Goal: Communication & Community: Answer question/provide support

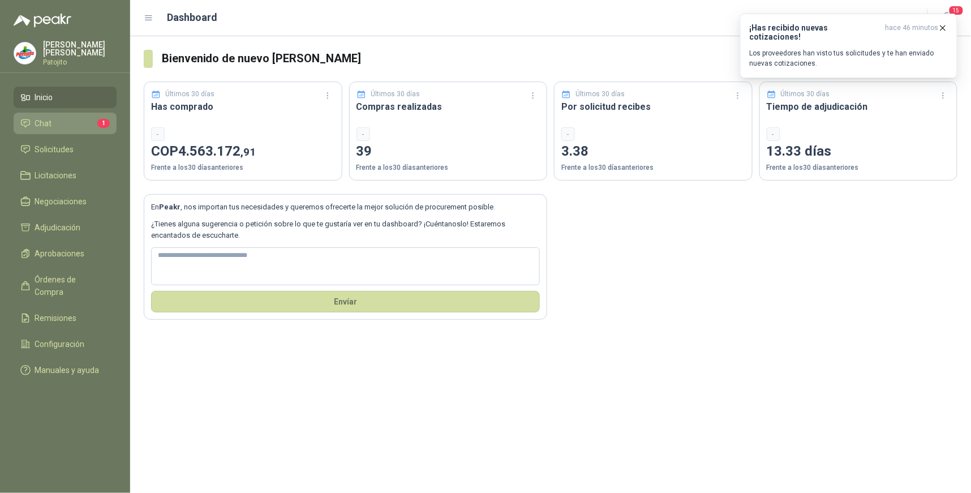
click at [89, 123] on li "Chat 1" at bounding box center [64, 123] width 89 height 12
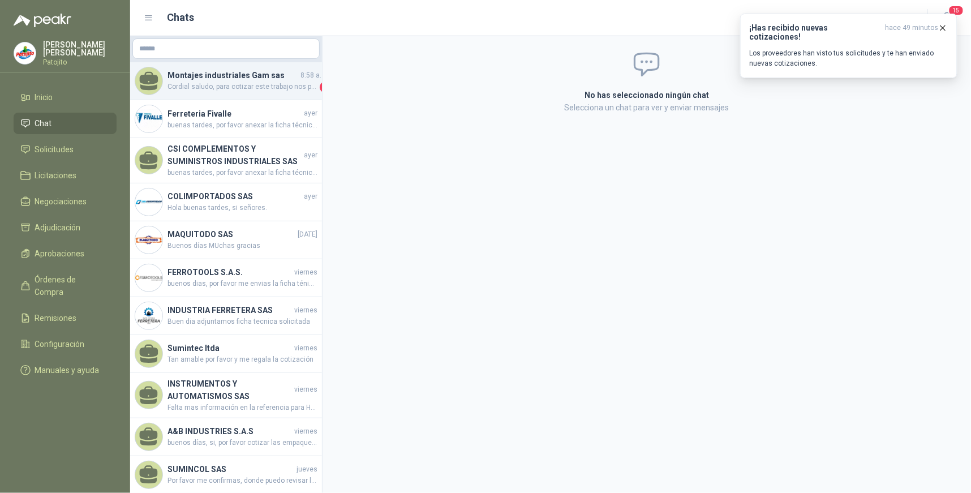
click at [268, 79] on h4 "Montajes industriales Gam sas" at bounding box center [233, 75] width 131 height 12
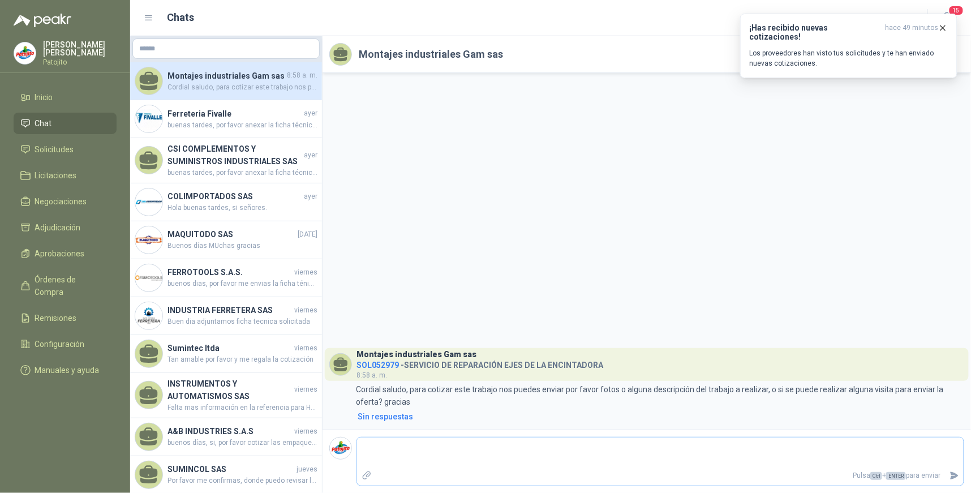
click at [555, 453] on textarea at bounding box center [660, 453] width 607 height 26
type textarea "*"
type textarea "**"
type textarea "***"
type textarea "****"
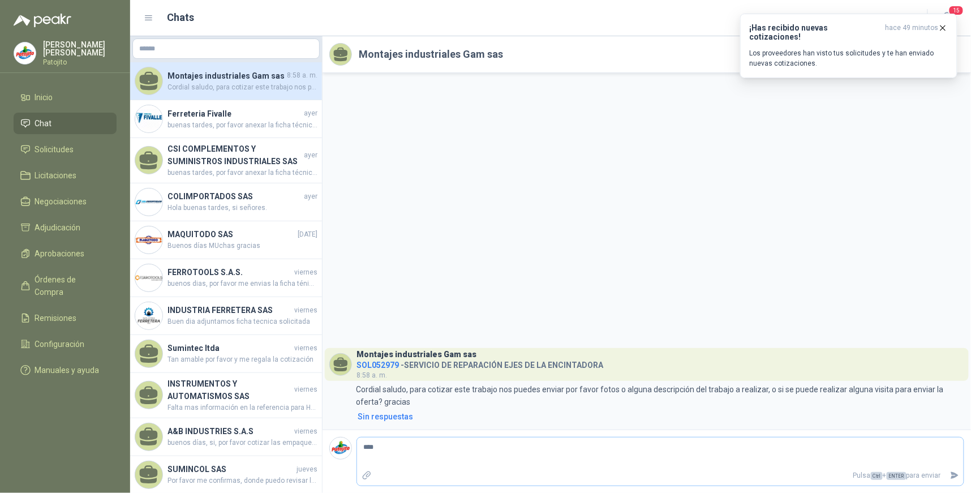
type textarea "*****"
type textarea "******"
type textarea "********"
type textarea "**********"
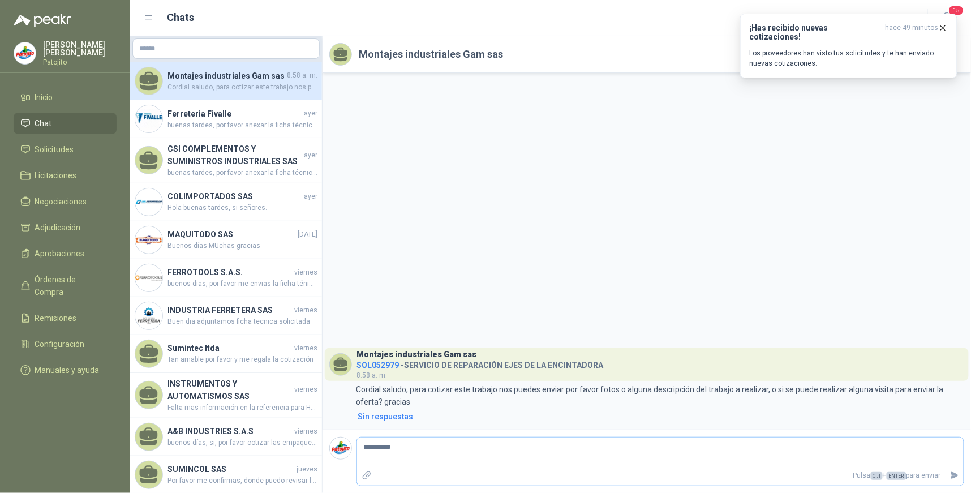
type textarea "**********"
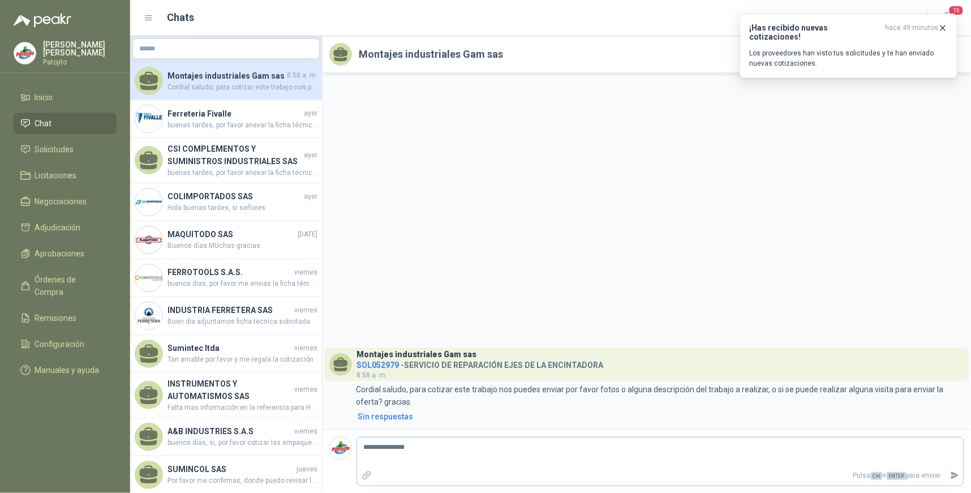
type textarea "**********"
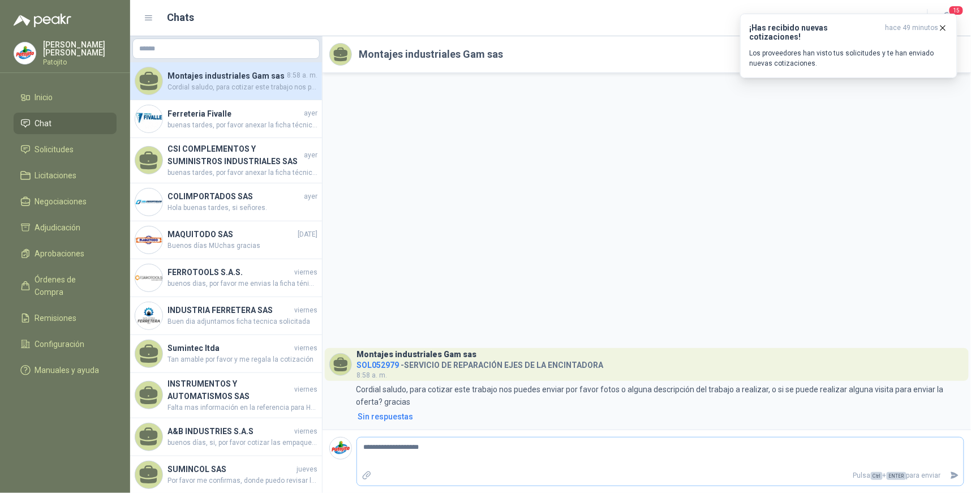
type textarea "**********"
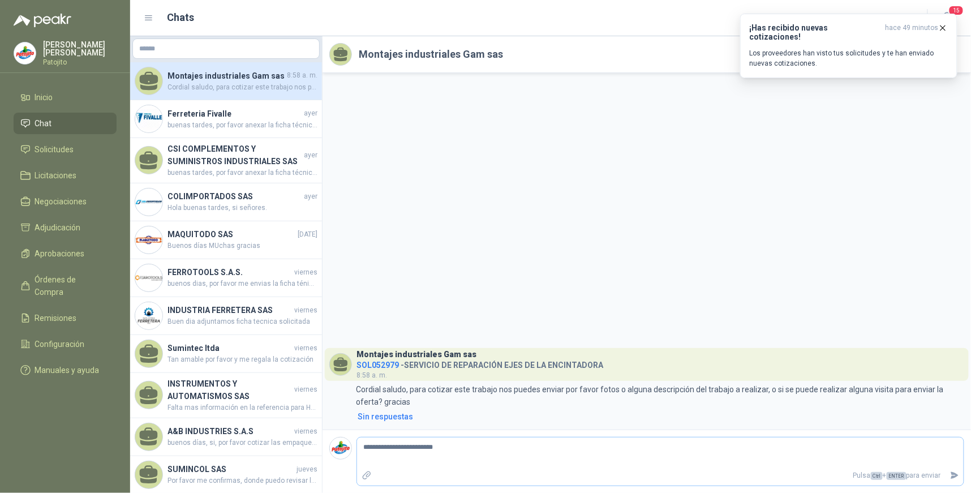
type textarea "**********"
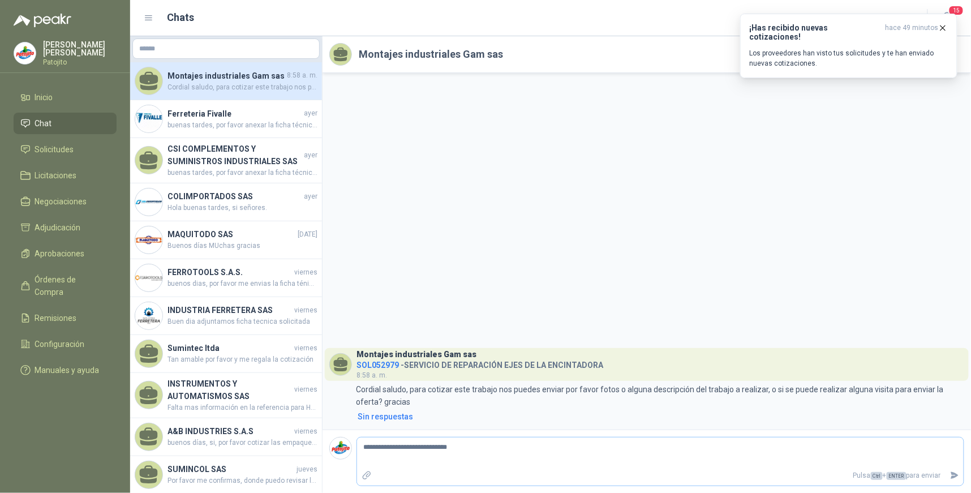
type textarea "**********"
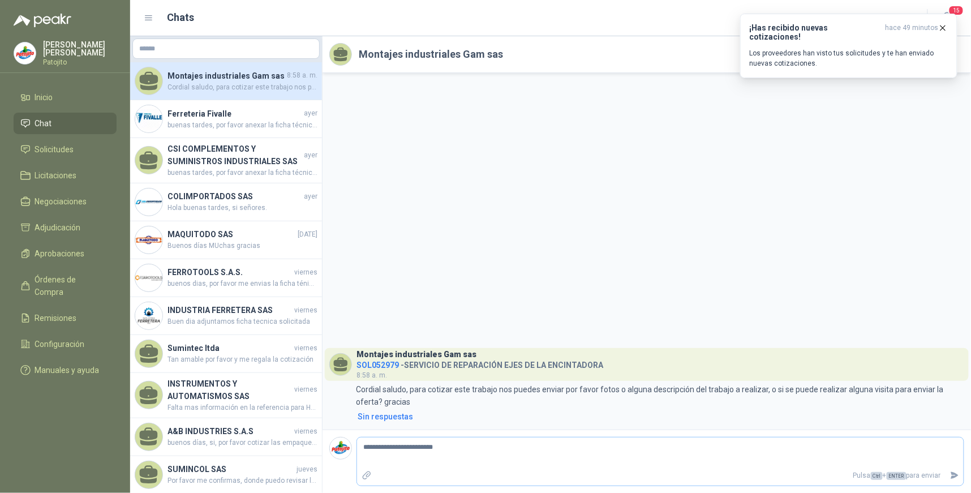
type textarea "**********"
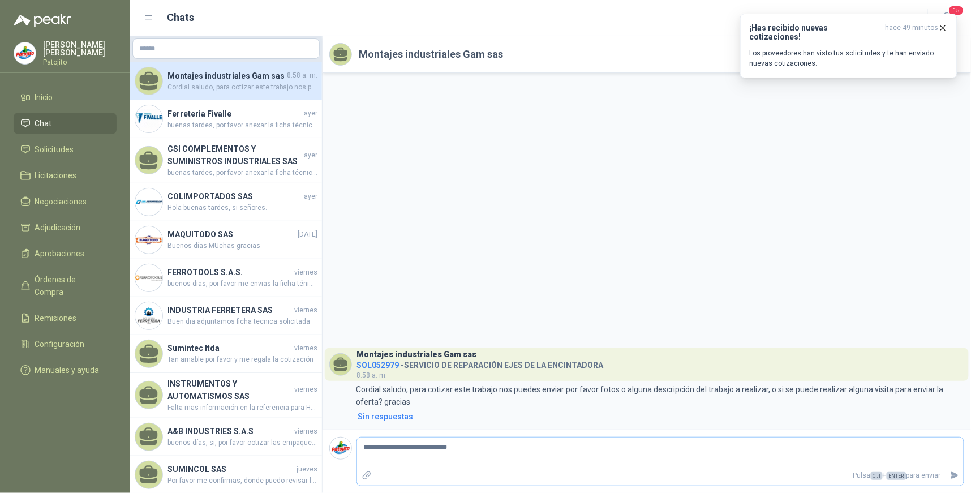
type textarea "**********"
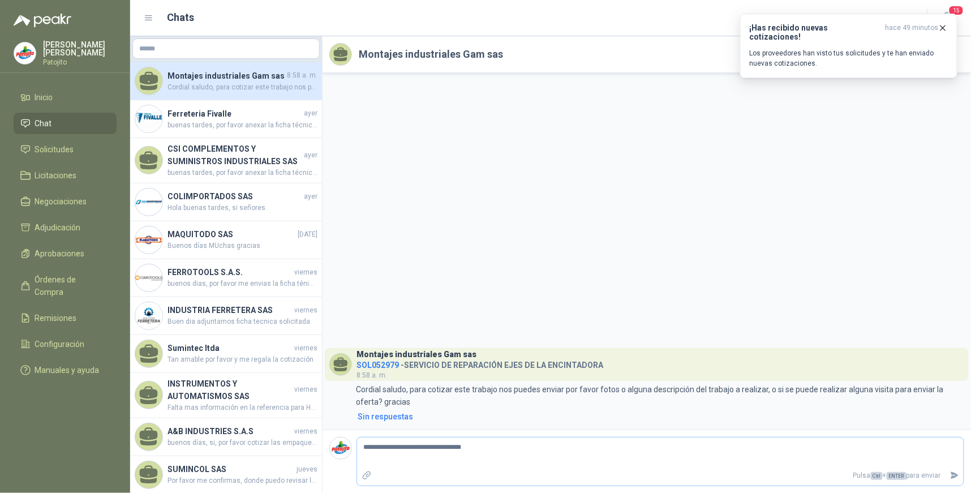
type textarea "**********"
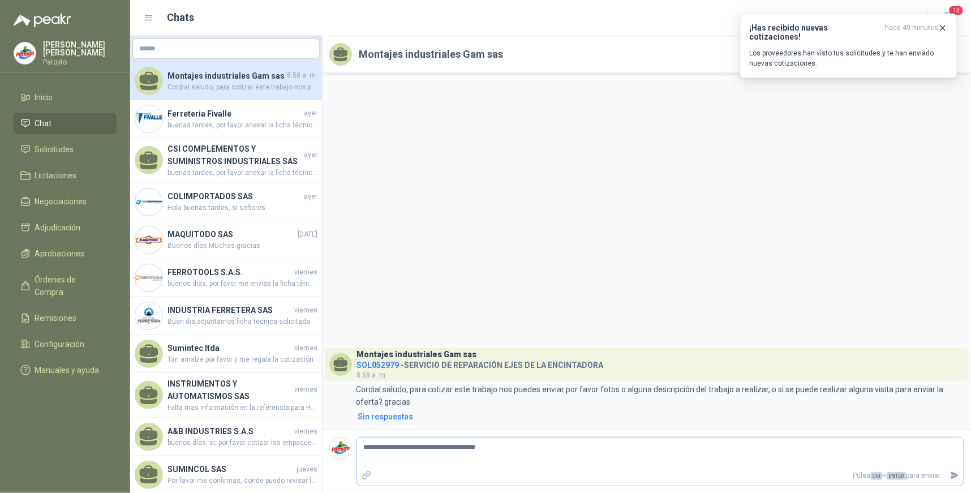
type textarea "**********"
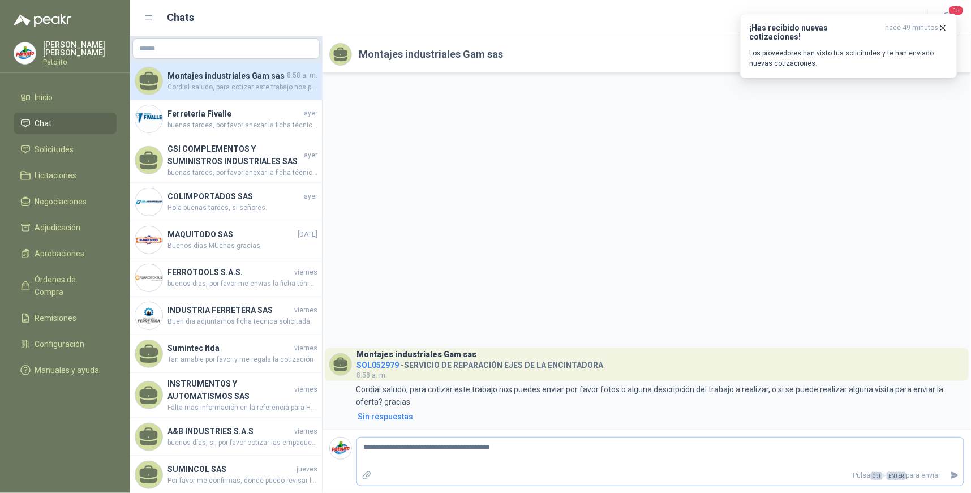
type textarea "**********"
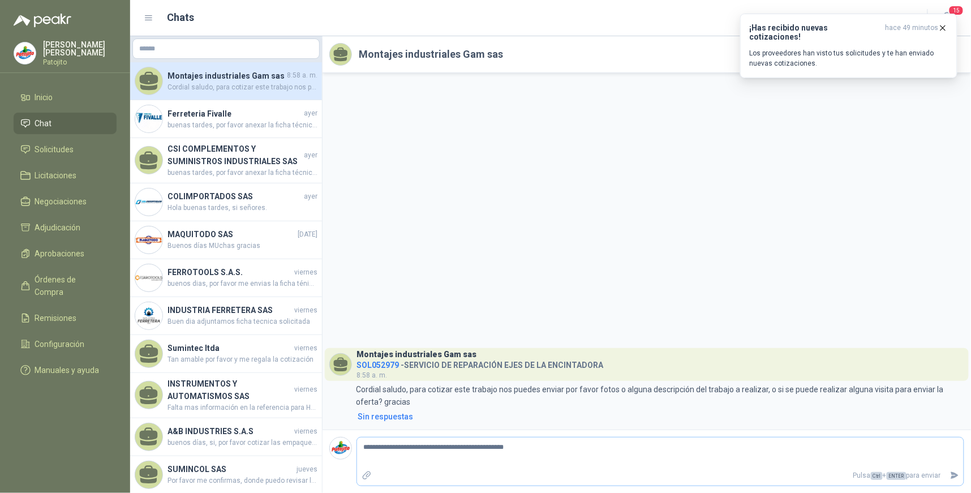
type textarea "**********"
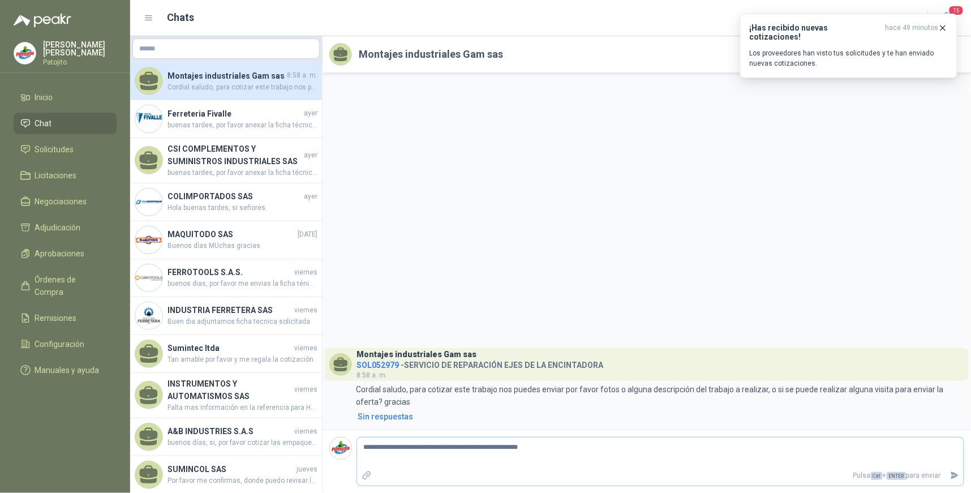
type textarea "**********"
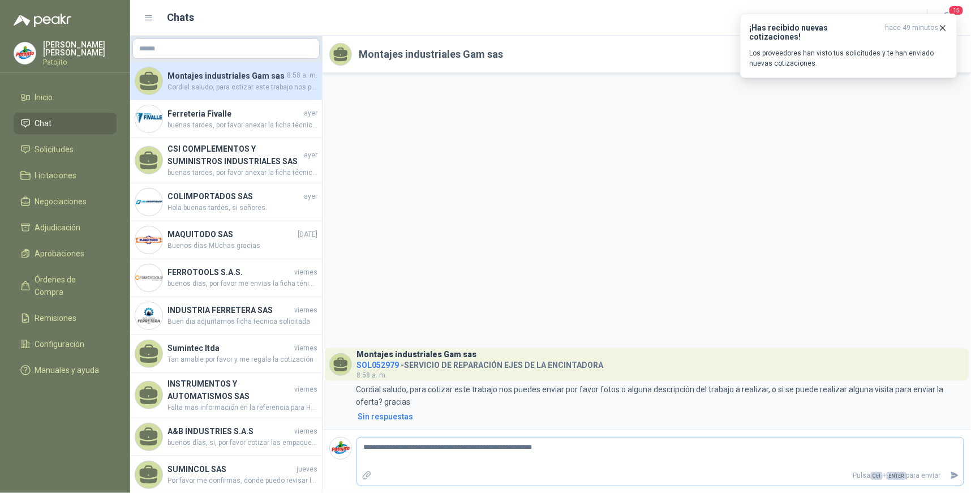
type textarea "**********"
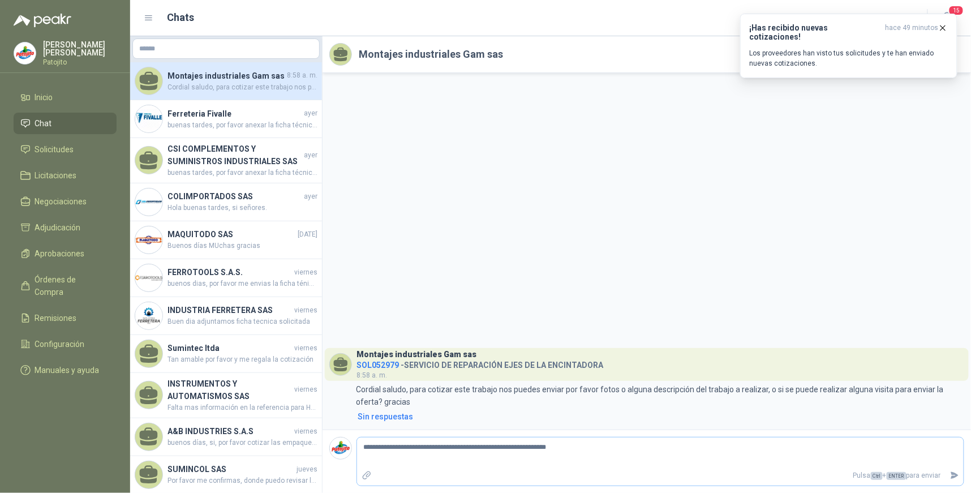
type textarea "**********"
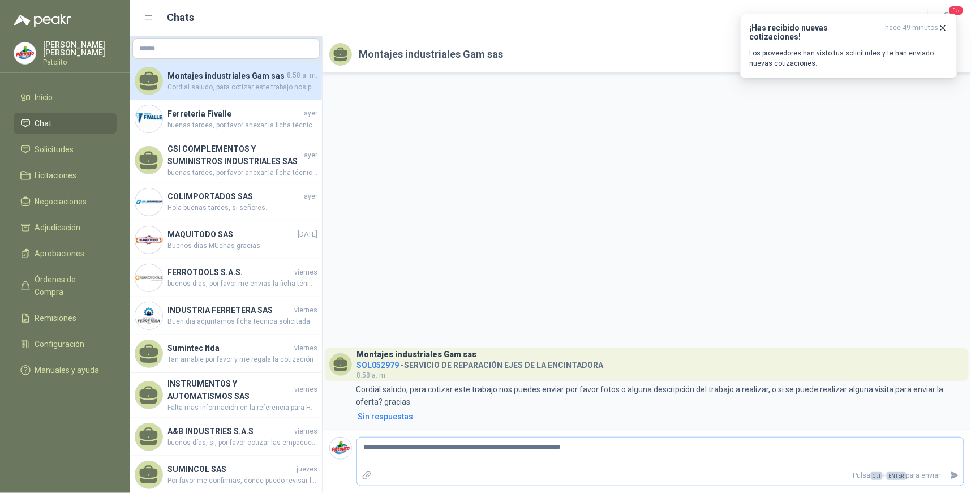
type textarea "**********"
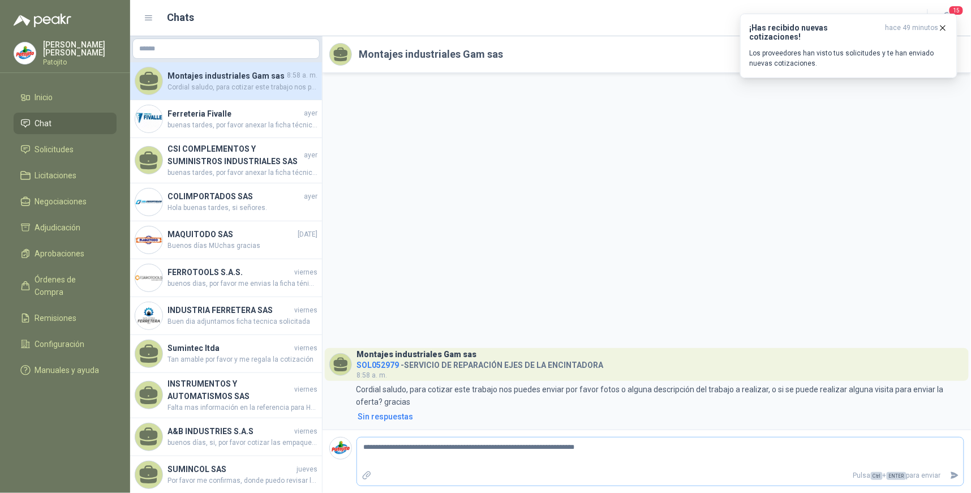
type textarea "**********"
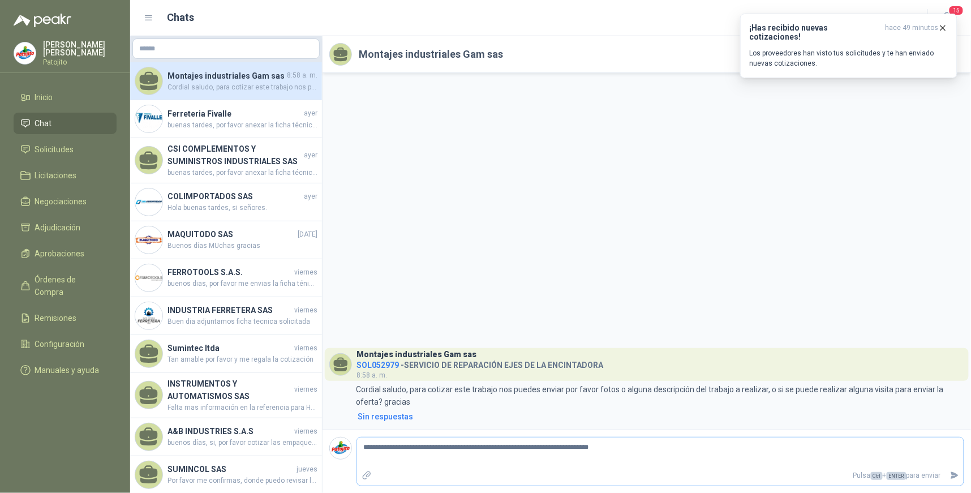
type textarea "**********"
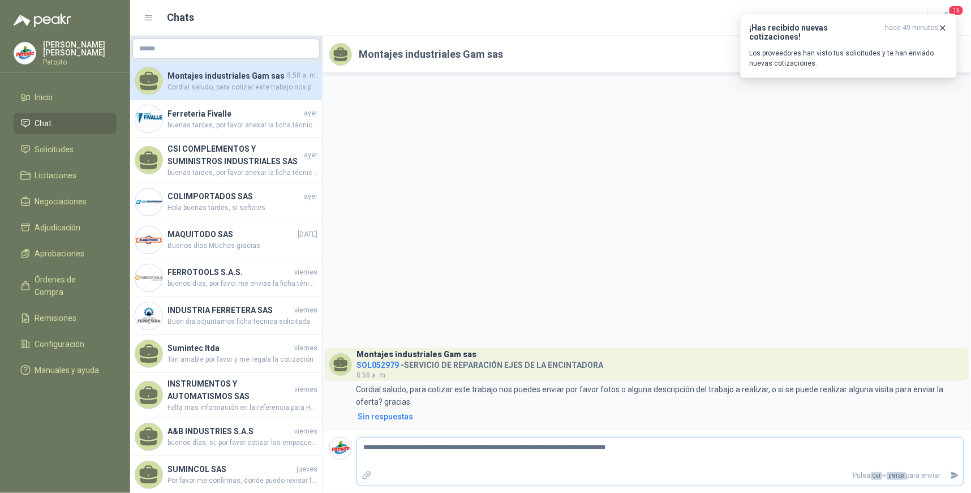
type textarea "**********"
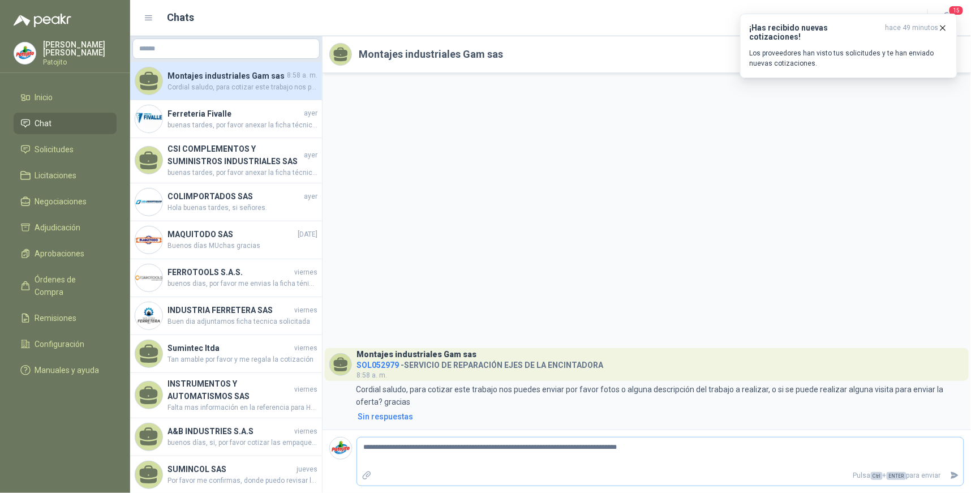
type textarea "**********"
click at [954, 474] on icon "Enviar" at bounding box center [956, 475] width 8 height 7
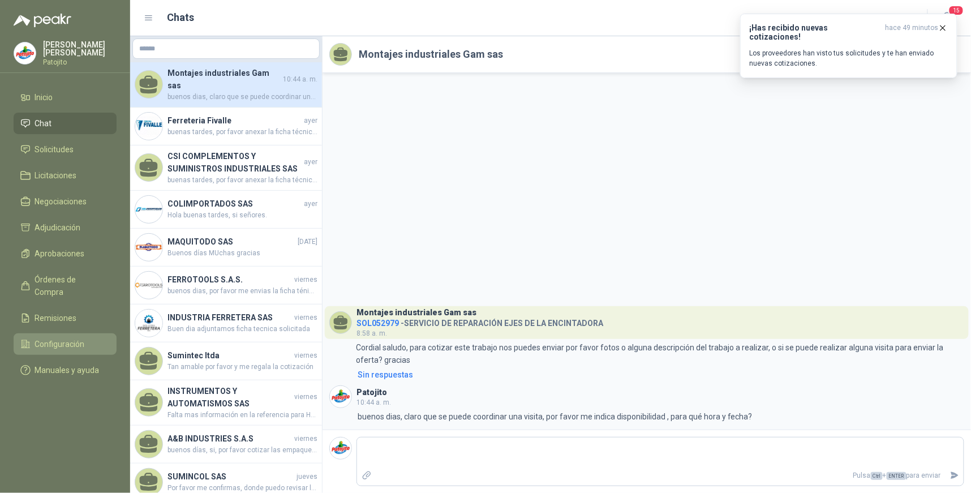
click at [79, 338] on span "Configuración" at bounding box center [60, 344] width 50 height 12
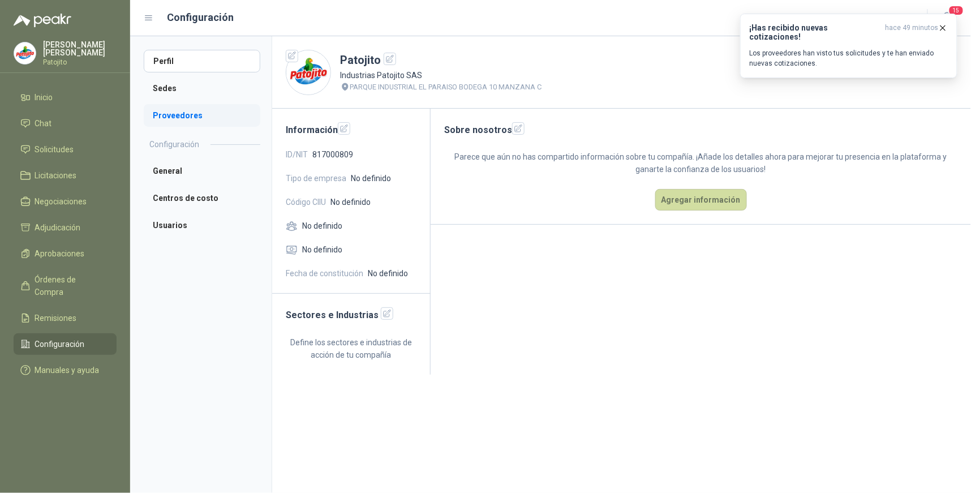
click at [196, 119] on li "Proveedores" at bounding box center [202, 115] width 117 height 23
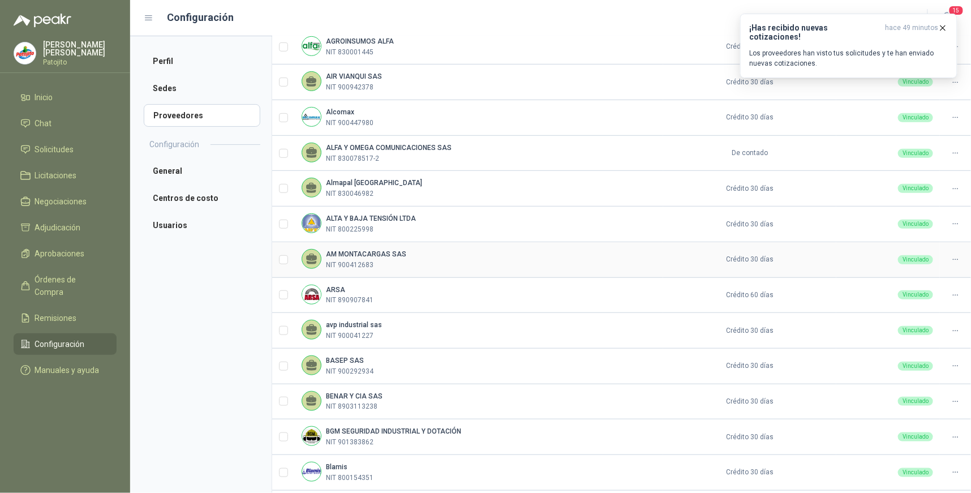
scroll to position [250, 0]
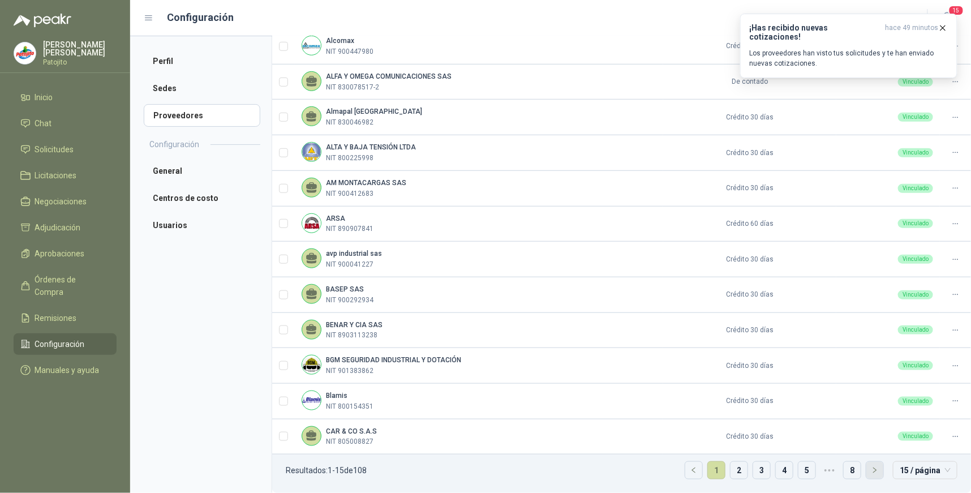
click at [872, 470] on button "button" at bounding box center [875, 470] width 17 height 17
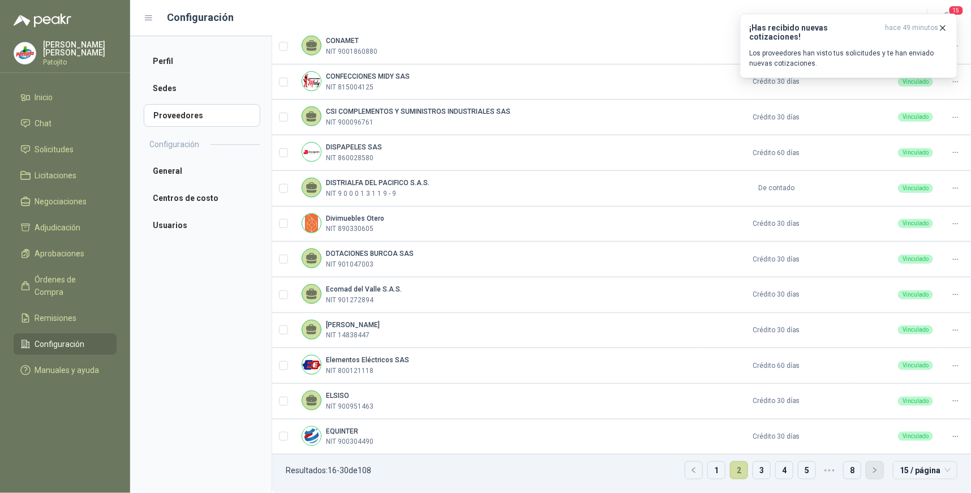
click at [872, 468] on icon "right" at bounding box center [875, 470] width 7 height 7
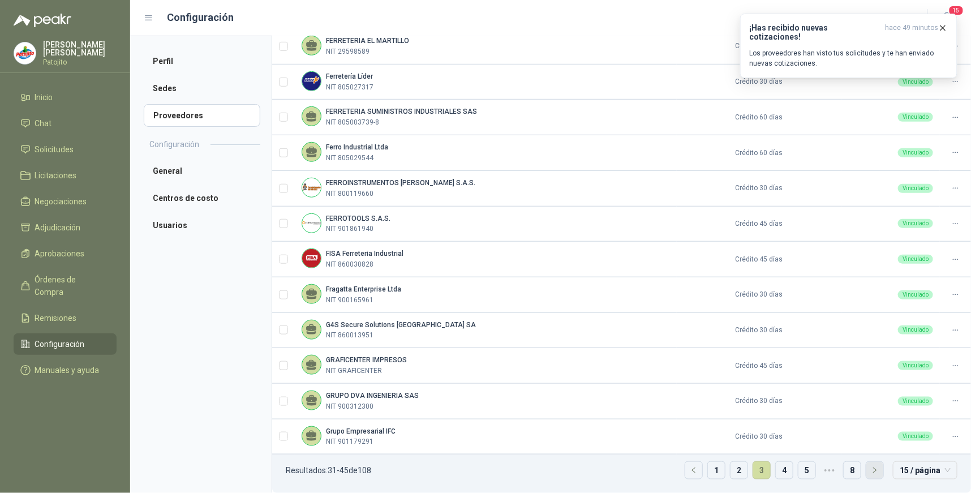
click at [872, 470] on icon "right" at bounding box center [875, 470] width 7 height 7
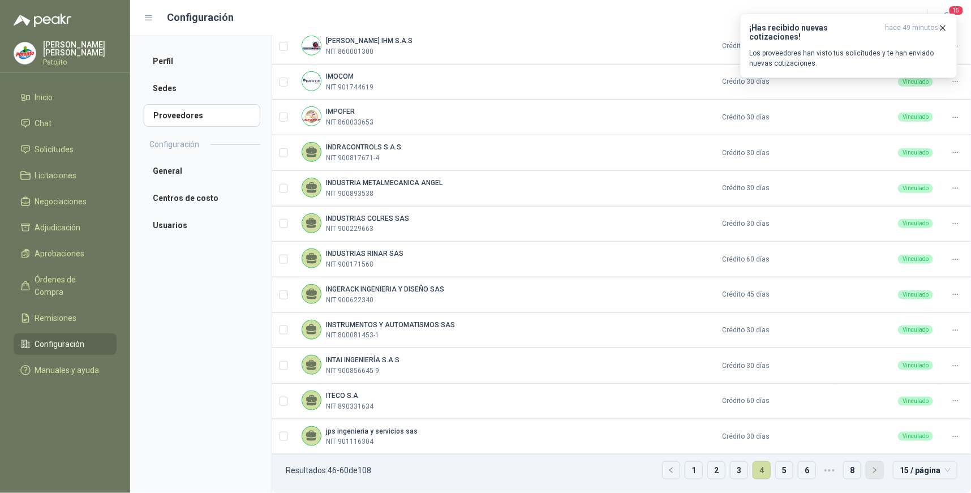
click at [872, 470] on icon "right" at bounding box center [875, 470] width 7 height 7
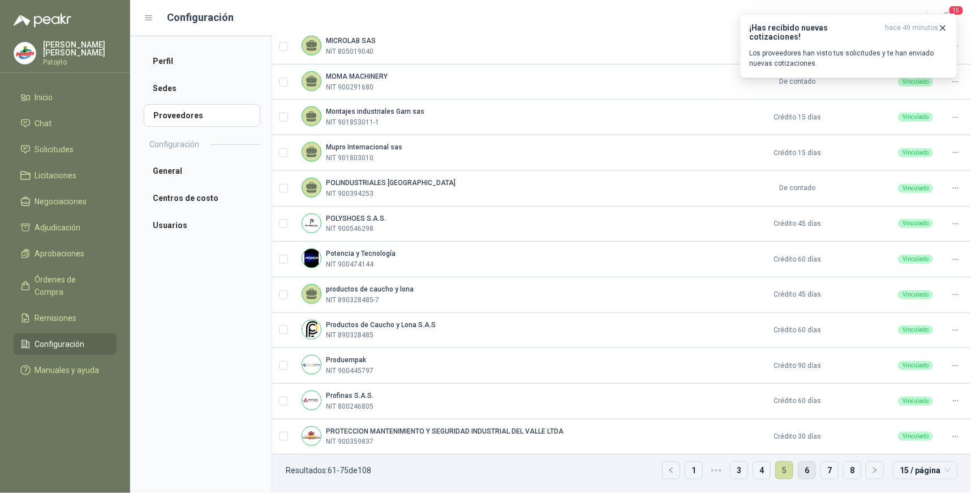
click at [800, 472] on link "6" at bounding box center [807, 470] width 17 height 17
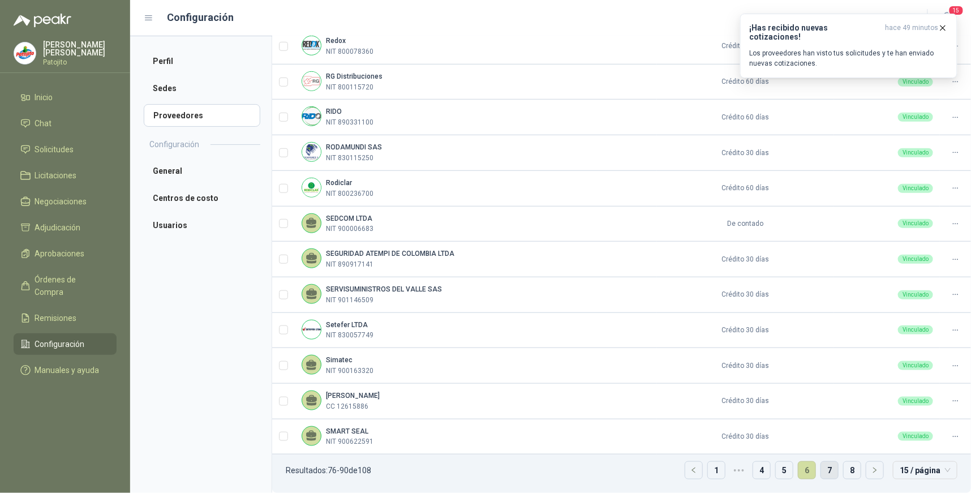
click at [823, 472] on link "7" at bounding box center [829, 470] width 17 height 17
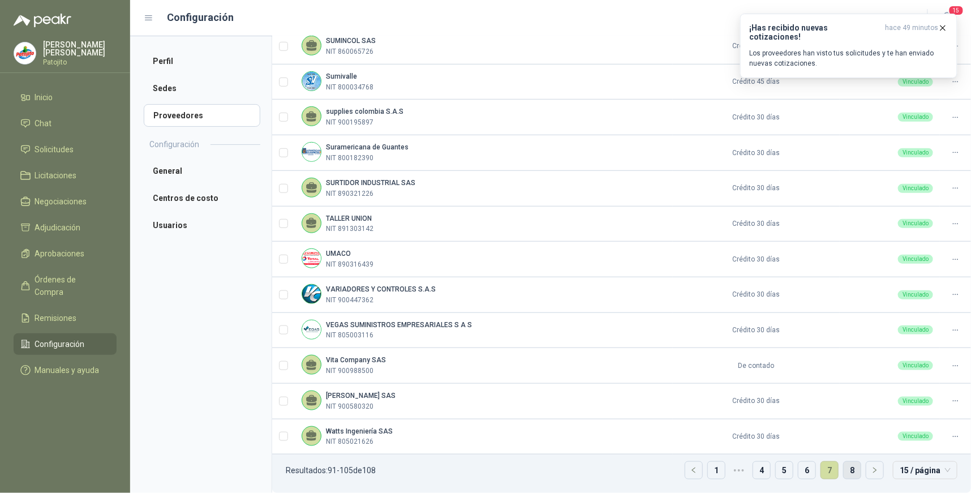
click at [846, 472] on link "8" at bounding box center [852, 470] width 17 height 17
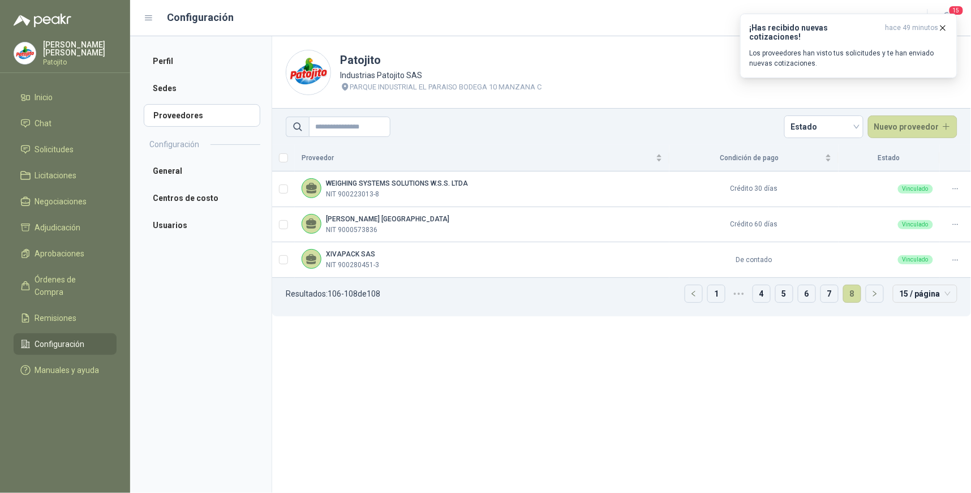
scroll to position [0, 0]
click at [721, 293] on link "1" at bounding box center [716, 293] width 17 height 17
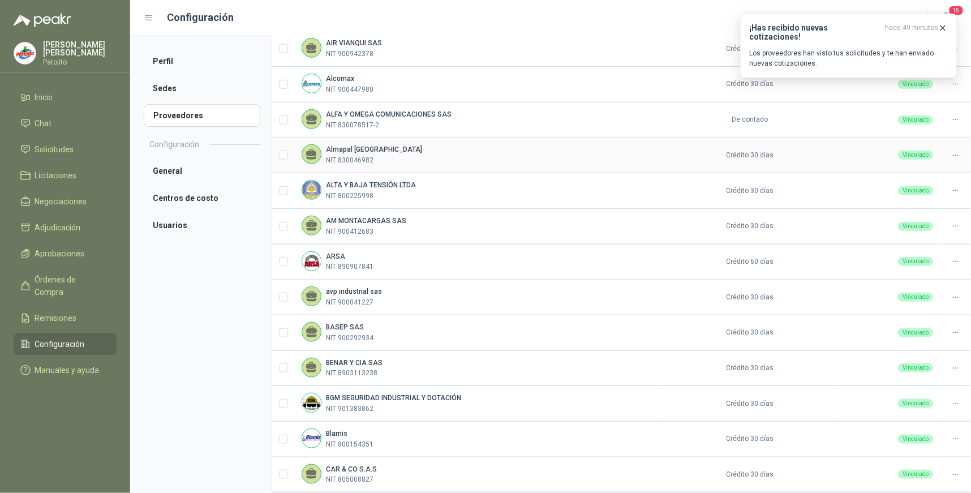
scroll to position [250, 0]
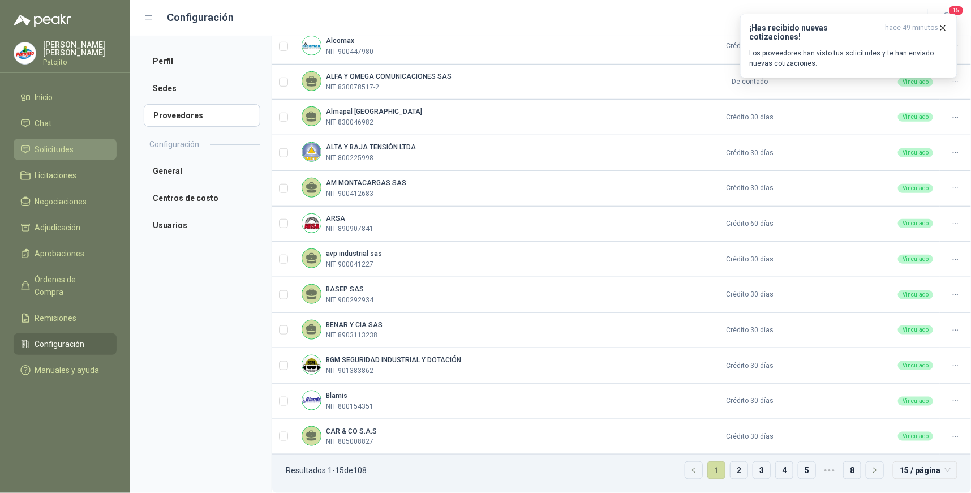
click at [61, 144] on span "Solicitudes" at bounding box center [54, 149] width 39 height 12
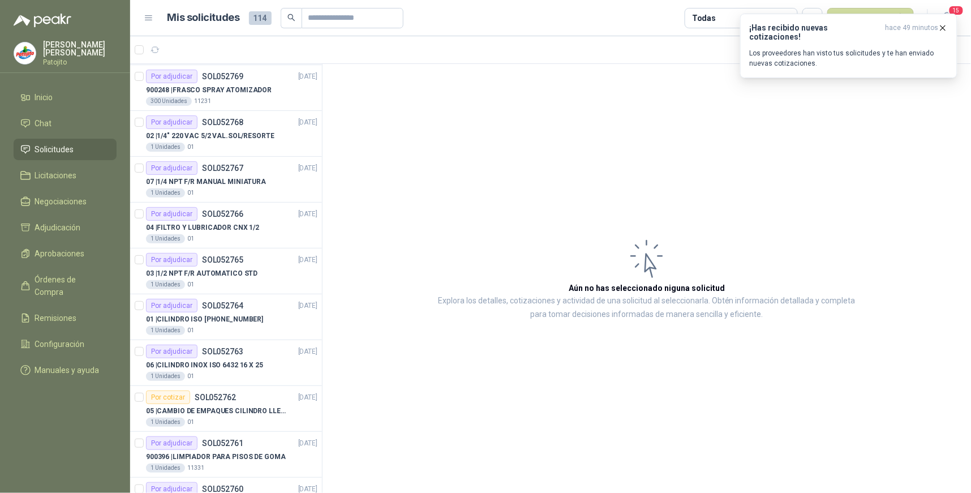
scroll to position [755, 0]
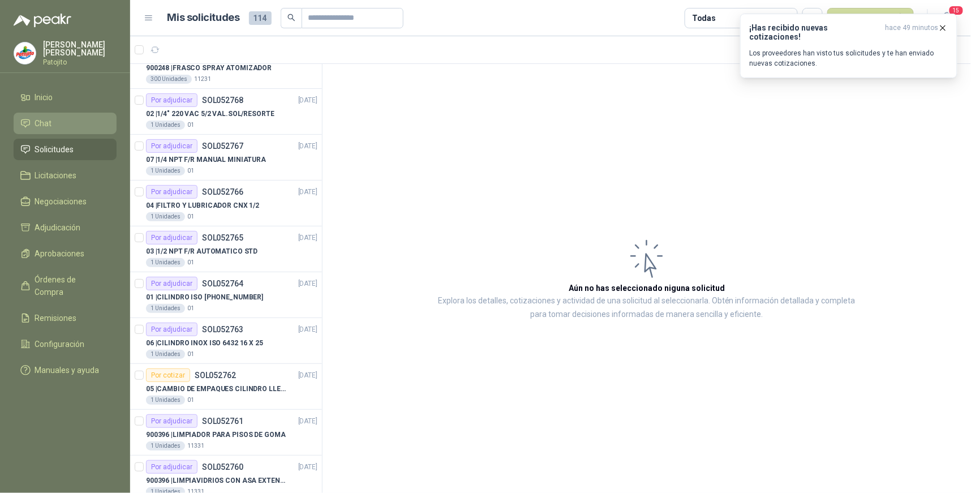
click at [91, 121] on li "Chat" at bounding box center [64, 123] width 89 height 12
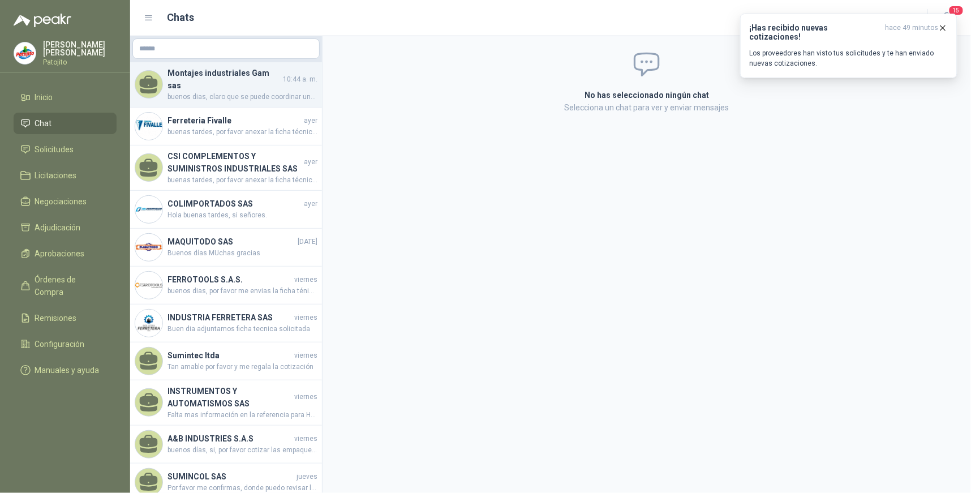
click at [278, 80] on h4 "Montajes industriales Gam sas" at bounding box center [224, 79] width 113 height 25
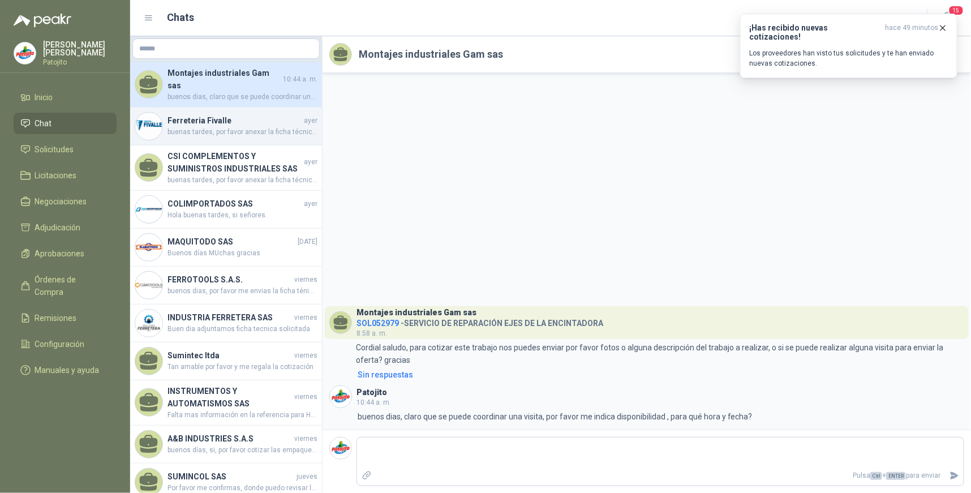
click at [262, 127] on span "buenas tardes, por favor anexar la ficha técnica de la manguera que están cotiz…" at bounding box center [243, 132] width 150 height 11
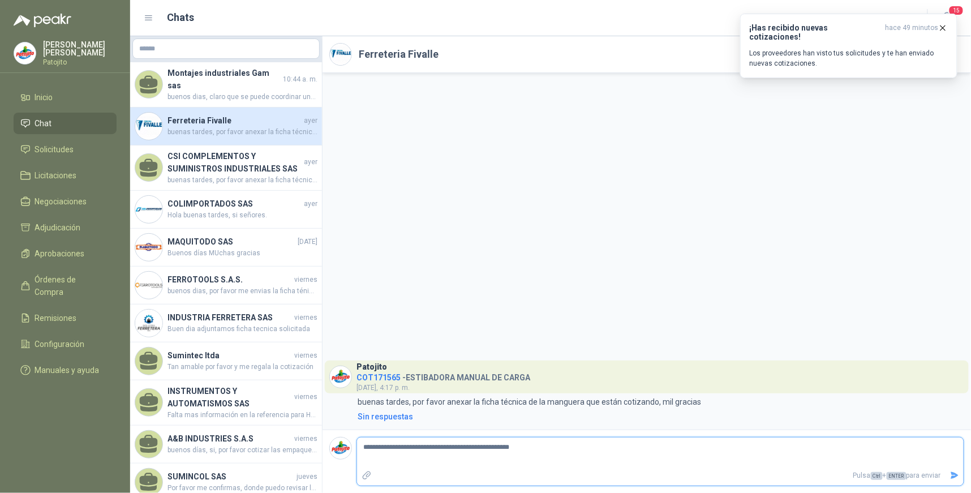
click at [953, 476] on icon "Enviar" at bounding box center [955, 476] width 10 height 10
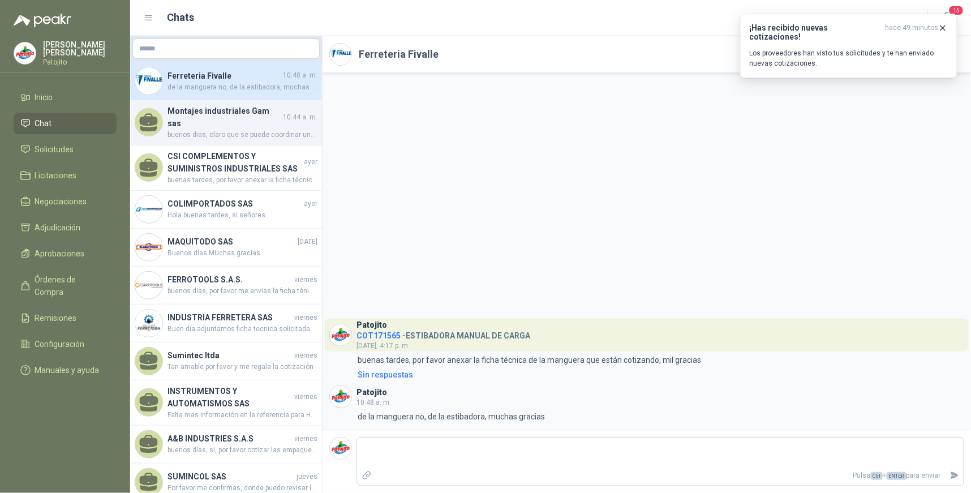
click at [251, 112] on h4 "Montajes industriales Gam sas" at bounding box center [224, 117] width 113 height 25
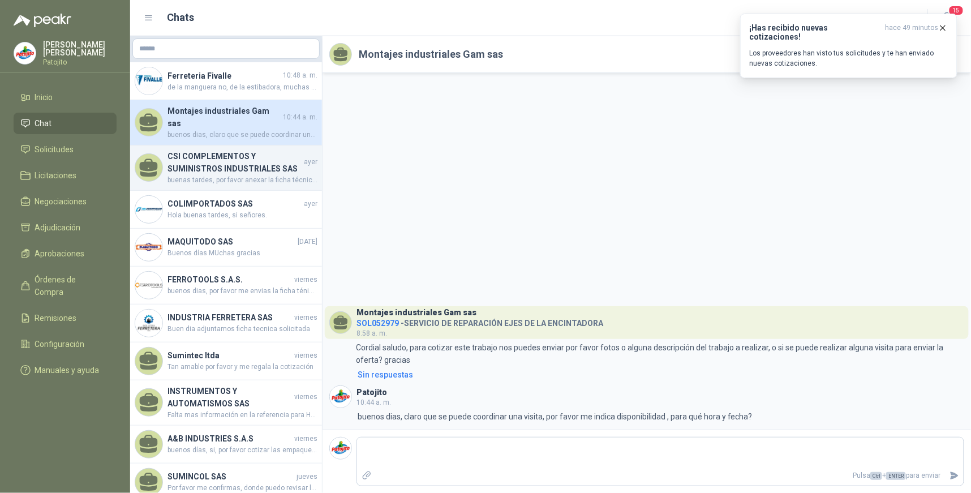
click at [259, 155] on h4 "CSI COMPLEMENTOS Y SUMINISTROS INDUSTRIALES SAS" at bounding box center [235, 162] width 134 height 25
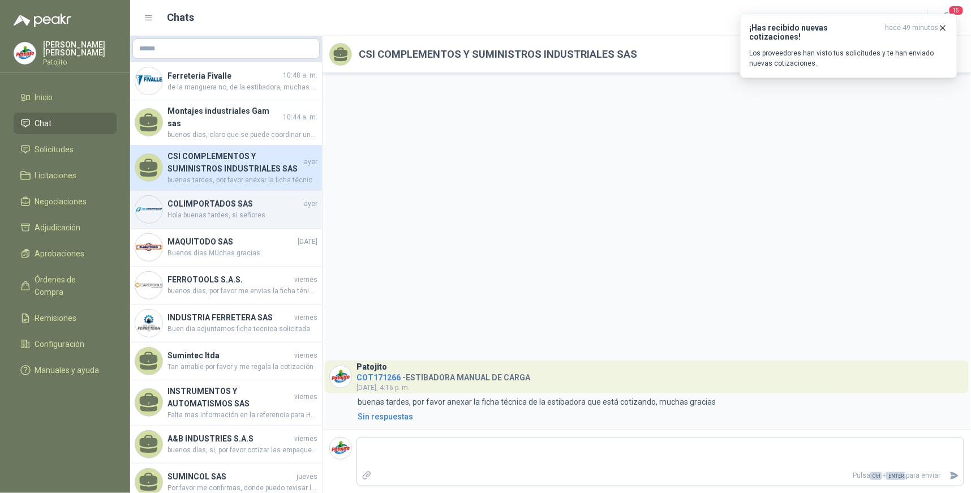
click at [230, 212] on span "Hola buenas tardes, si señores." at bounding box center [243, 215] width 150 height 11
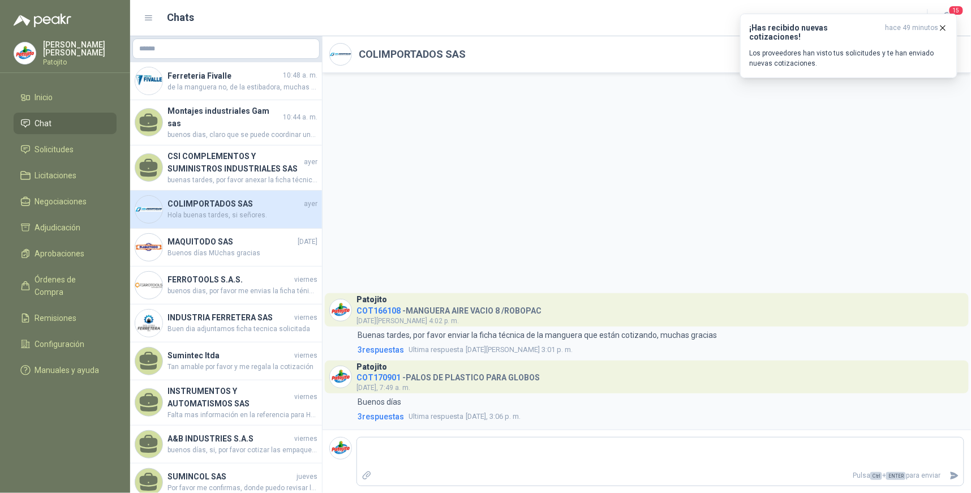
click at [247, 210] on span "Hola buenas tardes, si señores." at bounding box center [243, 215] width 150 height 11
click at [251, 235] on h4 "MAQUITODO SAS" at bounding box center [232, 241] width 128 height 12
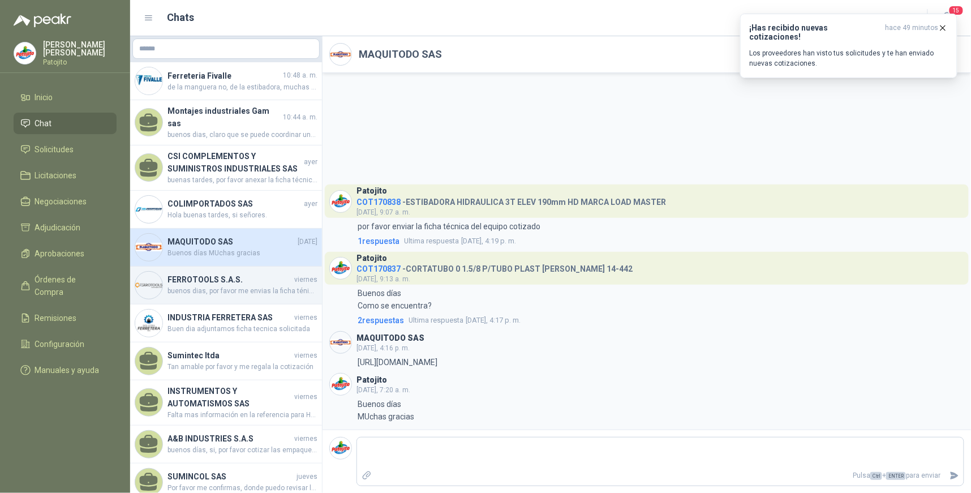
click at [259, 276] on h4 "FERROTOOLS S.A.S." at bounding box center [230, 279] width 125 height 12
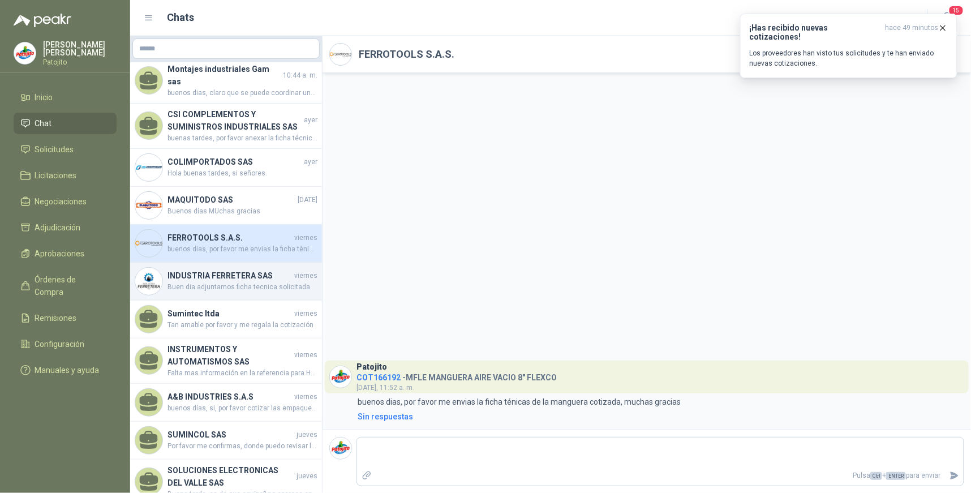
scroll to position [63, 0]
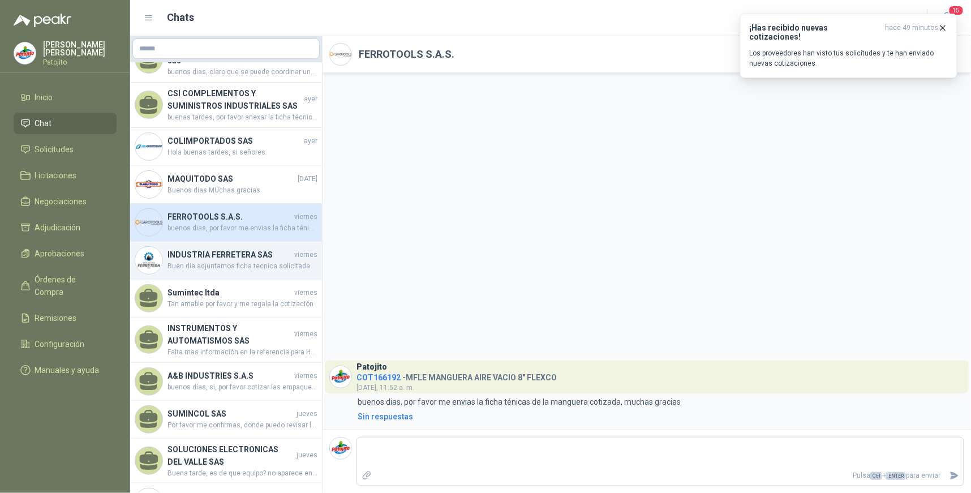
click at [251, 249] on h4 "INDUSTRIA FERRETERA SAS" at bounding box center [230, 255] width 125 height 12
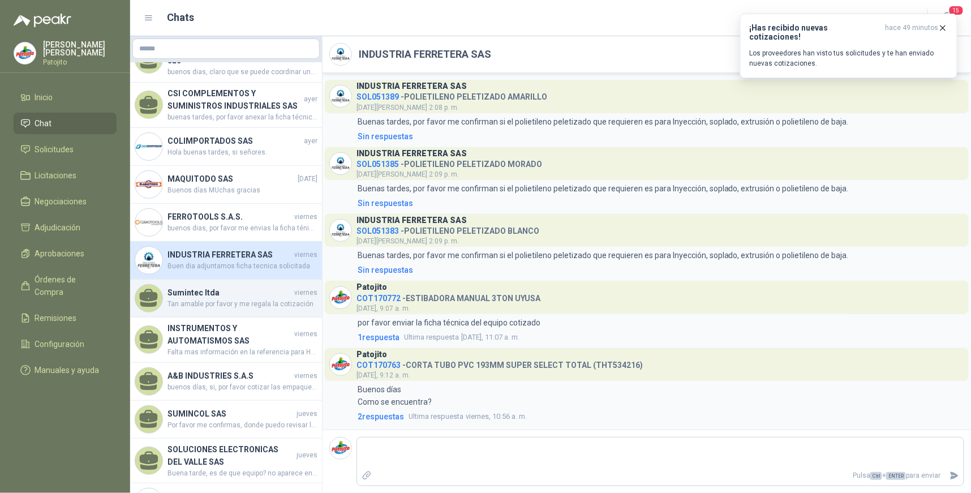
click at [263, 289] on h4 "Sumintec ltda" at bounding box center [230, 292] width 125 height 12
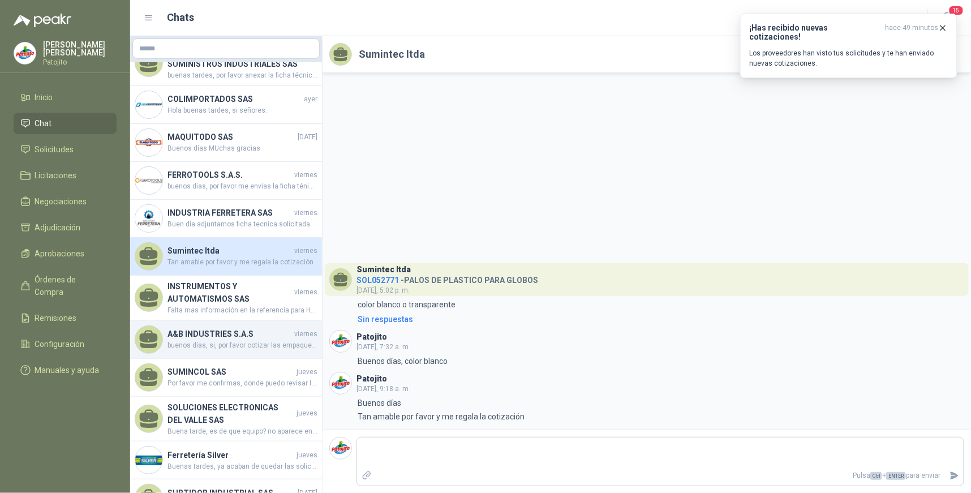
scroll to position [126, 0]
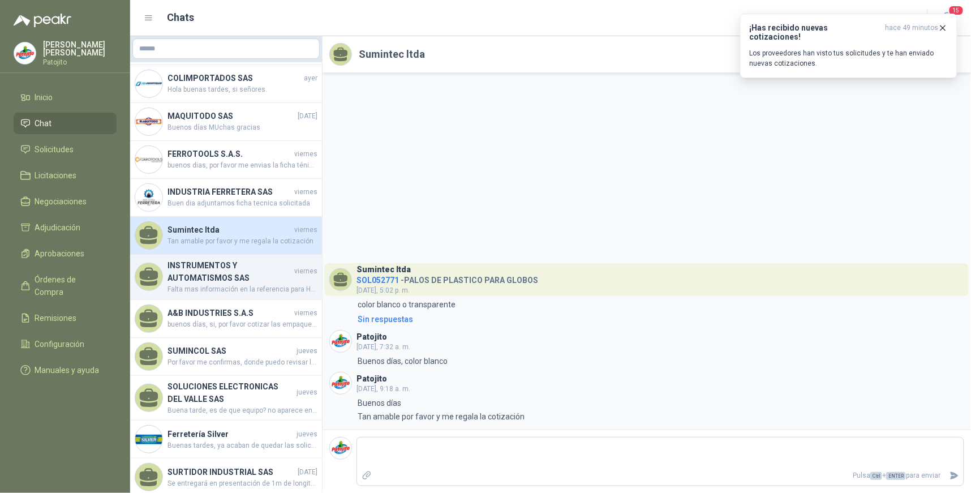
click at [262, 269] on h4 "INSTRUMENTOS Y AUTOMATISMOS SAS" at bounding box center [230, 271] width 125 height 25
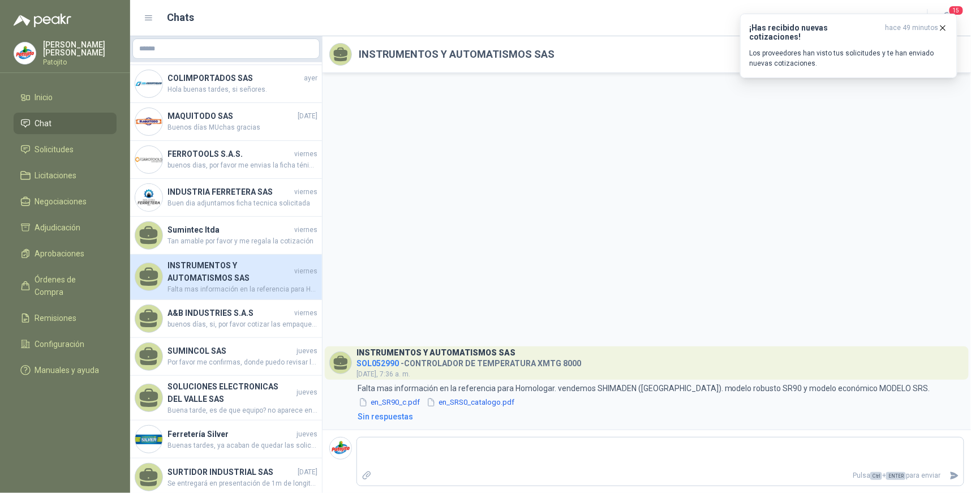
click at [485, 229] on div "INSTRUMENTOS Y AUTOMATISMOS SAS SOL052990 - CONTROLADOR DE TEMPERATURA XMTG 800…" at bounding box center [647, 251] width 649 height 357
click at [262, 319] on span "buenos días, si, por favor cotizar las empaquetaduras y/o el cambio de las empa…" at bounding box center [243, 324] width 150 height 11
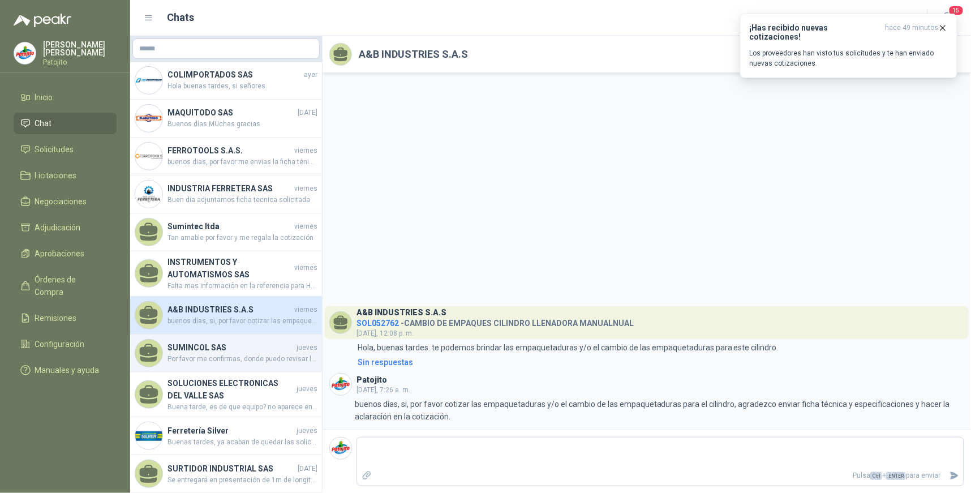
scroll to position [131, 0]
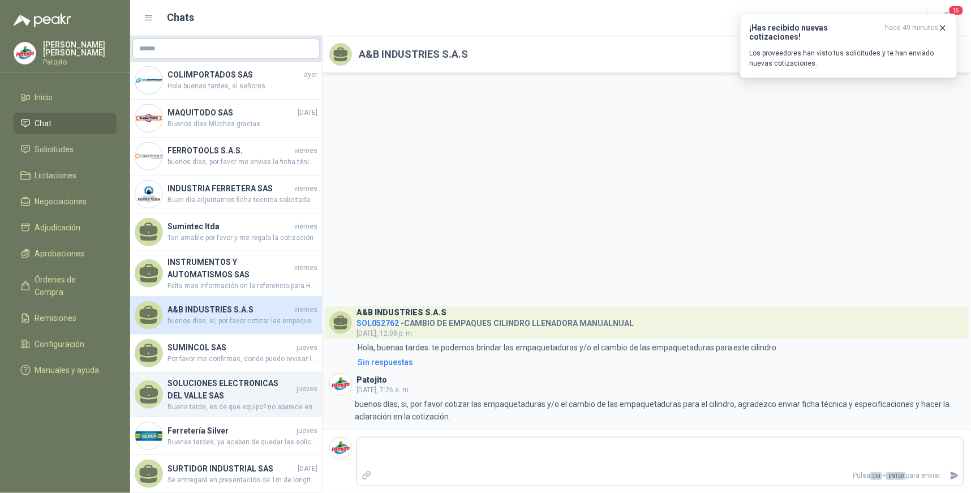
click at [252, 377] on h4 "SOLUCIONES ELECTRONICAS DEL VALLE SAS" at bounding box center [231, 389] width 127 height 25
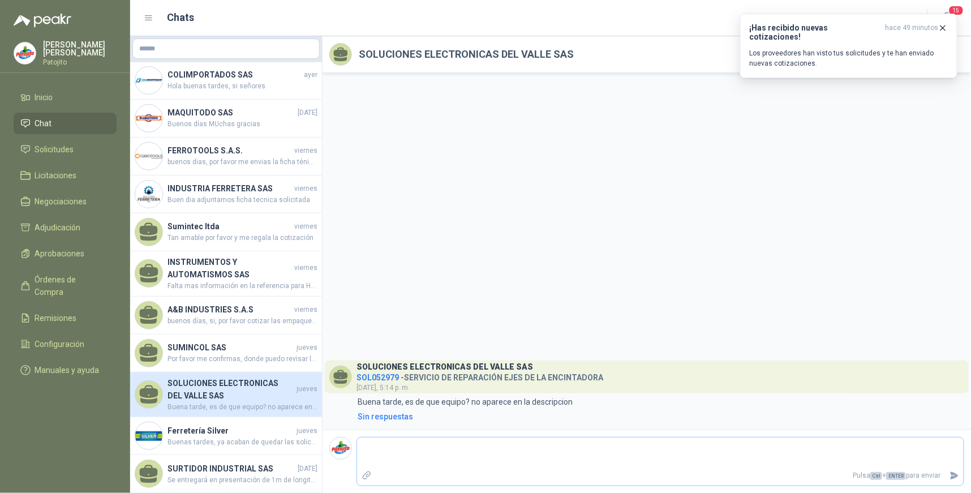
click at [482, 448] on textarea at bounding box center [660, 453] width 607 height 26
click at [949, 477] on button "Enviar" at bounding box center [955, 476] width 19 height 20
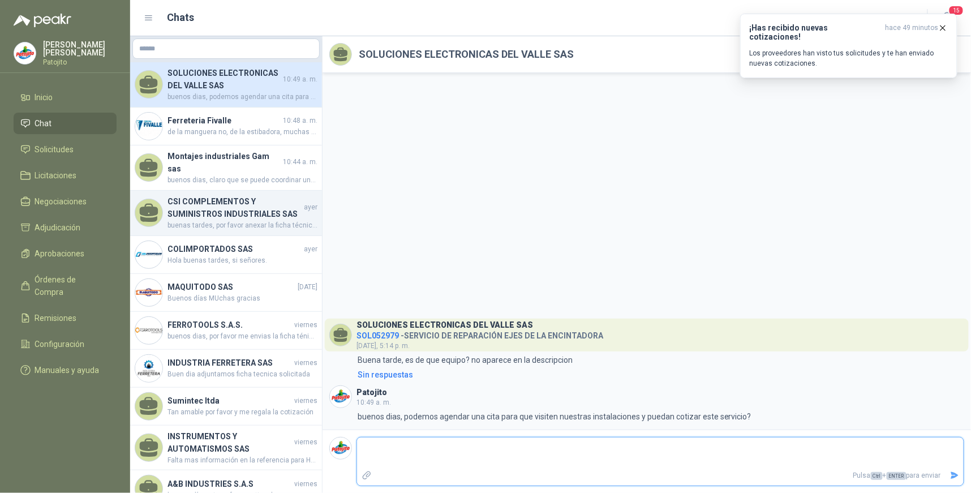
scroll to position [63, 0]
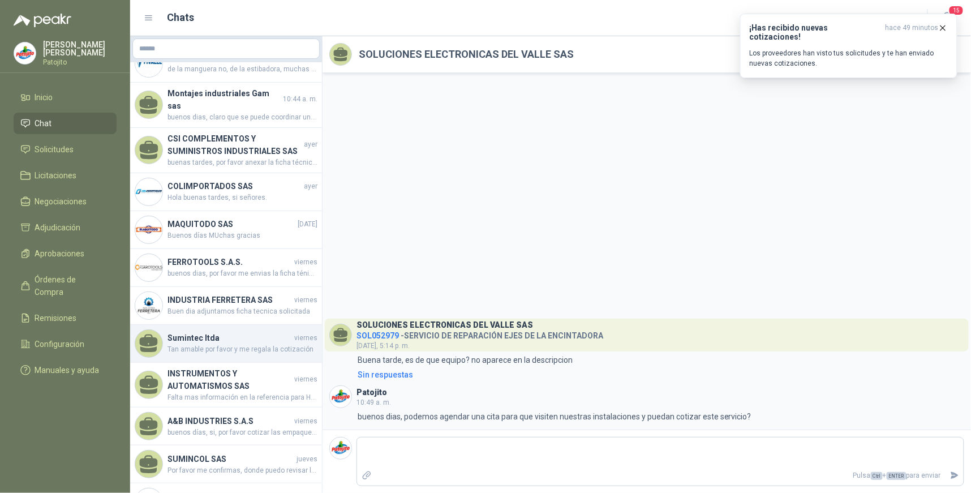
click at [273, 332] on h4 "Sumintec ltda" at bounding box center [230, 338] width 125 height 12
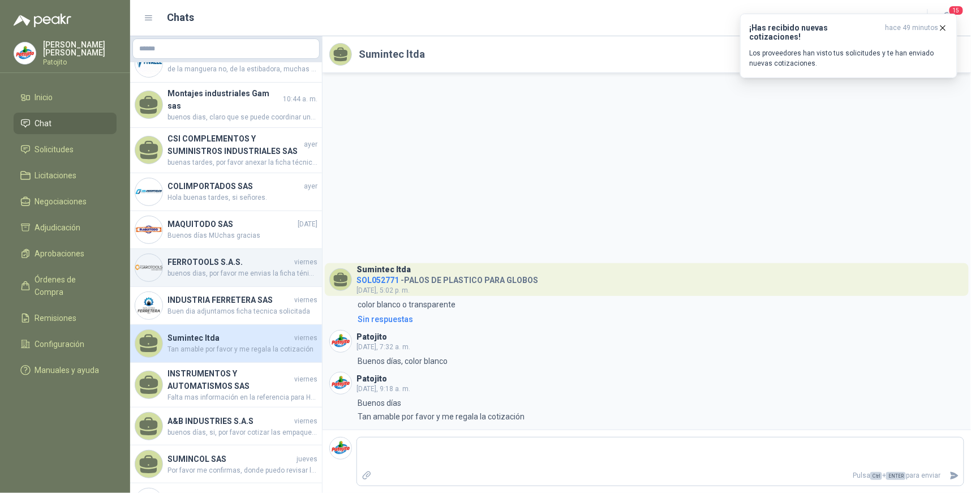
scroll to position [126, 0]
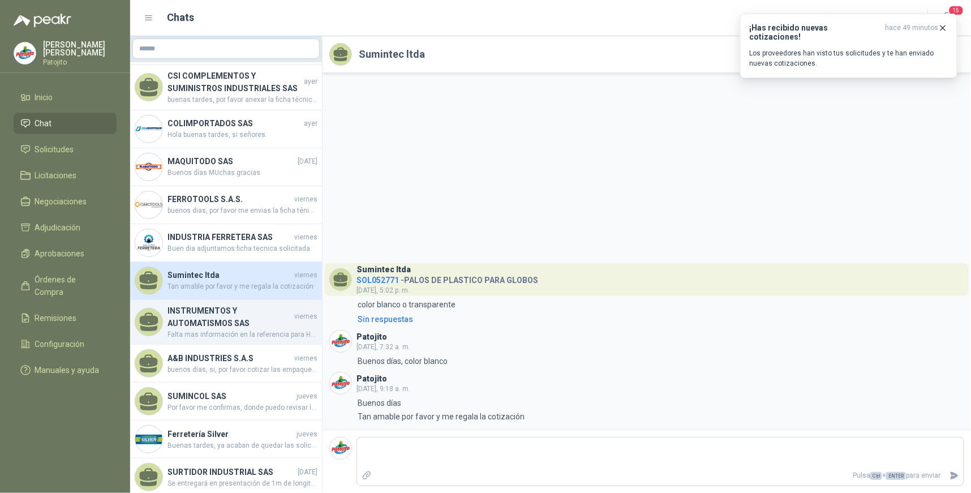
drag, startPoint x: 264, startPoint y: 309, endPoint x: 273, endPoint y: 310, distance: 9.8
click at [265, 310] on h4 "INSTRUMENTOS Y AUTOMATISMOS SAS" at bounding box center [230, 317] width 125 height 25
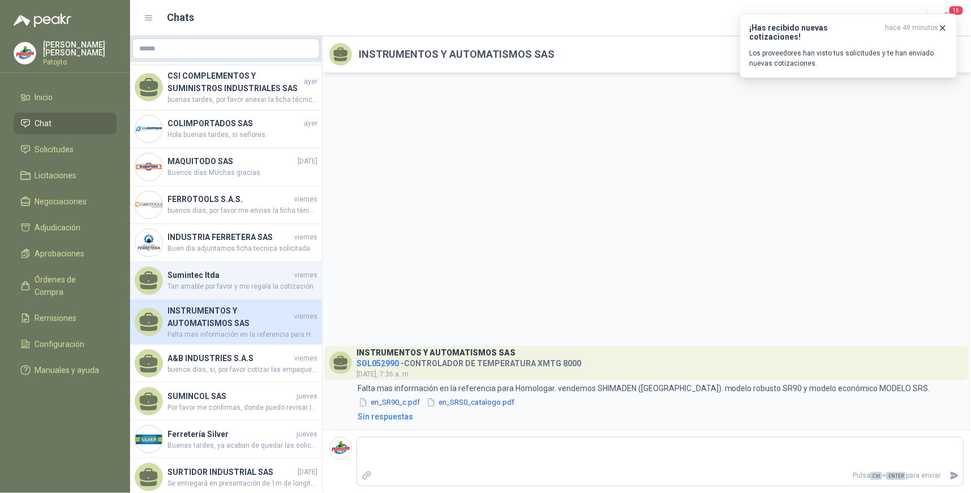
scroll to position [131, 0]
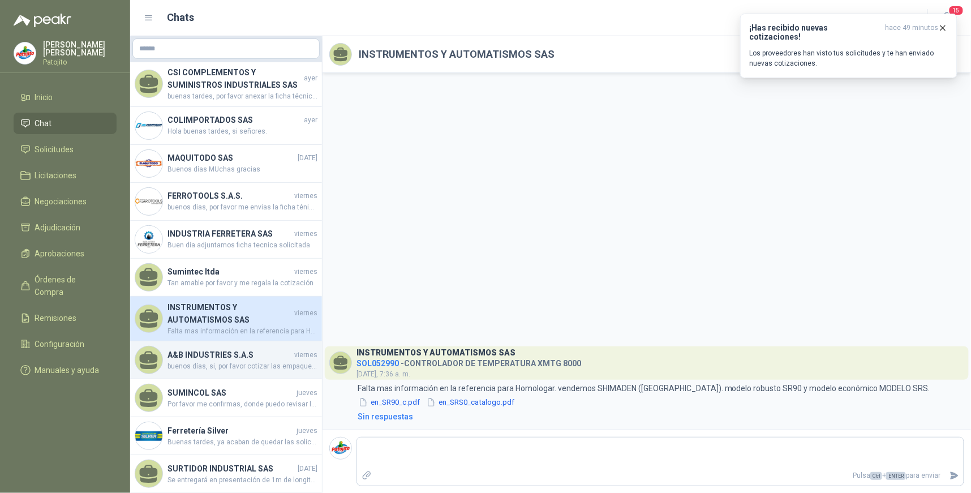
click at [247, 349] on h4 "A&B INDUSTRIES S.A.S" at bounding box center [230, 355] width 125 height 12
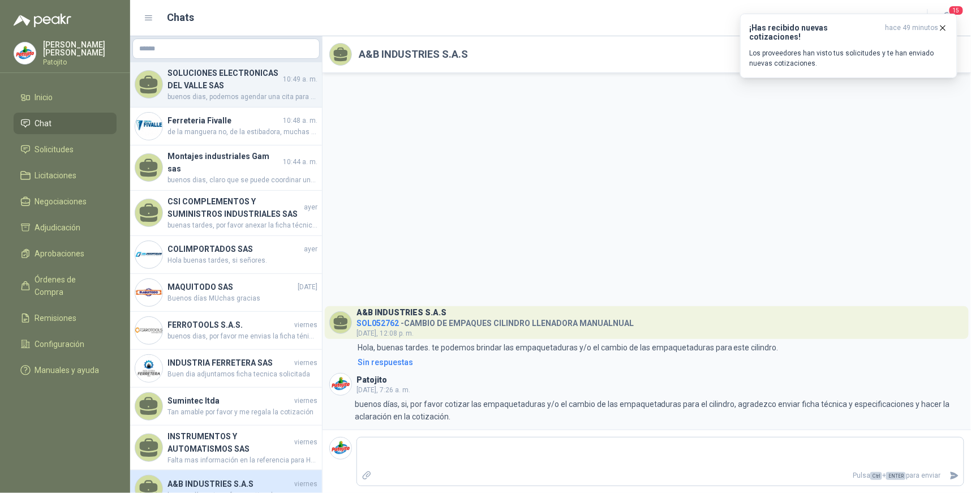
click at [266, 82] on h4 "SOLUCIONES ELECTRONICAS DEL VALLE SAS" at bounding box center [224, 79] width 113 height 25
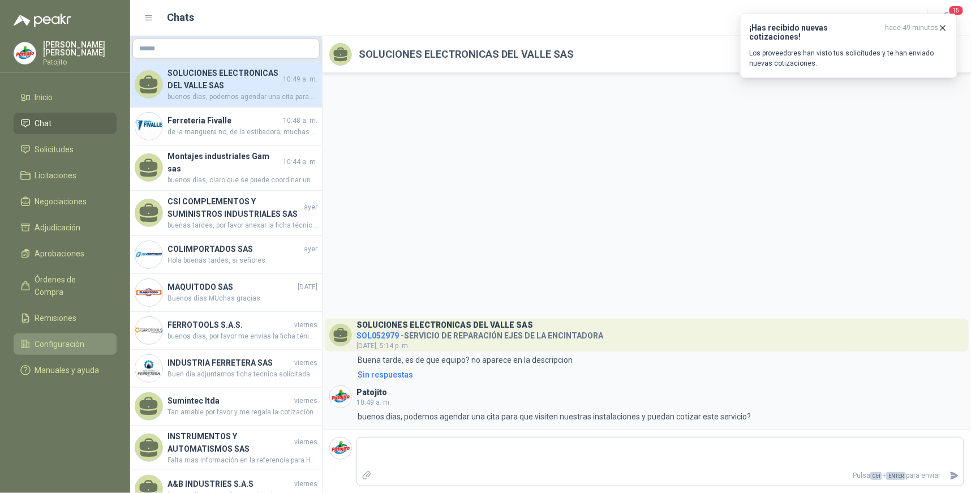
click at [58, 338] on span "Configuración" at bounding box center [60, 344] width 50 height 12
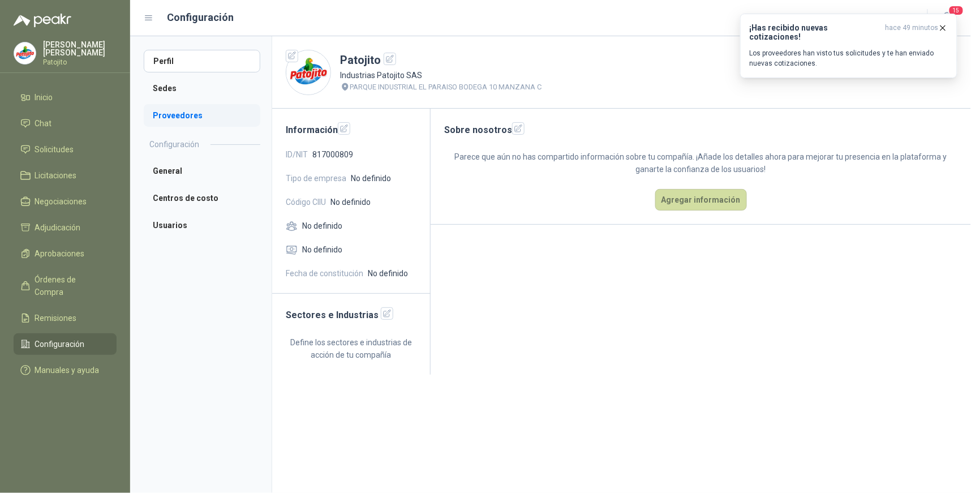
click at [193, 119] on li "Proveedores" at bounding box center [202, 115] width 117 height 23
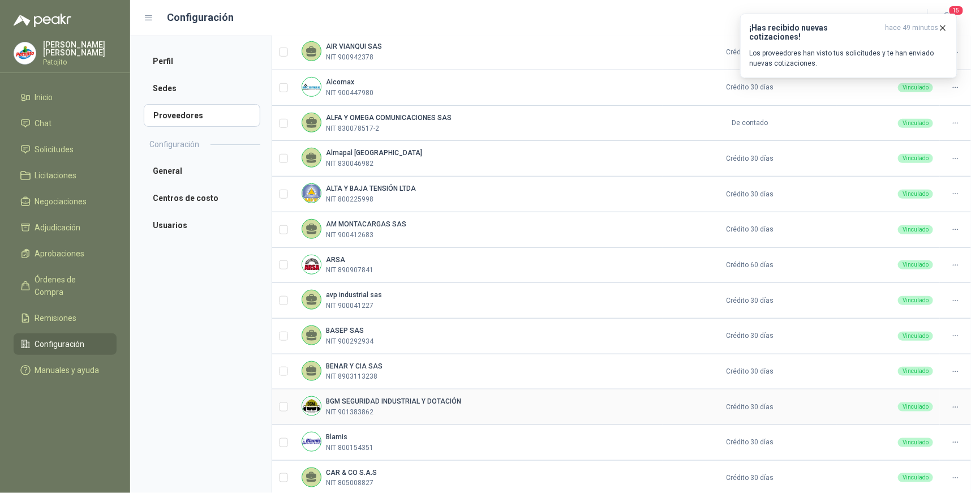
scroll to position [250, 0]
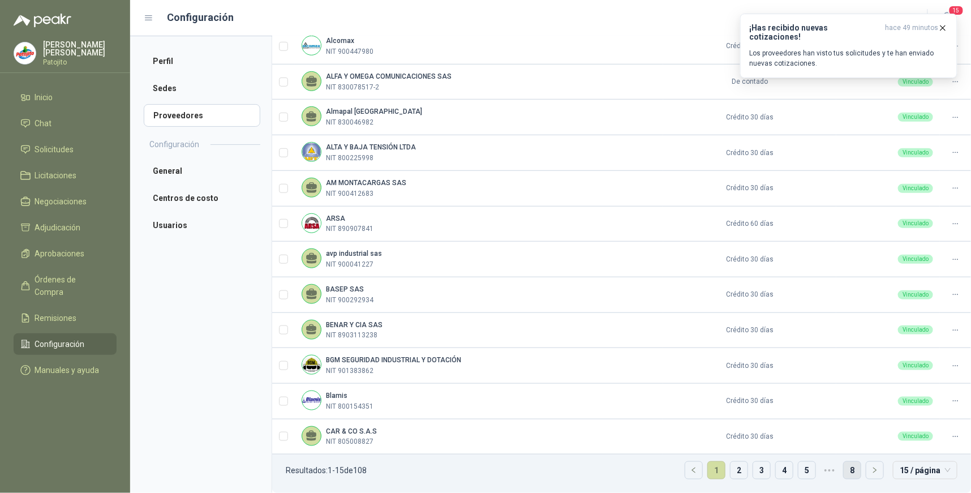
click at [849, 468] on link "8" at bounding box center [852, 470] width 17 height 17
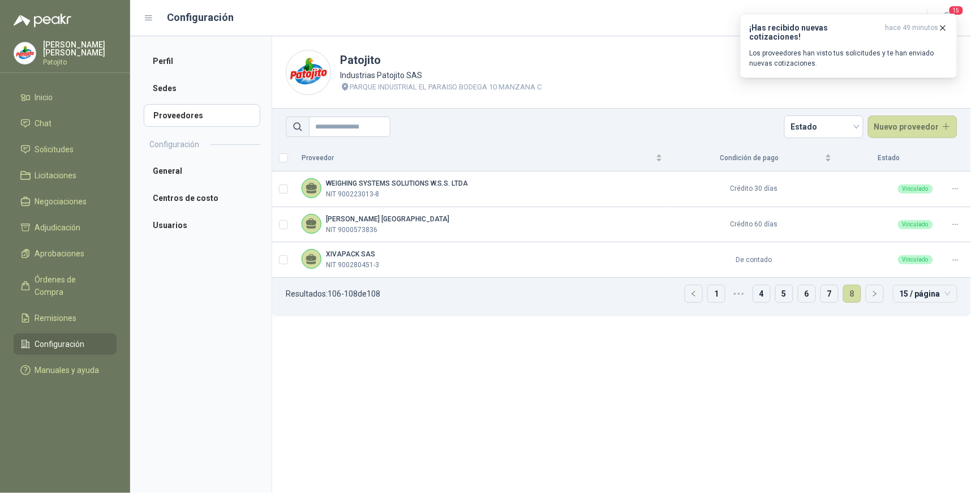
scroll to position [0, 0]
click at [830, 290] on link "7" at bounding box center [829, 293] width 17 height 17
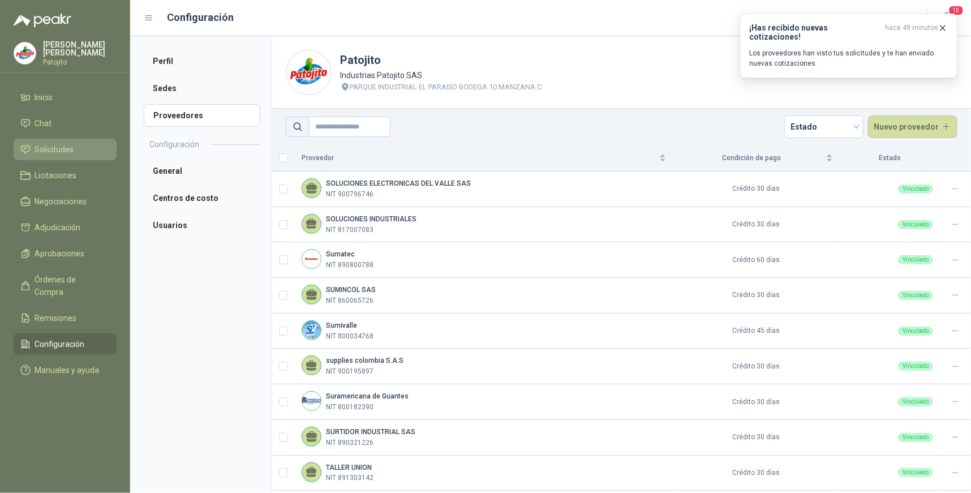
click at [78, 150] on li "Solicitudes" at bounding box center [64, 149] width 89 height 12
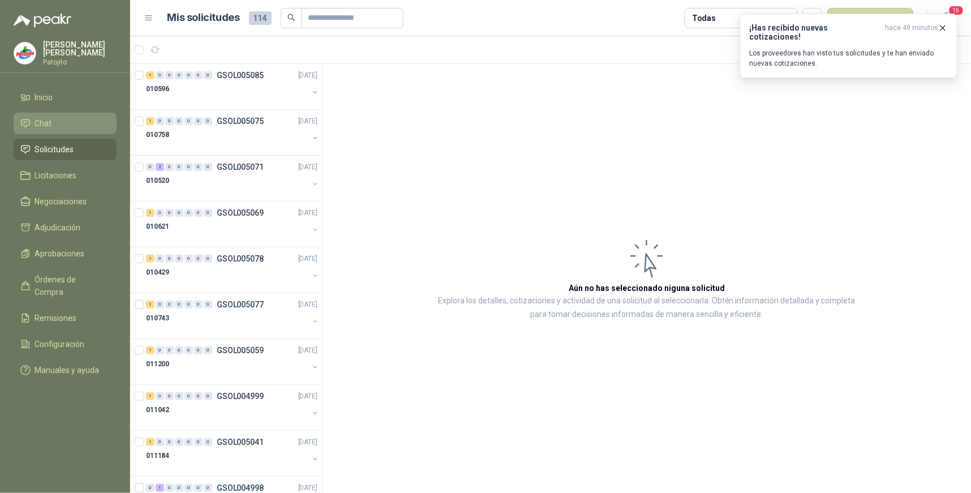
click at [61, 116] on link "Chat" at bounding box center [65, 124] width 103 height 22
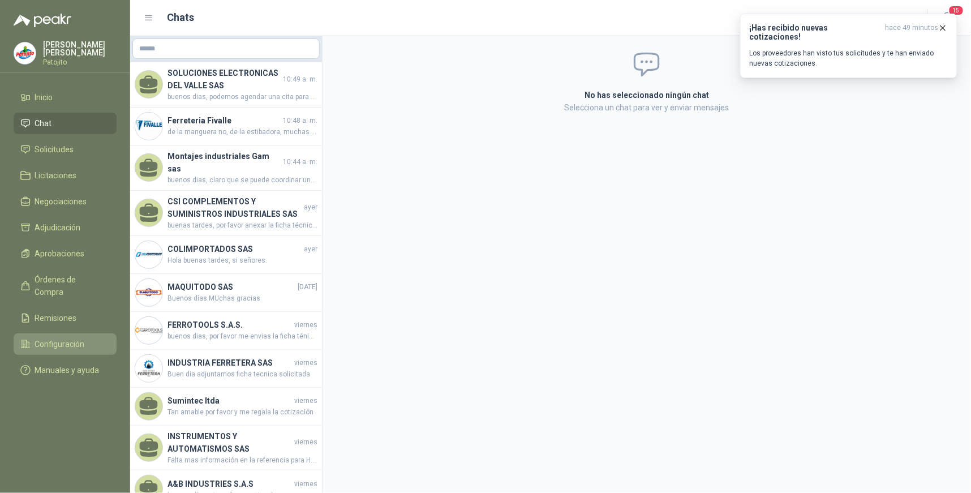
click at [69, 333] on link "Configuración" at bounding box center [65, 344] width 103 height 22
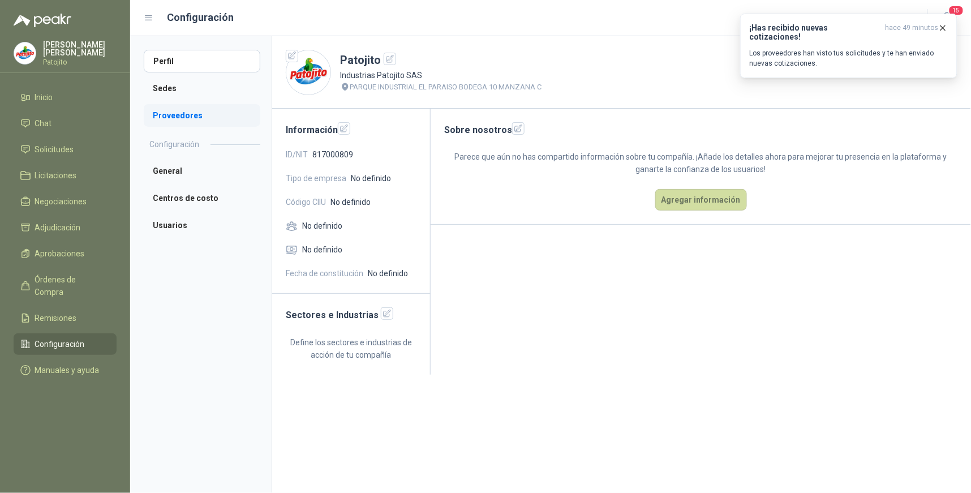
click at [168, 112] on li "Proveedores" at bounding box center [202, 115] width 117 height 23
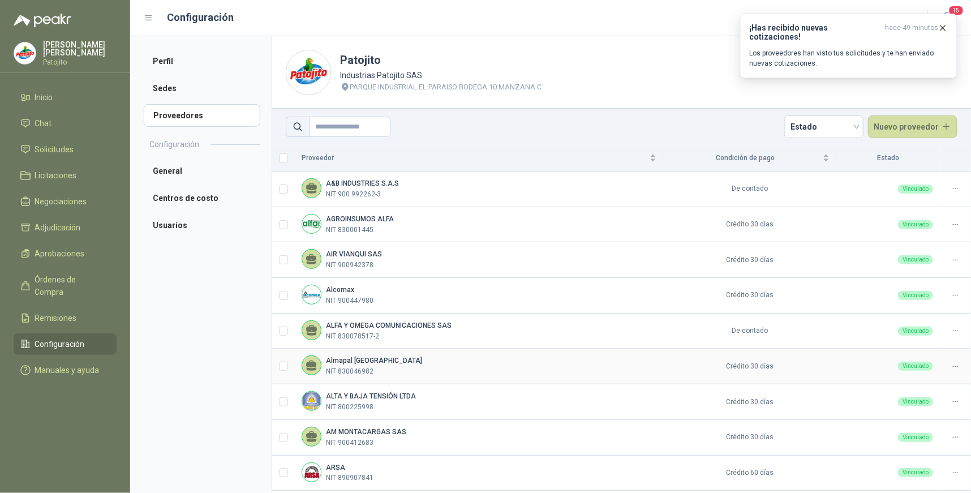
scroll to position [250, 0]
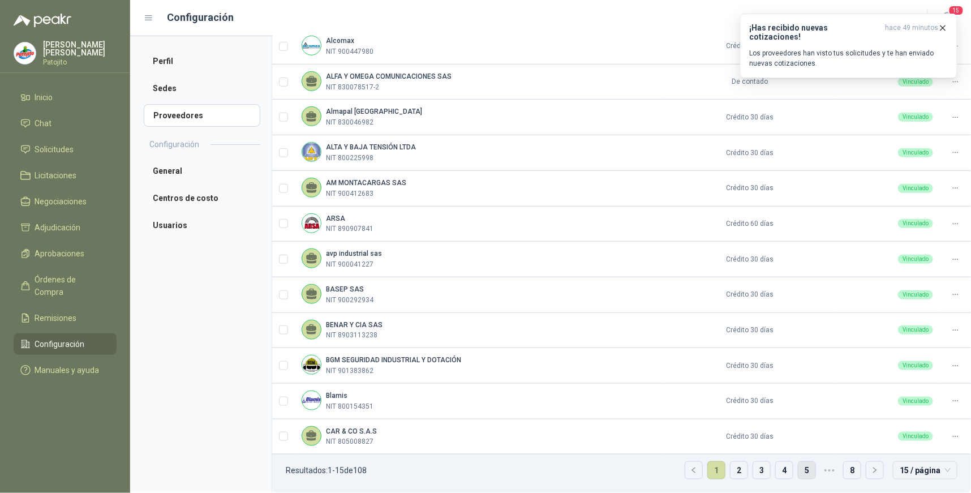
click at [800, 472] on link "5" at bounding box center [807, 470] width 17 height 17
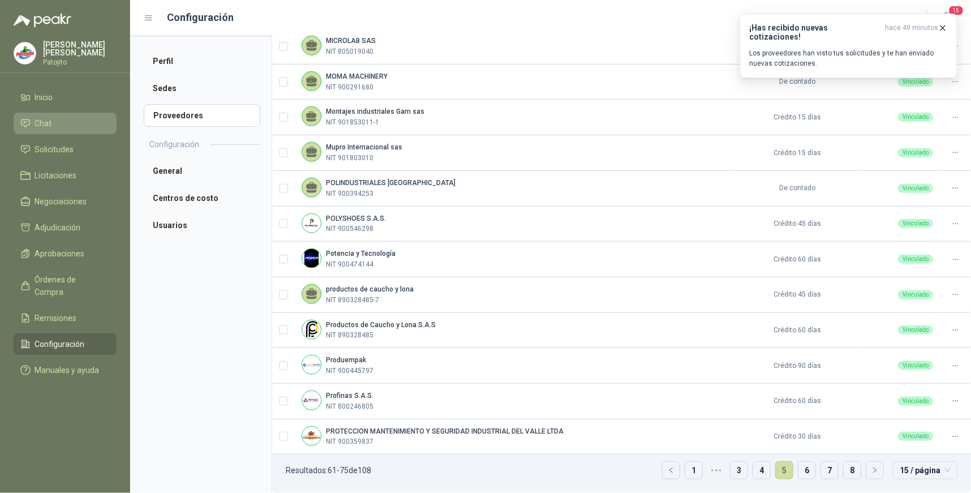
click at [74, 120] on li "Chat" at bounding box center [64, 123] width 89 height 12
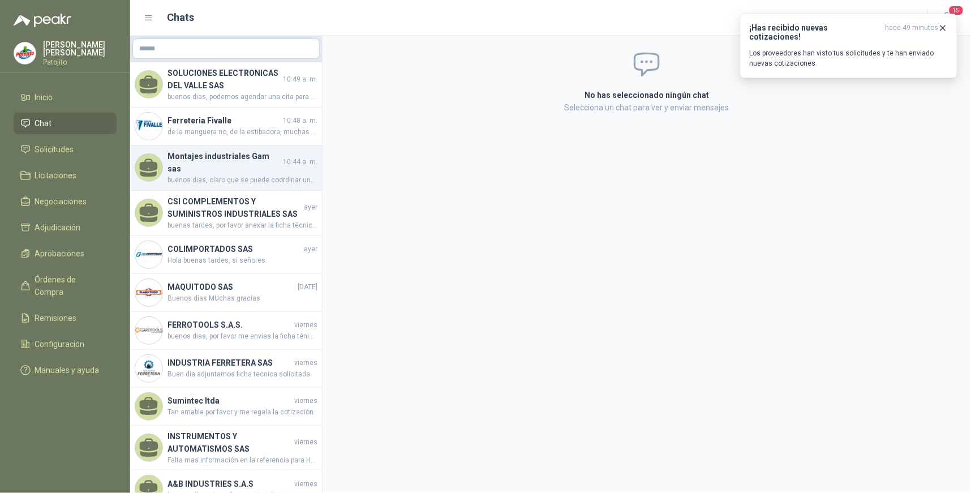
click at [244, 162] on h4 "Montajes industriales Gam sas" at bounding box center [224, 162] width 113 height 25
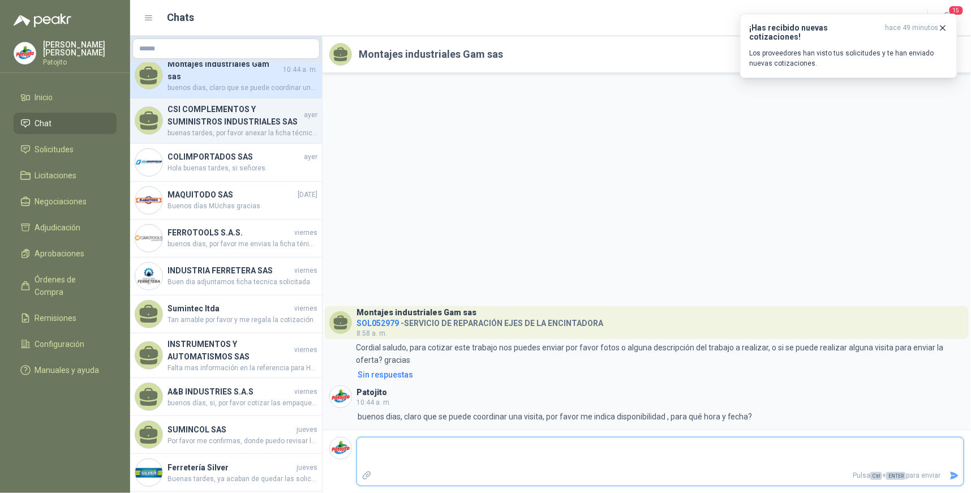
scroll to position [122, 0]
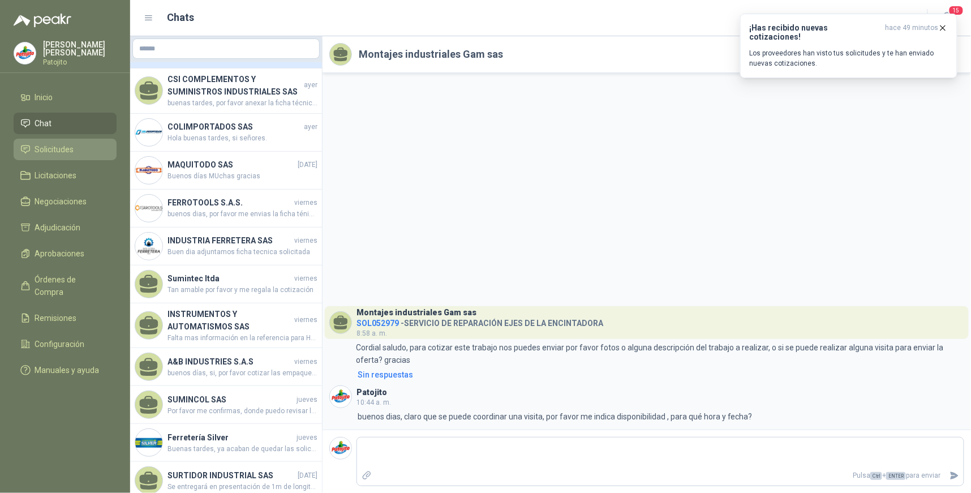
click at [72, 151] on span "Solicitudes" at bounding box center [54, 149] width 39 height 12
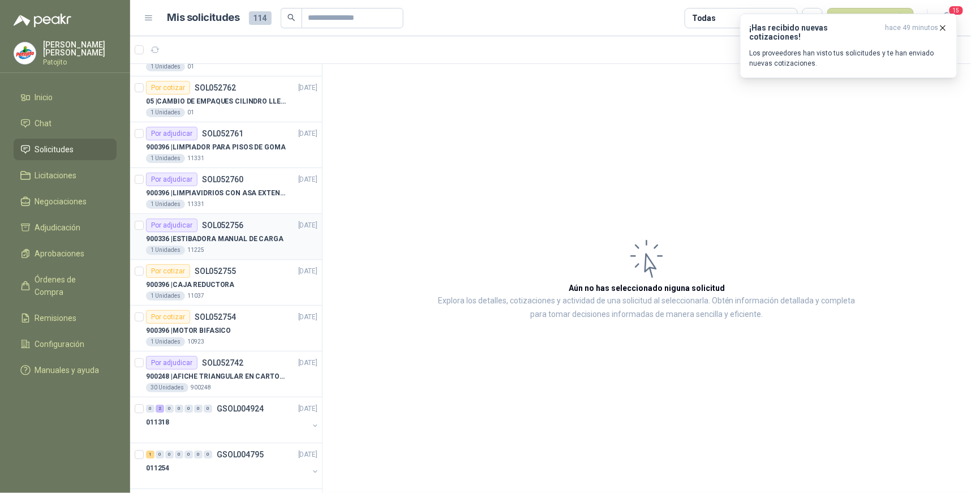
scroll to position [1044, 0]
click at [230, 222] on p "SOL052756" at bounding box center [222, 224] width 41 height 8
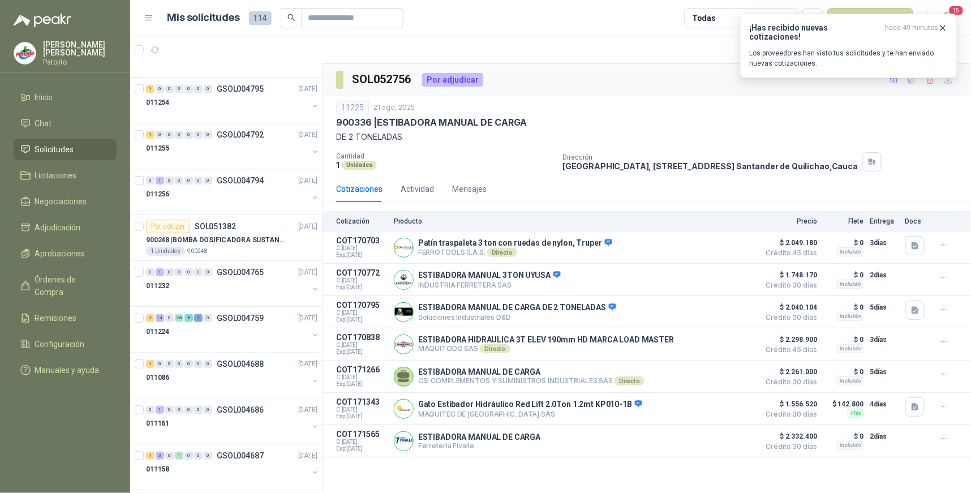
scroll to position [1421, 0]
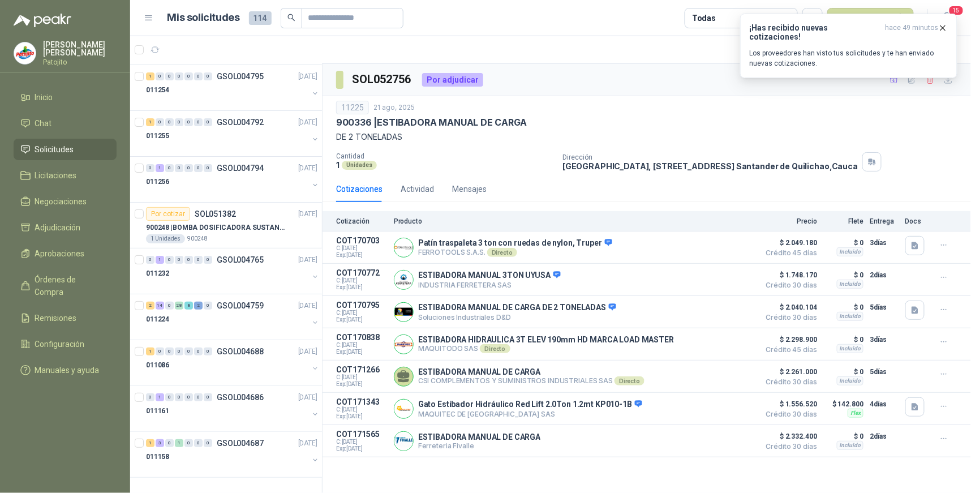
click at [748, 121] on div "900336 | ESTIBADORA MANUAL DE CARGA" at bounding box center [647, 123] width 622 height 12
click at [943, 27] on icon "button" at bounding box center [943, 27] width 5 height 5
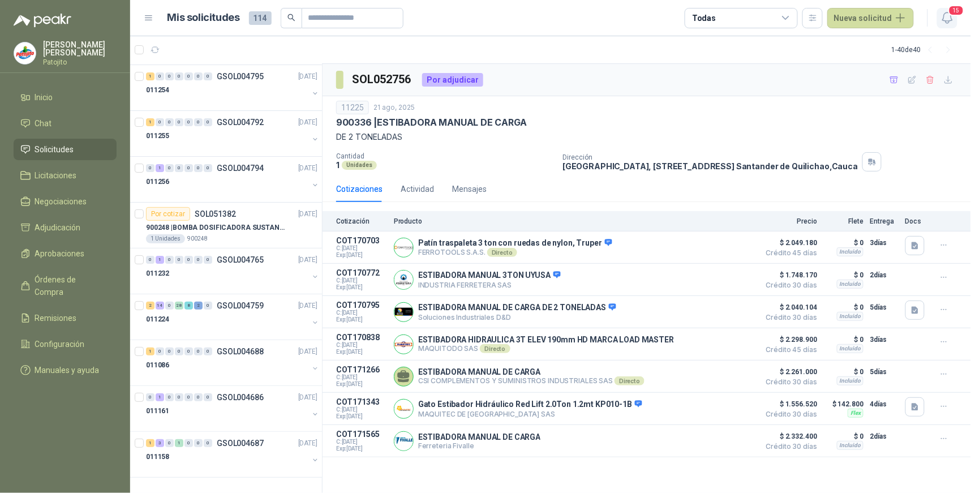
click at [944, 18] on icon "button" at bounding box center [948, 17] width 10 height 11
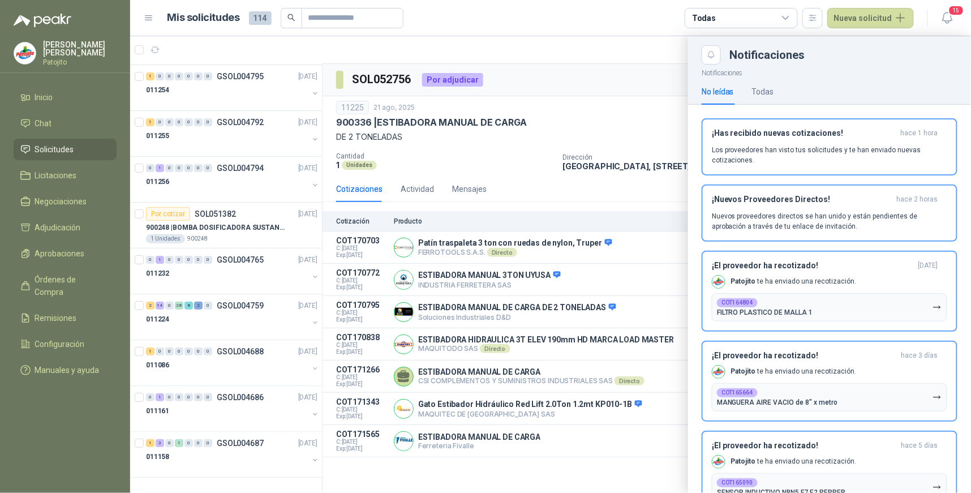
click at [642, 19] on article "Mis solicitudes 114 Todas Nueva solicitud" at bounding box center [541, 18] width 747 height 20
click at [954, 12] on span "15" at bounding box center [957, 10] width 16 height 11
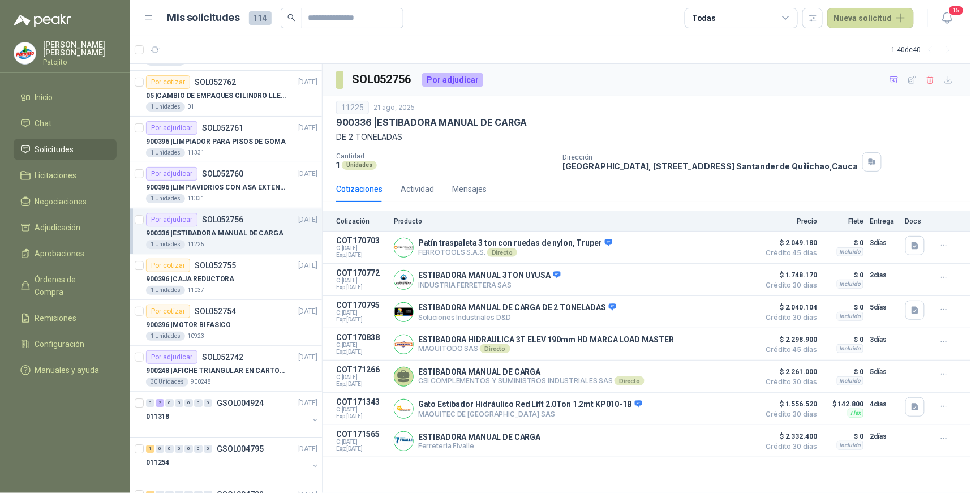
scroll to position [1044, 0]
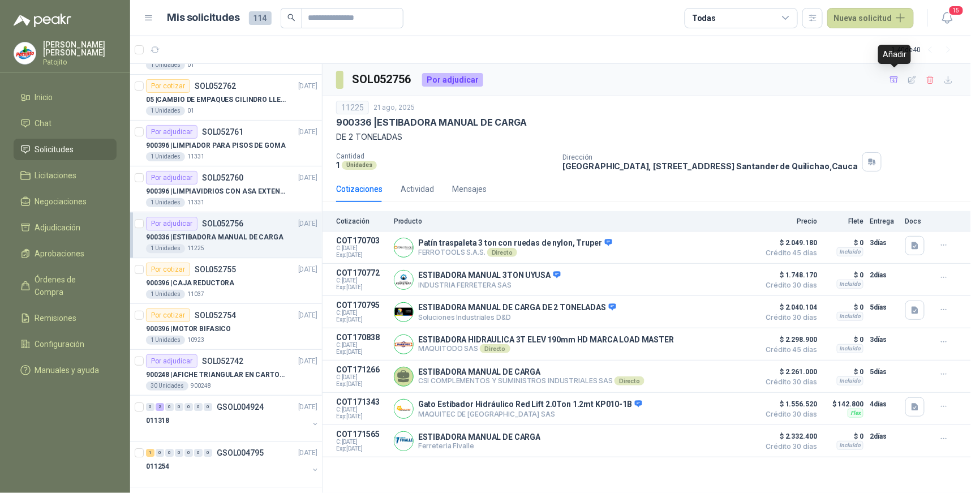
drag, startPoint x: 893, startPoint y: 78, endPoint x: 779, endPoint y: 112, distance: 118.9
click at [893, 77] on icon "button" at bounding box center [895, 80] width 10 height 10
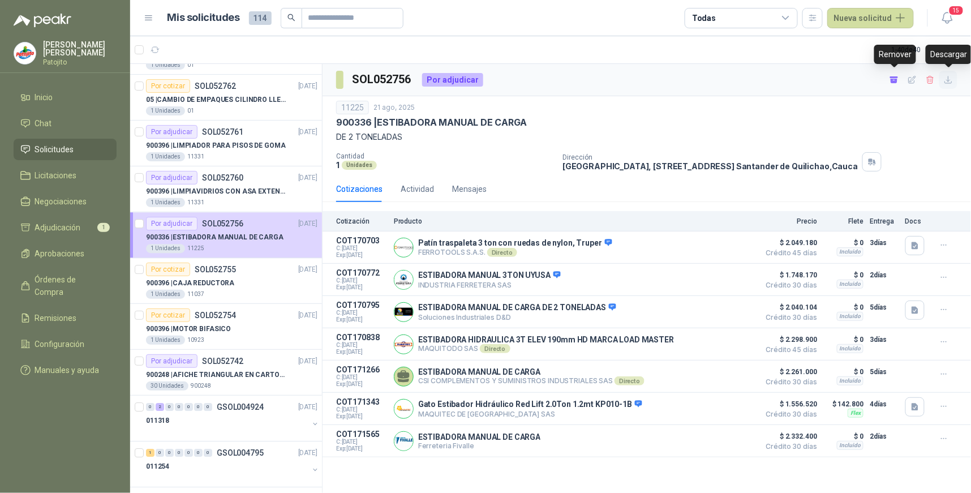
click at [949, 81] on icon "button" at bounding box center [948, 79] width 7 height 7
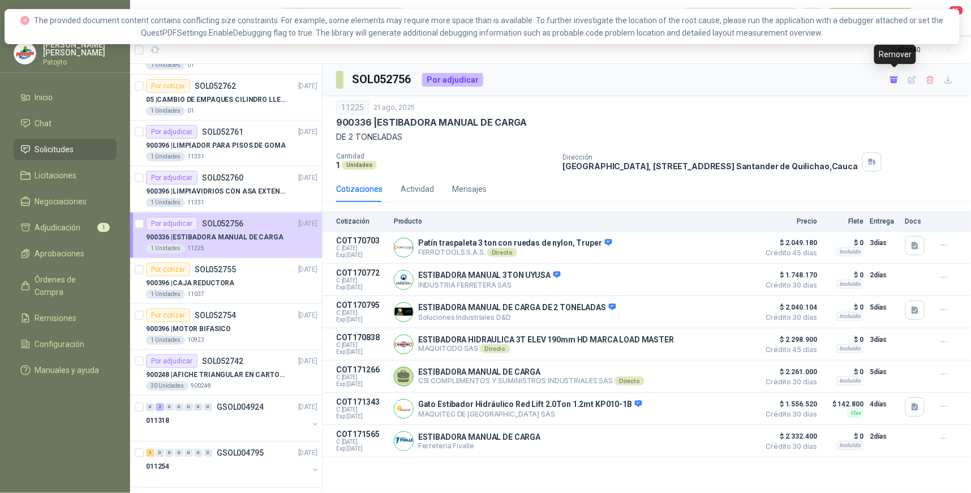
click at [776, 92] on div "SOL052756 Por adjudicar" at bounding box center [647, 80] width 649 height 32
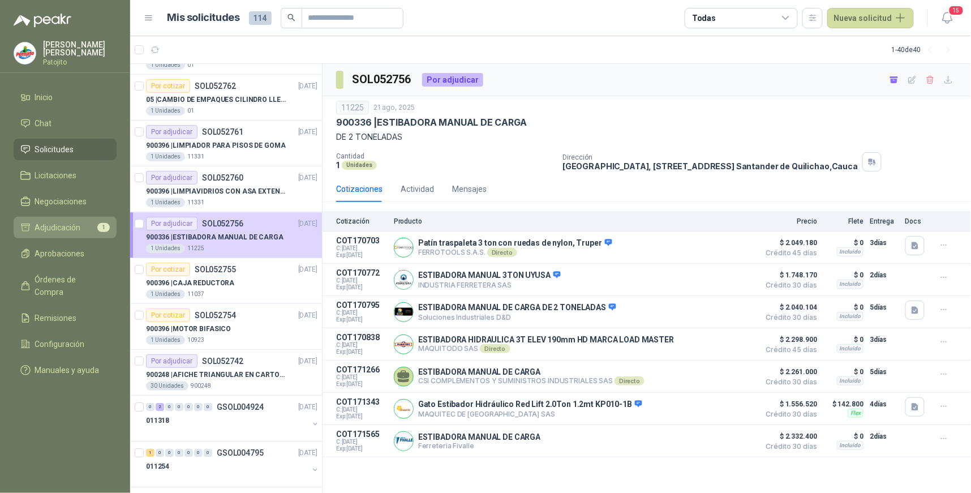
click at [67, 221] on span "Adjudicación" at bounding box center [58, 227] width 46 height 12
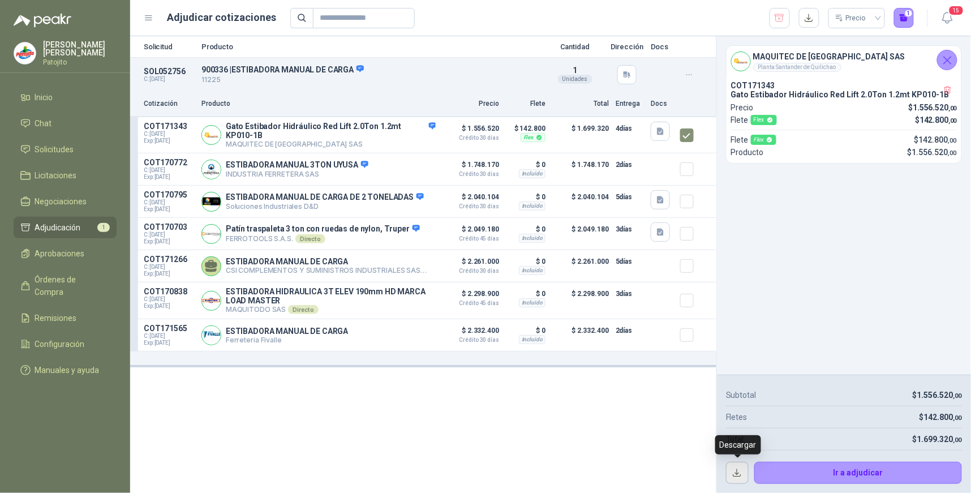
click at [737, 476] on button "button" at bounding box center [737, 473] width 23 height 23
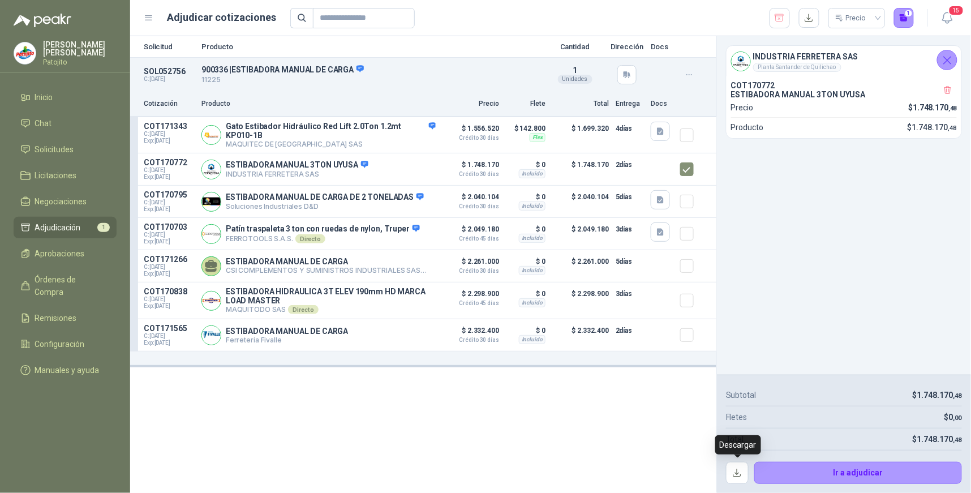
drag, startPoint x: 734, startPoint y: 470, endPoint x: 734, endPoint y: 456, distance: 14.2
click at [734, 470] on button "button" at bounding box center [737, 473] width 23 height 23
click at [738, 473] on button "button" at bounding box center [737, 473] width 23 height 23
click at [736, 477] on button "button" at bounding box center [737, 473] width 23 height 23
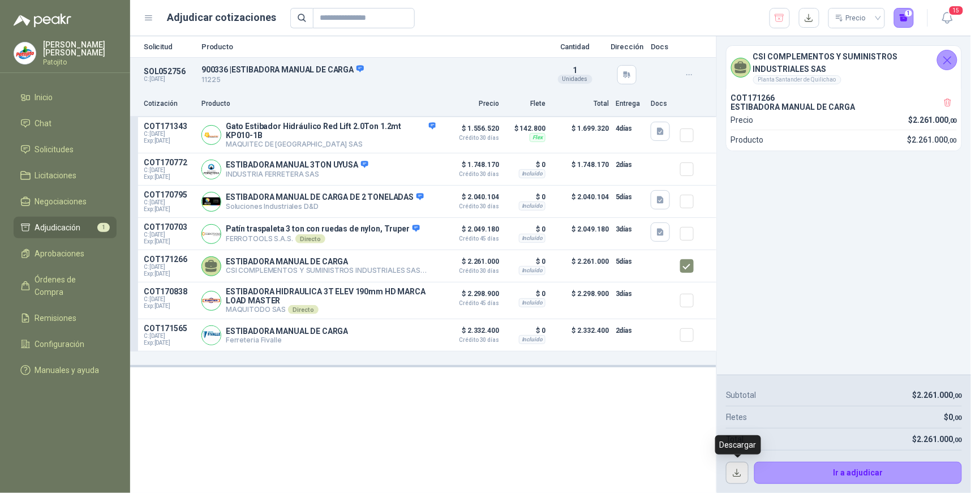
click at [742, 474] on button "button" at bounding box center [737, 473] width 23 height 23
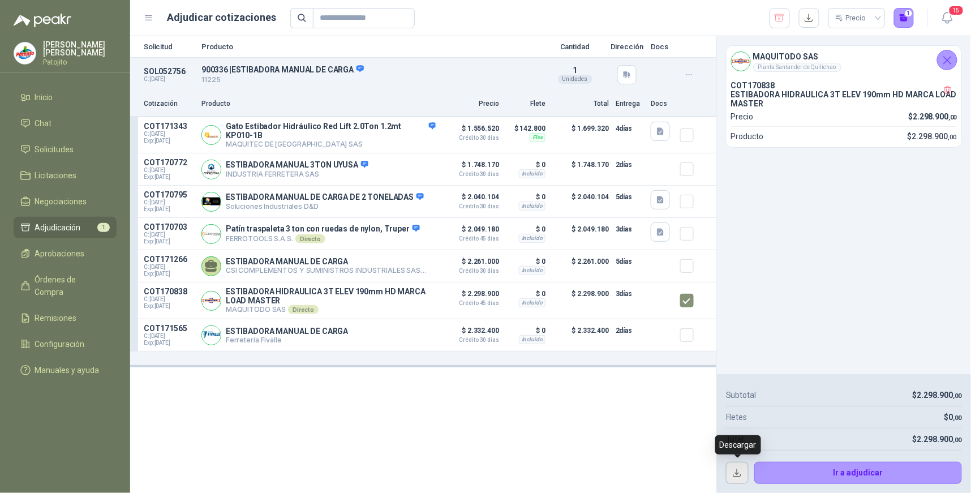
click at [743, 477] on button "button" at bounding box center [737, 473] width 23 height 23
click at [735, 474] on button "button" at bounding box center [737, 473] width 23 height 23
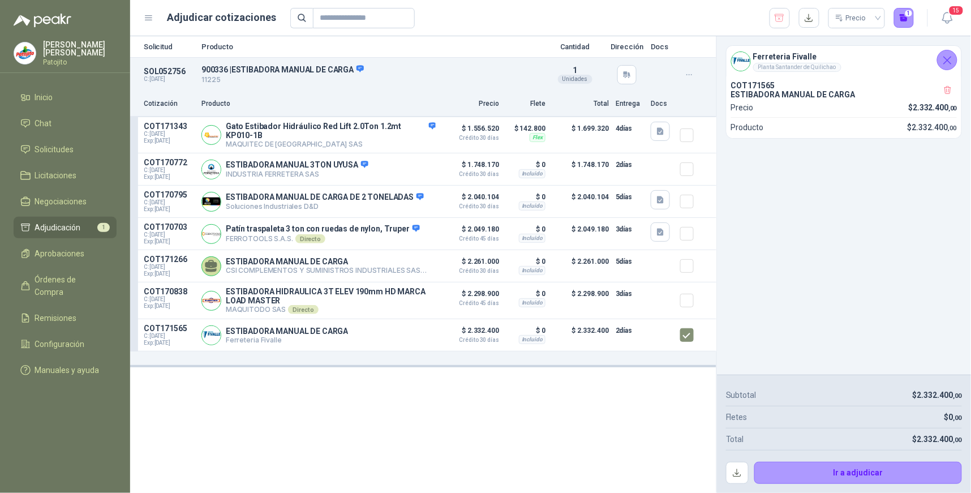
click at [784, 303] on div "Ferreteria [PERSON_NAME] Planta Santander de Quilichao COT171565 ESTIBADORA MAN…" at bounding box center [844, 205] width 254 height 339
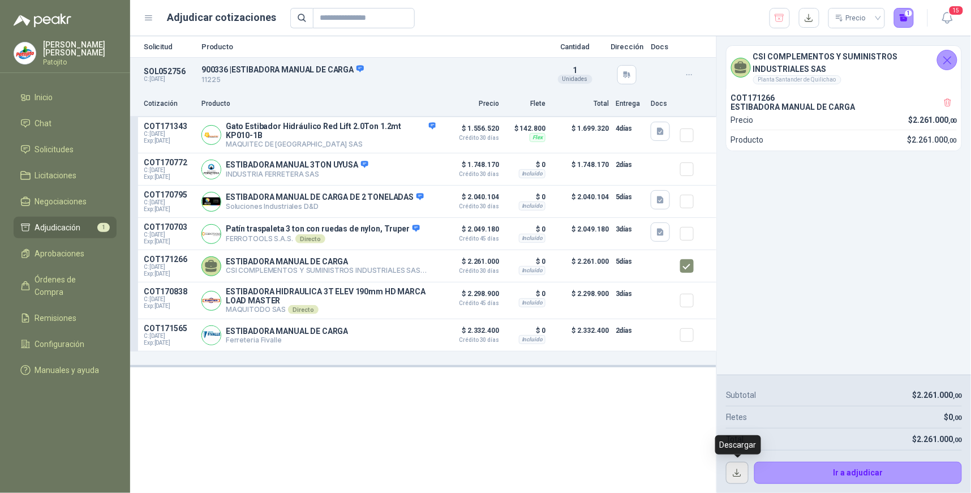
click at [738, 473] on button "button" at bounding box center [737, 473] width 23 height 23
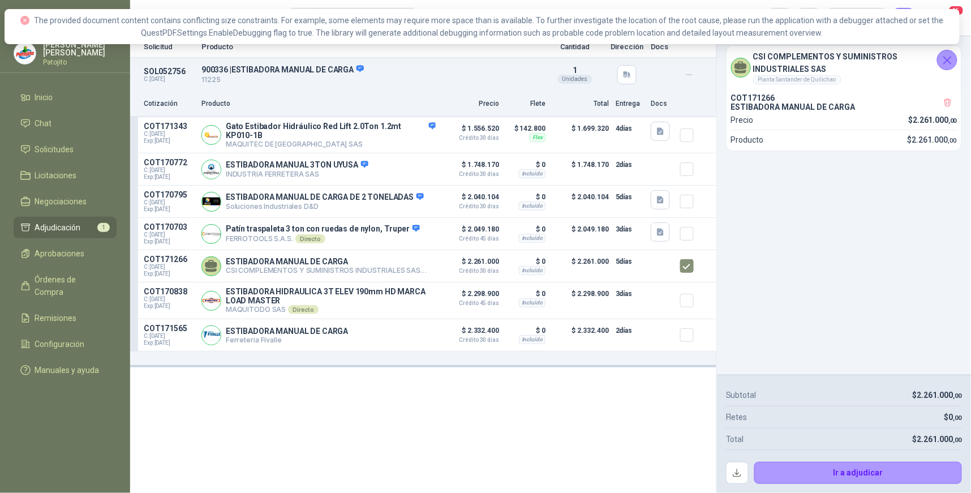
click at [824, 263] on div "CSI COMPLEMENTOS Y SUMINISTROS INDUSTRIALES SAS Planta Santander de Quilichao C…" at bounding box center [844, 205] width 254 height 339
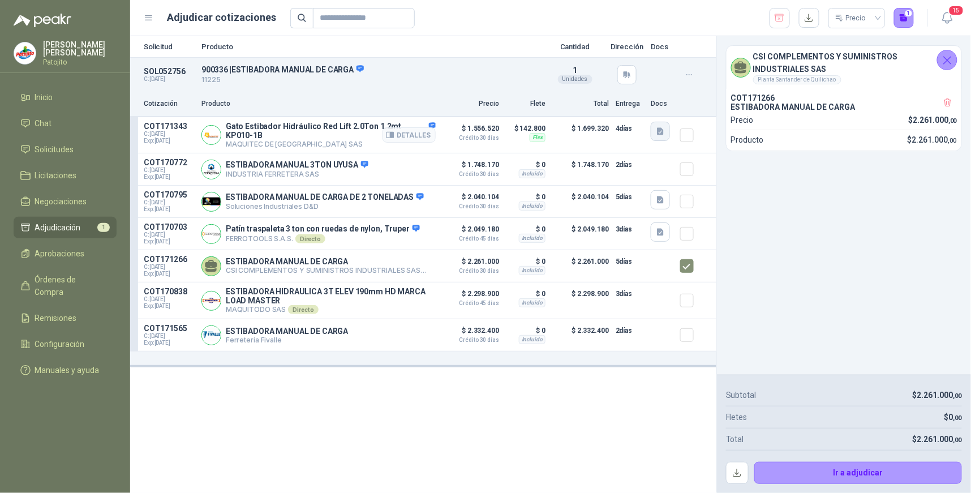
drag, startPoint x: 660, startPoint y: 127, endPoint x: 659, endPoint y: 135, distance: 7.4
click at [659, 131] on icon "button" at bounding box center [660, 131] width 7 height 7
click at [636, 104] on button "image.png" at bounding box center [638, 106] width 49 height 12
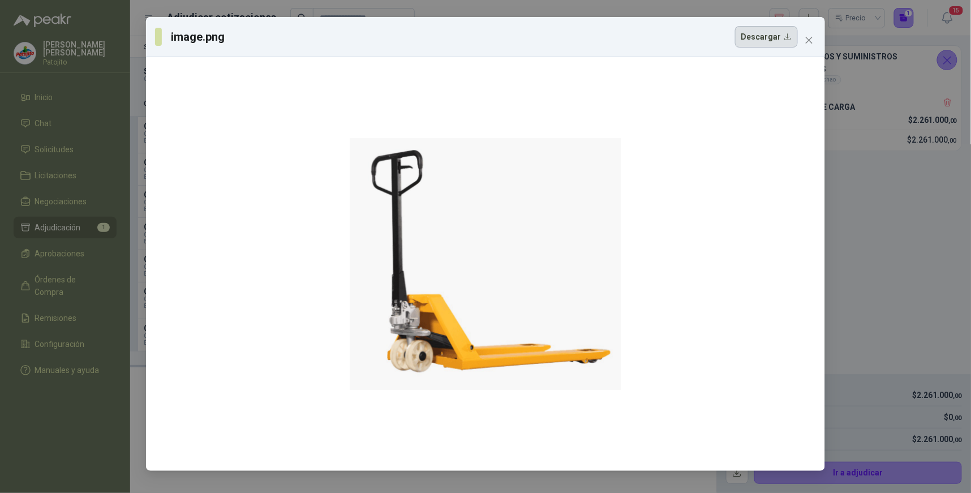
click at [790, 40] on button "Descargar" at bounding box center [766, 37] width 63 height 22
click at [869, 324] on div "image.png Descargar" at bounding box center [485, 246] width 971 height 493
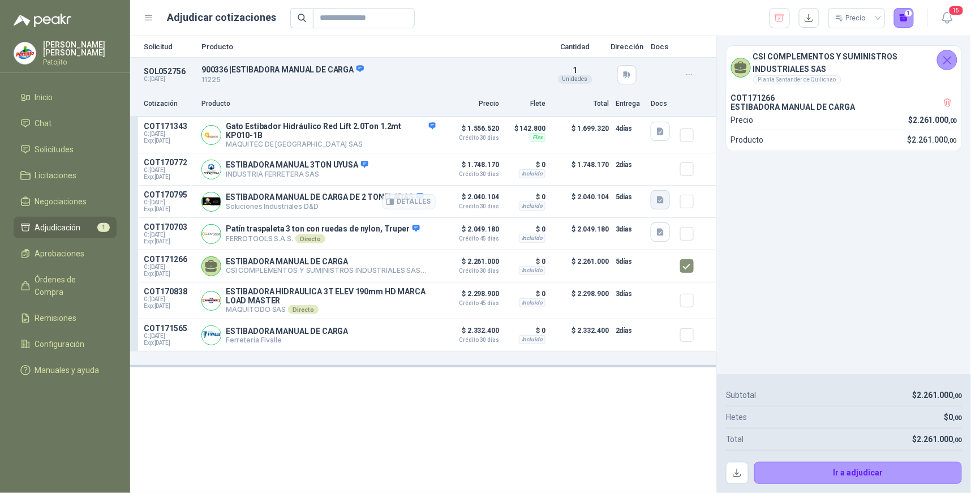
click at [663, 196] on icon "button" at bounding box center [661, 200] width 10 height 10
click at [644, 171] on button "imagen_2025-08-21_154436363.png" at bounding box center [597, 175] width 132 height 12
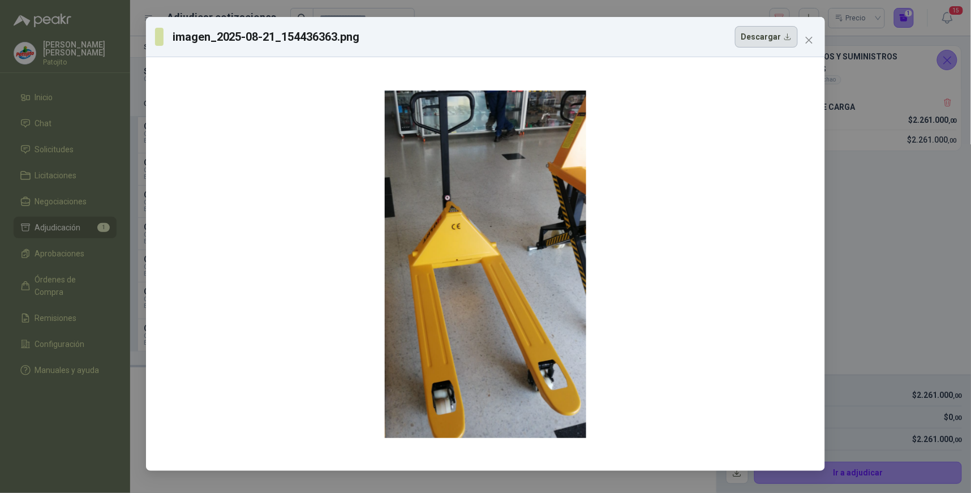
click at [773, 40] on button "Descargar" at bounding box center [766, 37] width 63 height 22
click at [931, 199] on div "imagen_2025-08-21_154436363.png Descargar" at bounding box center [485, 246] width 971 height 493
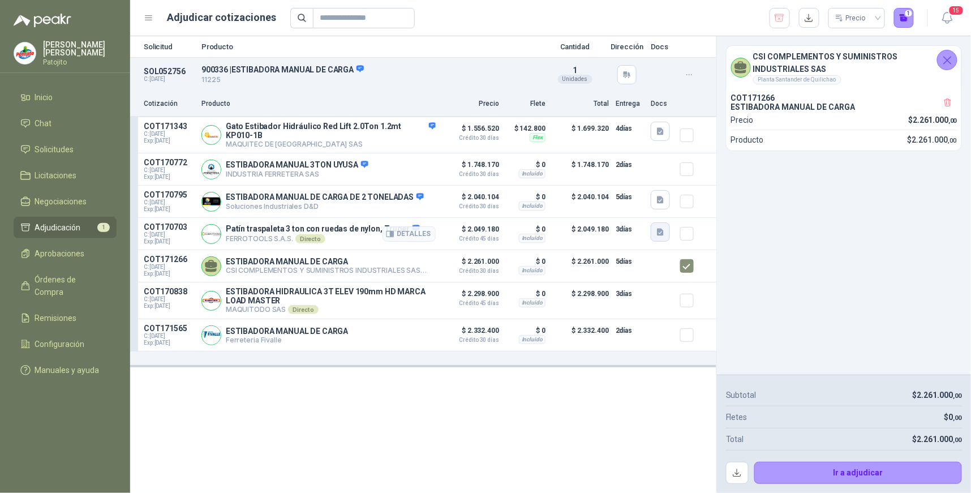
click at [666, 234] on button "button" at bounding box center [660, 231] width 19 height 19
click at [626, 207] on button "Ficha Técnica - 15083.pdf" at bounding box center [614, 208] width 98 height 12
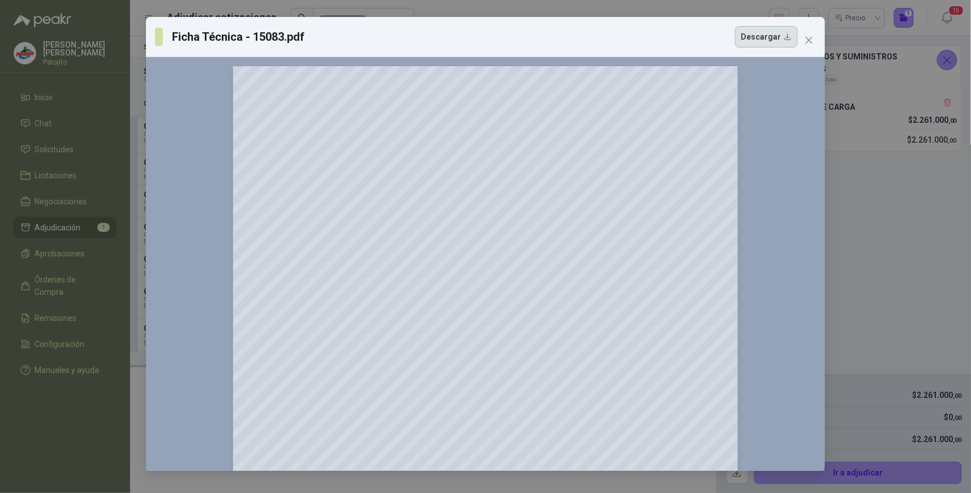
click at [782, 33] on button "Descargar" at bounding box center [766, 37] width 63 height 22
drag, startPoint x: 913, startPoint y: 245, endPoint x: 906, endPoint y: 240, distance: 8.2
click at [913, 245] on div "Ficha Técnica - 15083.pdf Descargar 150 %" at bounding box center [485, 246] width 971 height 493
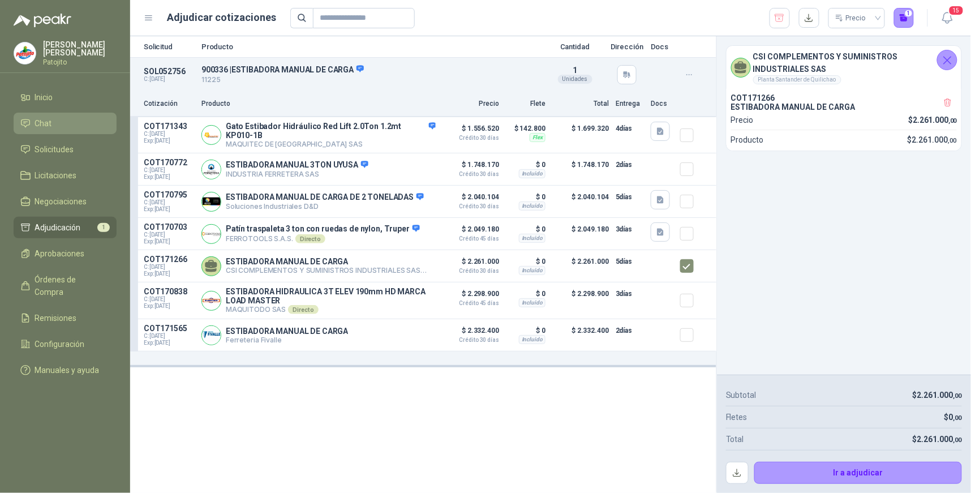
click at [87, 122] on li "Chat" at bounding box center [64, 123] width 89 height 12
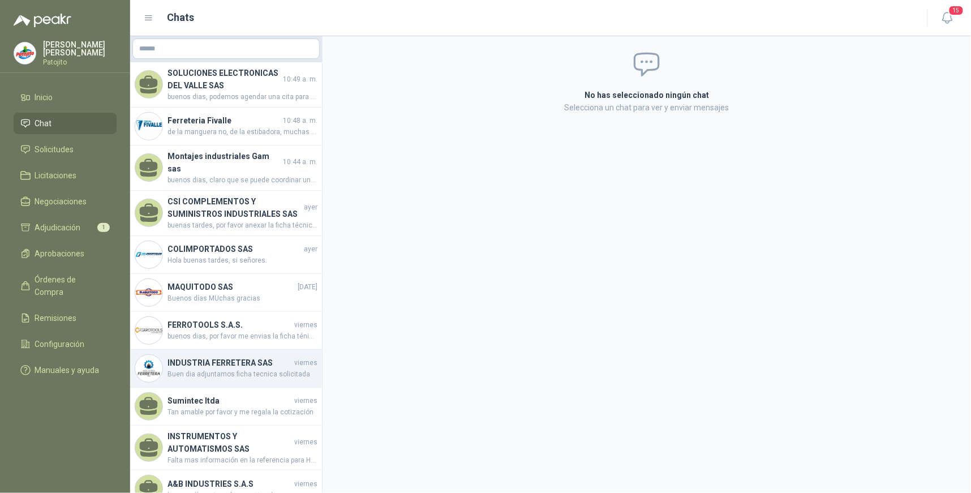
click at [248, 357] on h4 "INDUSTRIA FERRETERA SAS" at bounding box center [230, 363] width 125 height 12
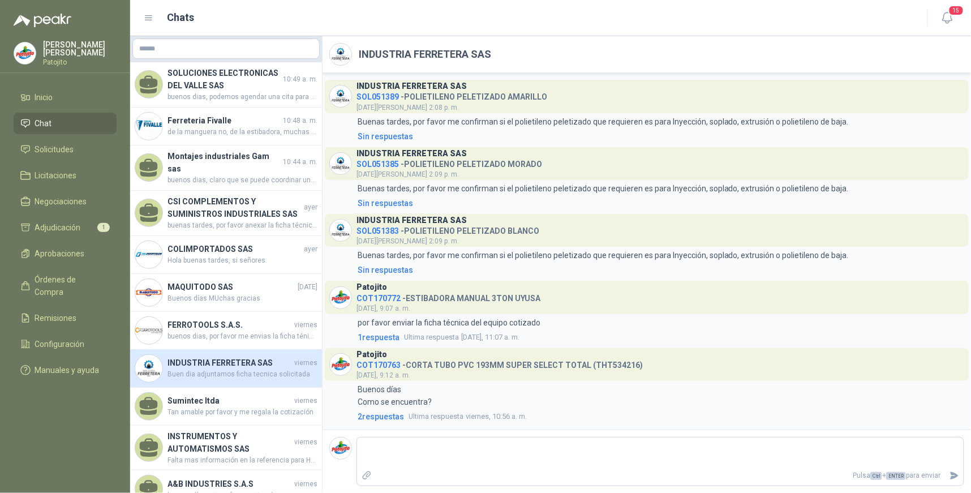
click at [269, 358] on h4 "INDUSTRIA FERRETERA SAS" at bounding box center [230, 363] width 125 height 12
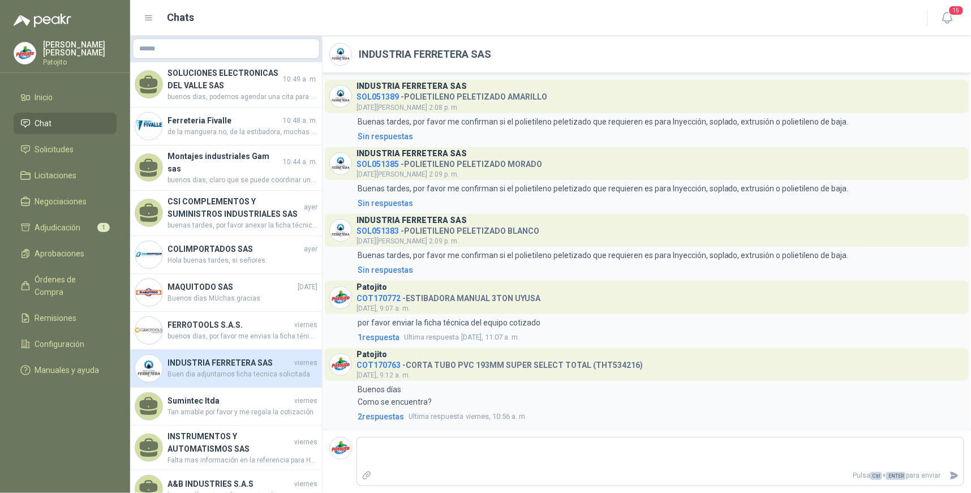
click at [269, 358] on h4 "INDUSTRIA FERRETERA SAS" at bounding box center [230, 363] width 125 height 12
click at [240, 369] on span "Buen dia adjuntamos ficha tecnica solicitada" at bounding box center [243, 374] width 150 height 11
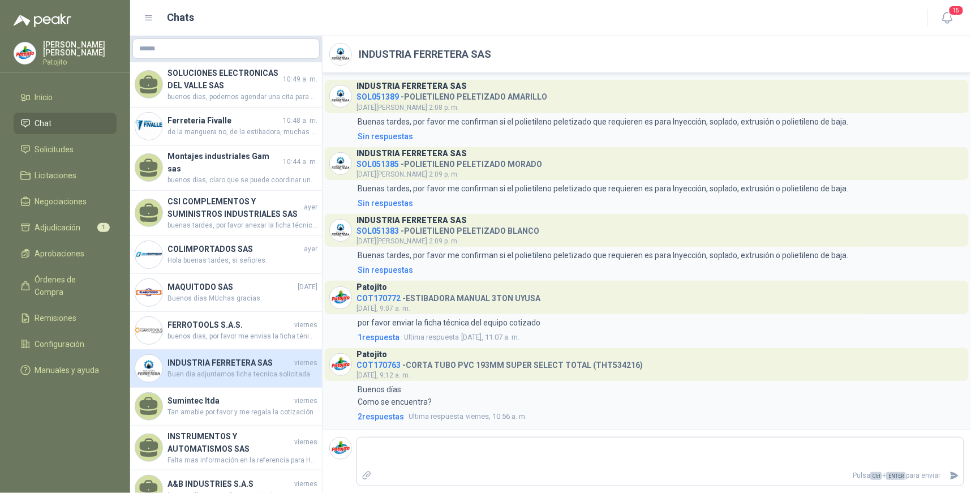
click at [240, 369] on span "Buen dia adjuntamos ficha tecnica solicitada" at bounding box center [243, 374] width 150 height 11
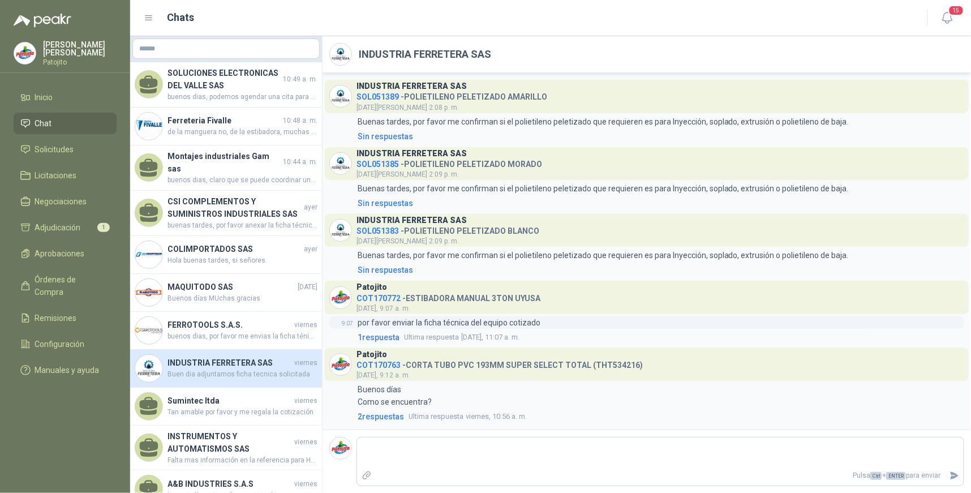
click at [436, 321] on p "por favor enviar la ficha técnica del equipo cotizado" at bounding box center [449, 322] width 183 height 12
click at [520, 332] on span "Ultima respuesta [DATE], 11:07 a. m." at bounding box center [461, 337] width 115 height 11
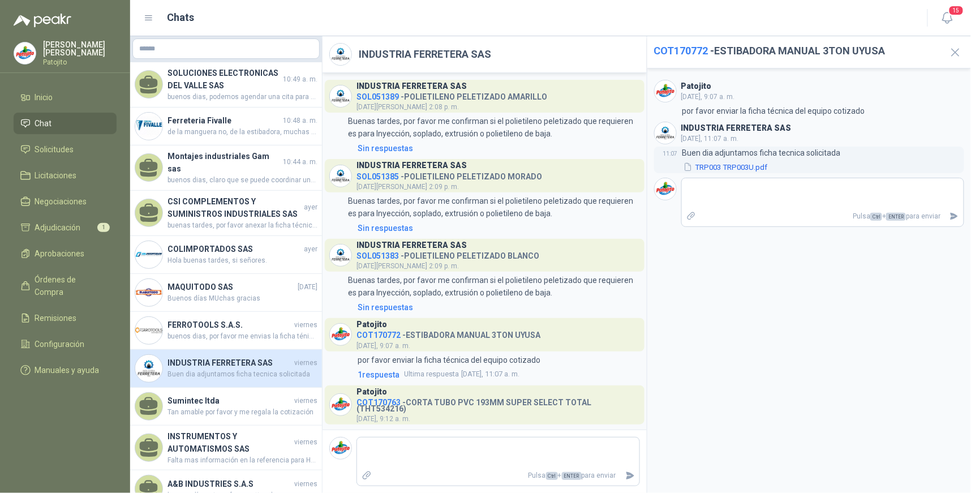
click at [746, 167] on button "TRP003 TRP003U.pdf" at bounding box center [726, 167] width 87 height 12
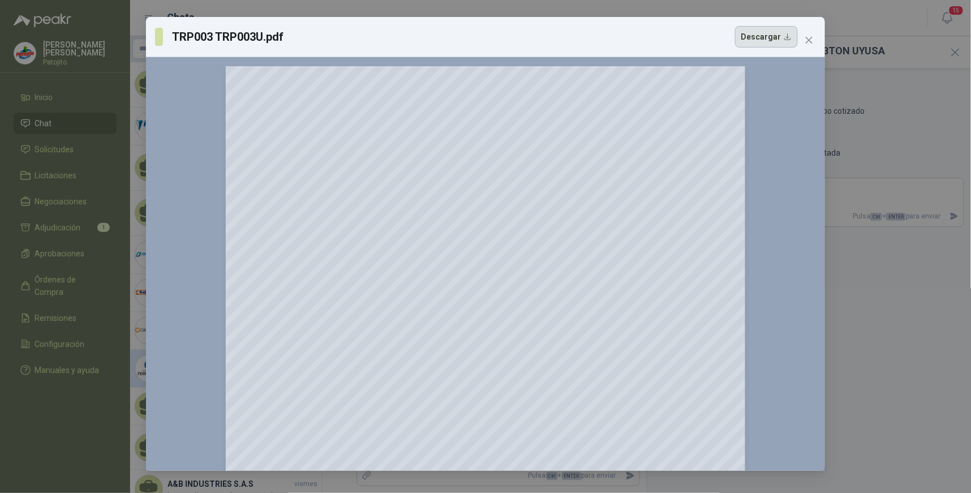
click at [764, 38] on button "Descargar" at bounding box center [766, 37] width 63 height 22
drag, startPoint x: 49, startPoint y: 406, endPoint x: 57, endPoint y: 396, distance: 12.9
click at [49, 406] on div "TRP003 TRP003U.pdf Descargar 150 %" at bounding box center [485, 246] width 971 height 493
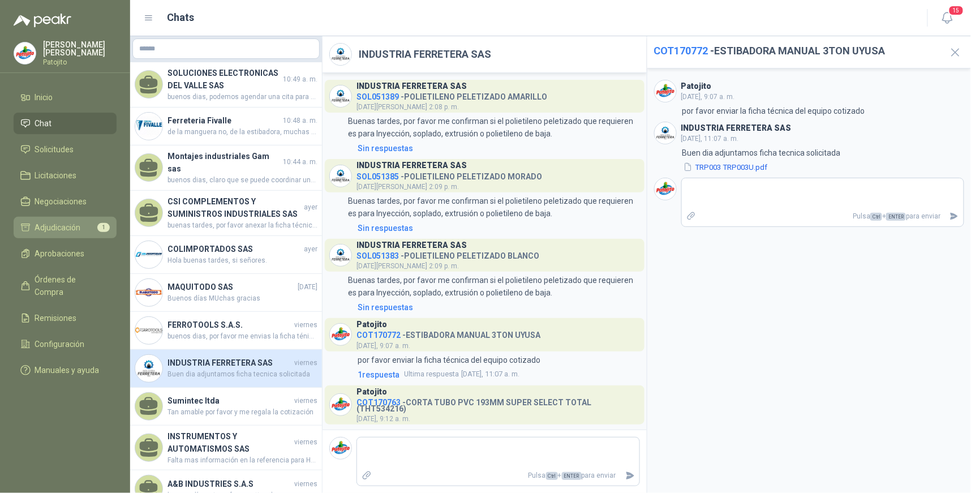
click at [78, 224] on span "Adjudicación" at bounding box center [58, 227] width 46 height 12
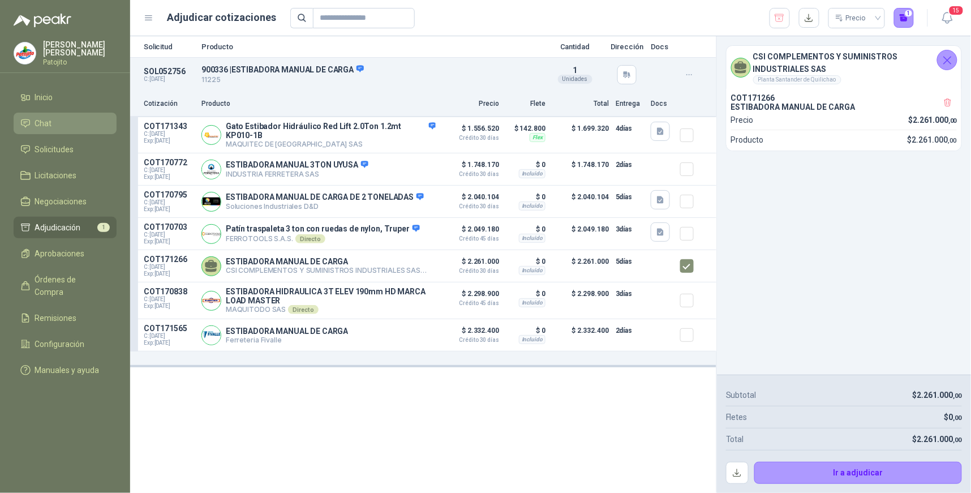
click at [92, 123] on li "Chat" at bounding box center [64, 123] width 89 height 12
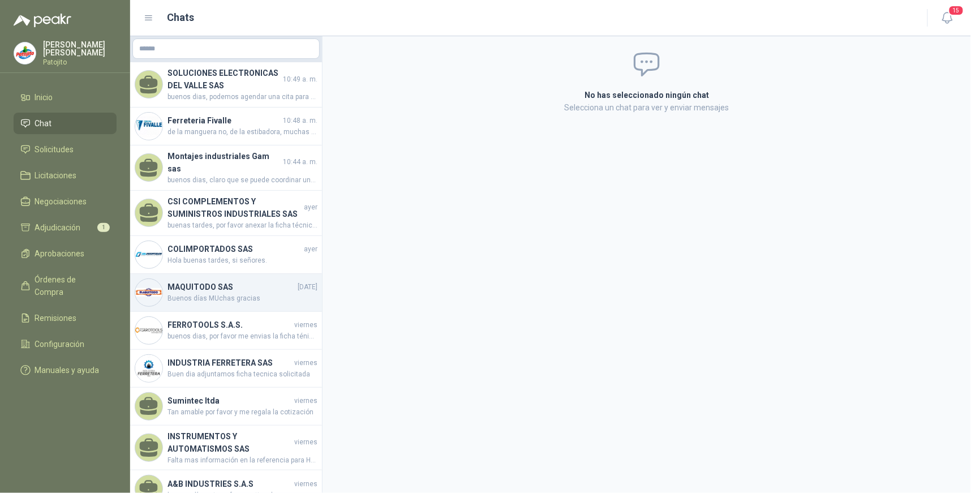
click at [268, 293] on span "Buenos días MUchas gracias" at bounding box center [243, 298] width 150 height 11
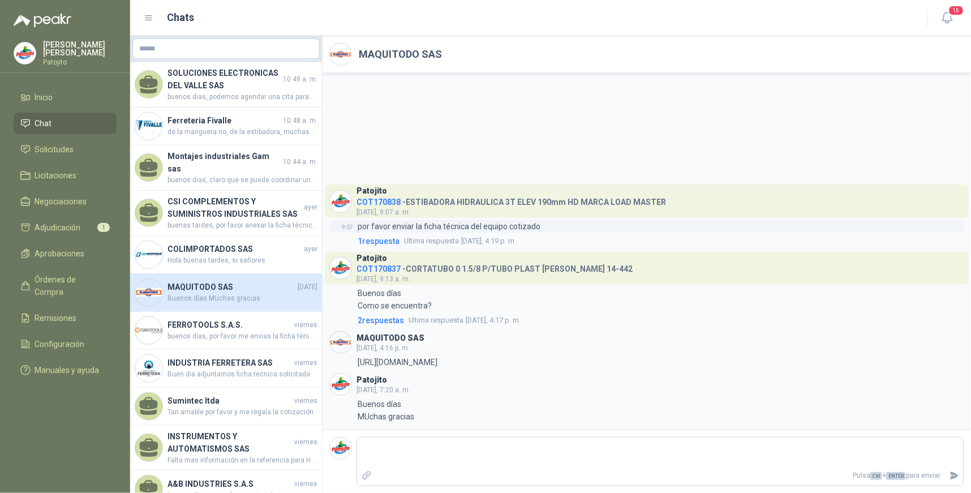
click at [450, 232] on p "por favor enviar la ficha técnica del equipo cotizado" at bounding box center [449, 226] width 183 height 12
click at [453, 223] on p "por favor enviar la ficha técnica del equipo cotizado" at bounding box center [449, 226] width 183 height 12
click at [438, 361] on p "[URL][DOMAIN_NAME]" at bounding box center [398, 362] width 80 height 12
click at [667, 364] on div "4:16 [URL][DOMAIN_NAME]" at bounding box center [646, 362] width 635 height 12
click at [438, 363] on p "[URL][DOMAIN_NAME]" at bounding box center [398, 362] width 80 height 12
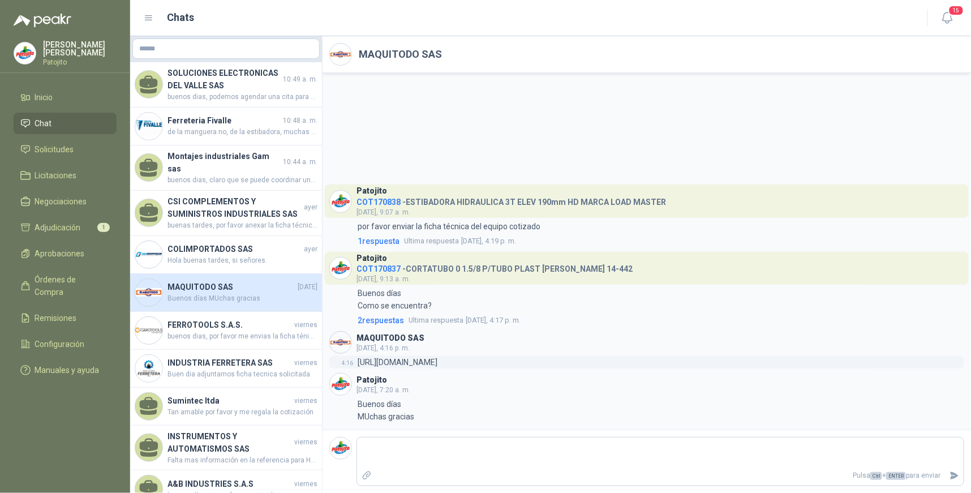
drag, startPoint x: 663, startPoint y: 362, endPoint x: 357, endPoint y: 357, distance: 306.3
click at [358, 357] on p "[URL][DOMAIN_NAME]" at bounding box center [398, 362] width 80 height 12
drag, startPoint x: 357, startPoint y: 357, endPoint x: 369, endPoint y: 362, distance: 13.2
copy p "[URL][DOMAIN_NAME]"
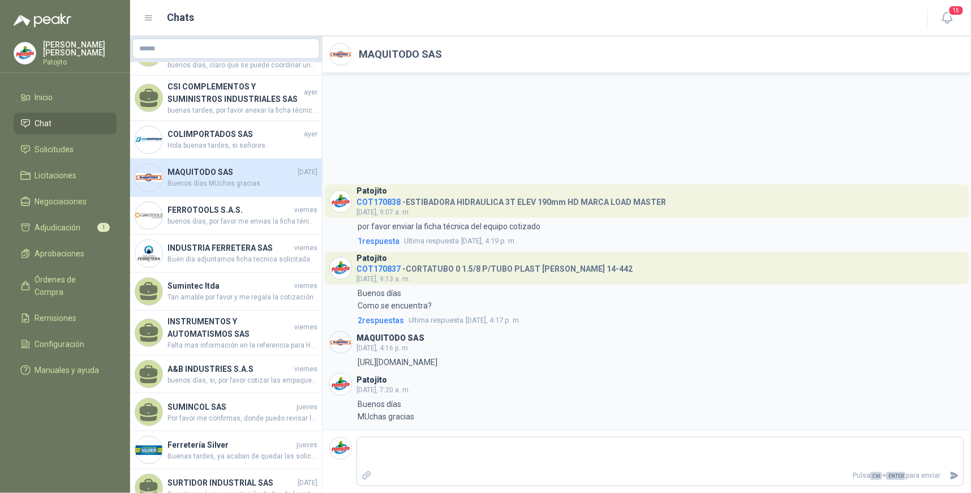
scroll to position [122, 0]
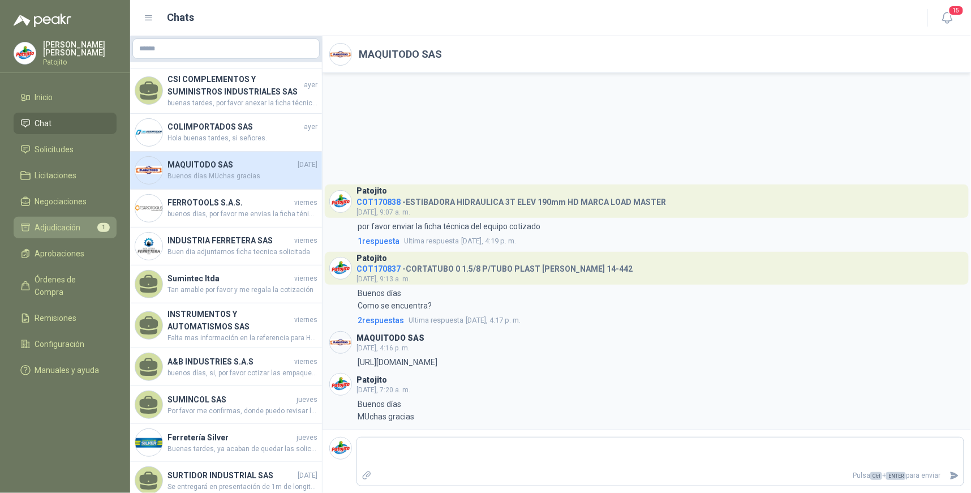
click at [75, 221] on span "Adjudicación" at bounding box center [58, 227] width 46 height 12
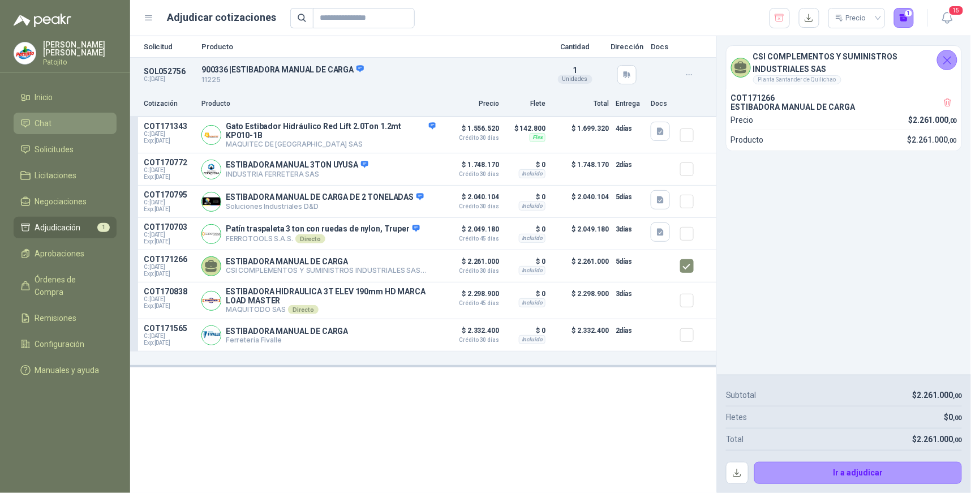
click at [65, 115] on link "Chat" at bounding box center [65, 124] width 103 height 22
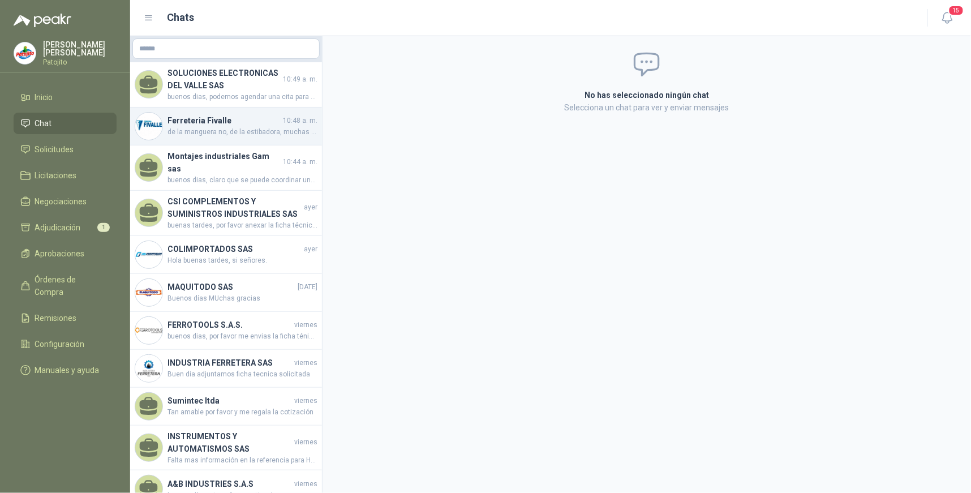
click at [252, 131] on span "de la manguera no, de la estibadora, muchas gracias" at bounding box center [243, 132] width 150 height 11
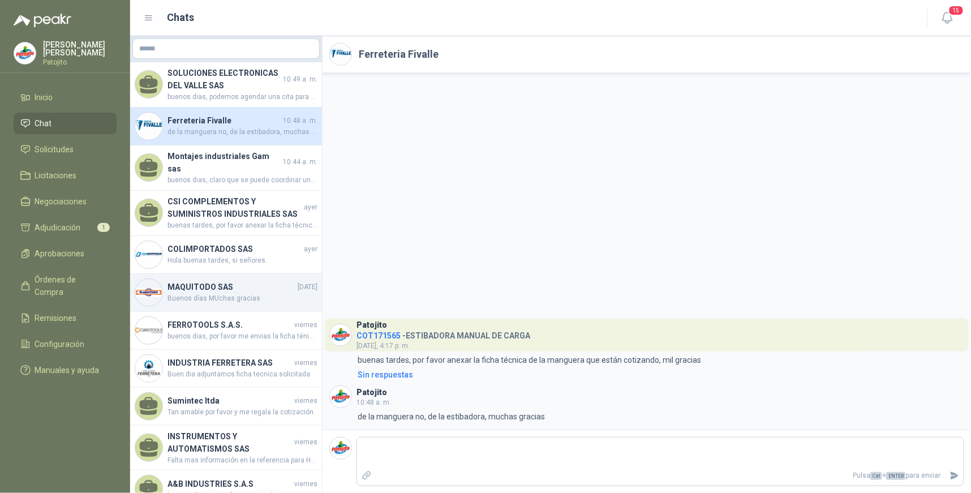
click at [250, 293] on span "Buenos días MUchas gracias" at bounding box center [243, 298] width 150 height 11
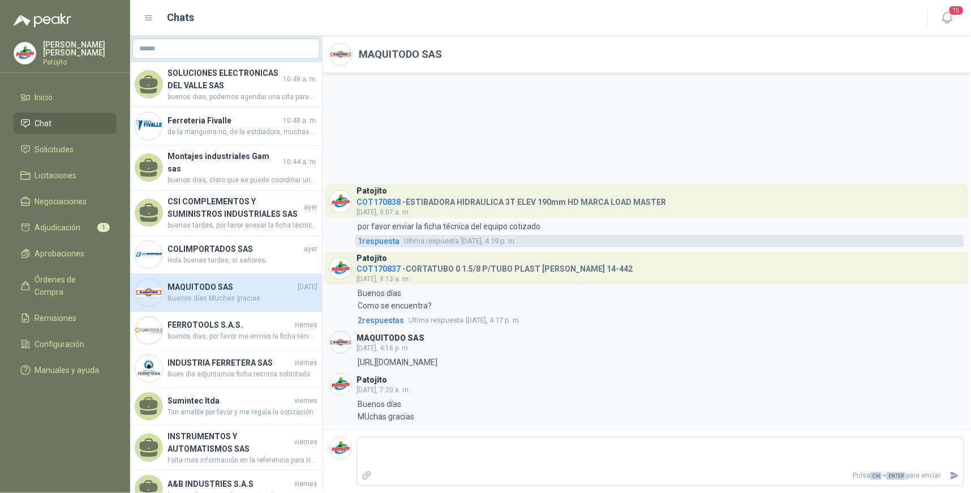
click at [380, 242] on span "1 respuesta" at bounding box center [379, 241] width 42 height 12
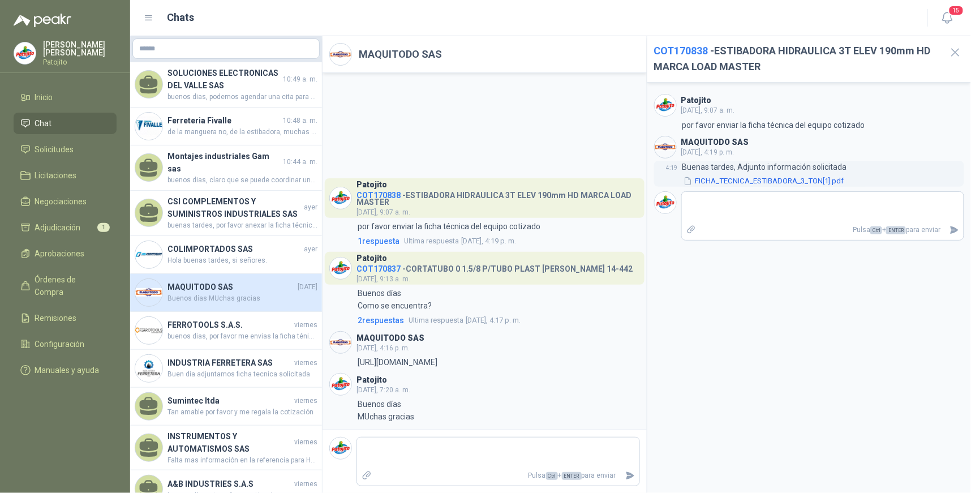
click at [793, 178] on button "FICHA_TECNICA_ESTIBADORA_3_TON[1].pdf" at bounding box center [764, 181] width 163 height 12
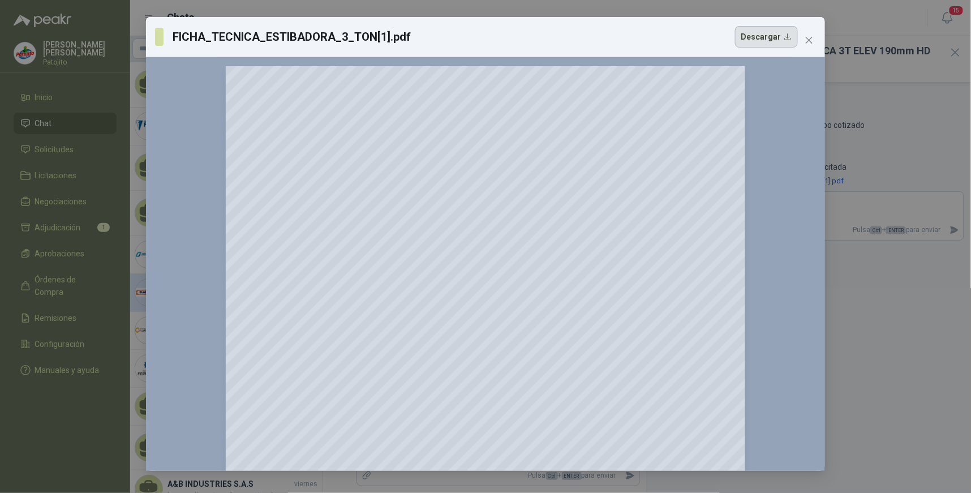
click at [789, 38] on button "Descargar" at bounding box center [766, 37] width 63 height 22
click at [898, 453] on div "FICHA_TECNICA_ESTIBADORA_3_TON[1].pdf Descargar 150 %" at bounding box center [485, 246] width 971 height 493
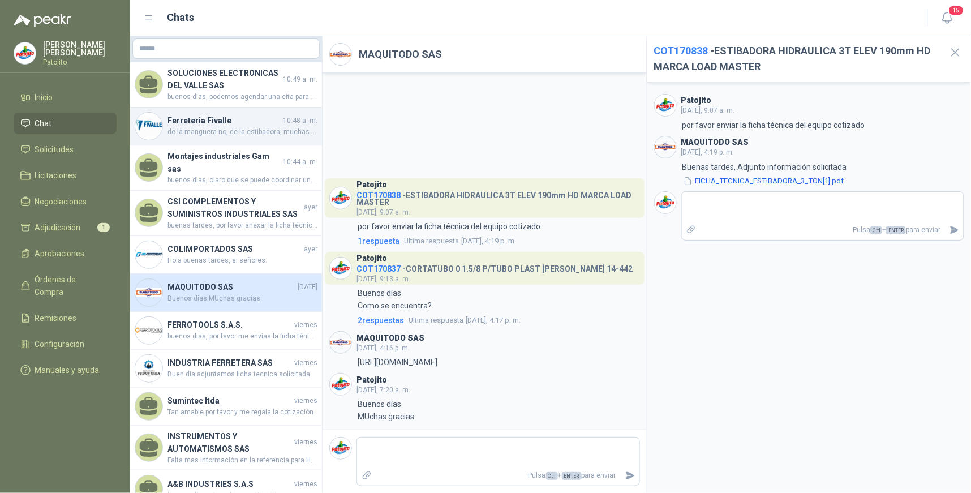
click at [270, 127] on span "de la manguera no, de la estibadora, muchas gracias" at bounding box center [243, 132] width 150 height 11
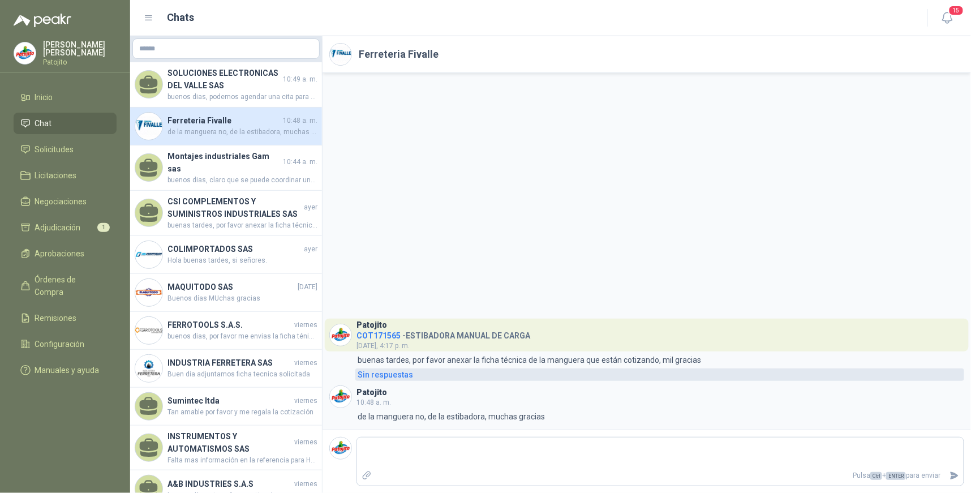
click at [410, 375] on div "Sin respuestas" at bounding box center [385, 375] width 55 height 12
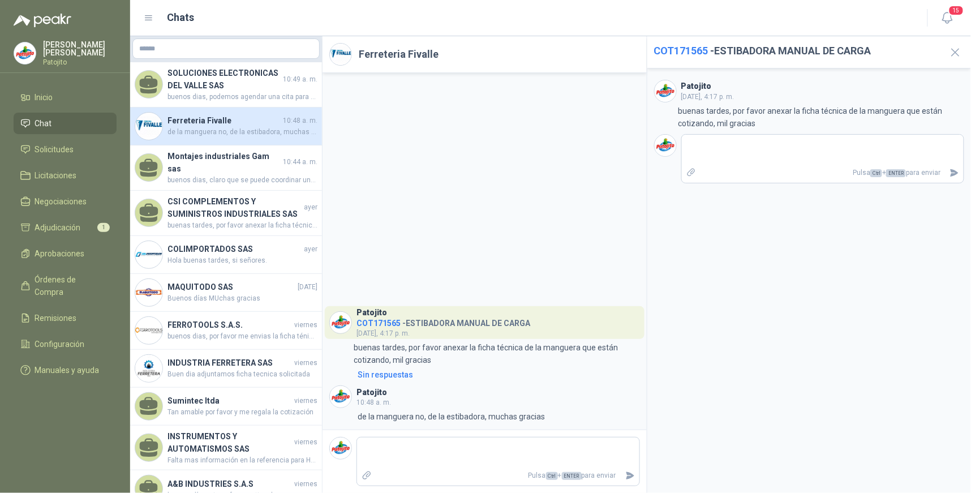
click at [580, 232] on div "Patojito COT171565 - ESTIBADORA MANUAL DE CARGA [DATE], 4:17 p. m. 4:17 buenas …" at bounding box center [485, 251] width 324 height 357
click at [91, 226] on li "Adjudicación 1" at bounding box center [64, 227] width 89 height 12
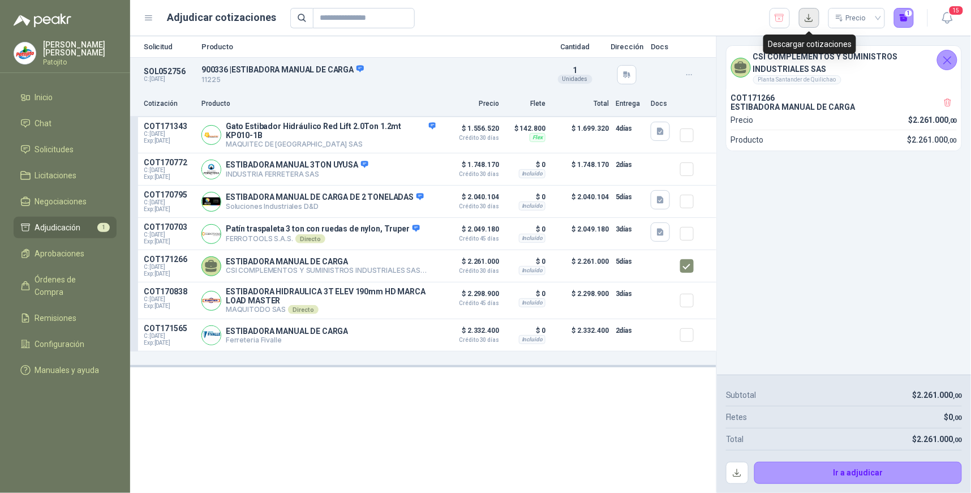
click at [811, 17] on button "button" at bounding box center [809, 18] width 20 height 20
click at [76, 122] on li "Chat" at bounding box center [64, 123] width 89 height 12
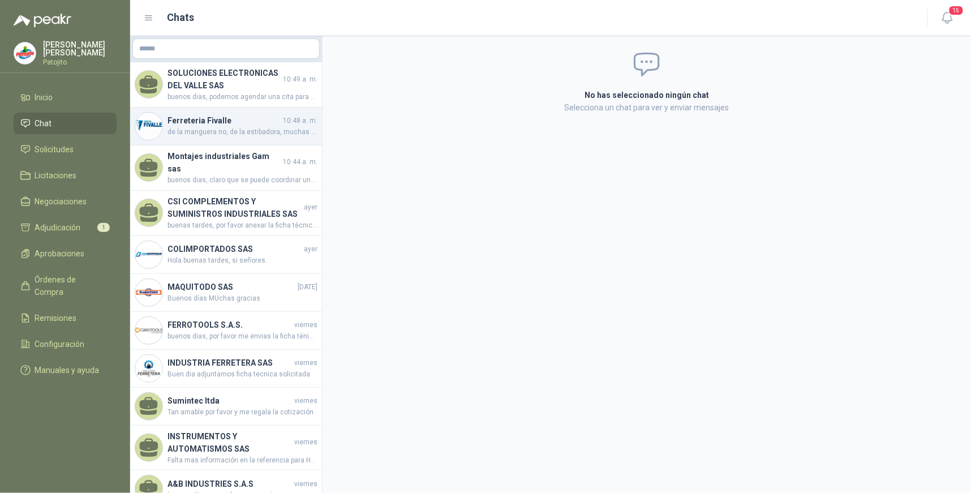
click at [216, 125] on h4 "Ferreteria Fivalle" at bounding box center [224, 120] width 113 height 12
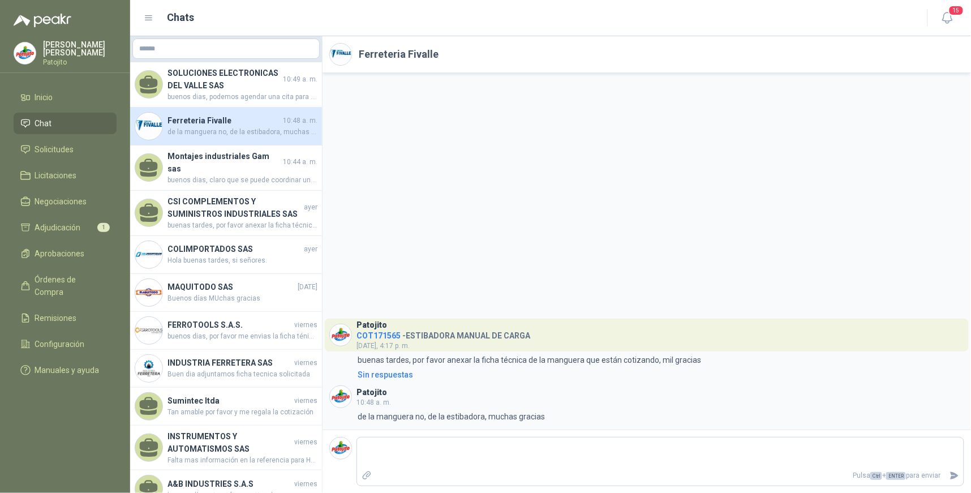
click at [265, 134] on span "de la manguera no, de la estibadora, muchas gracias" at bounding box center [243, 132] width 150 height 11
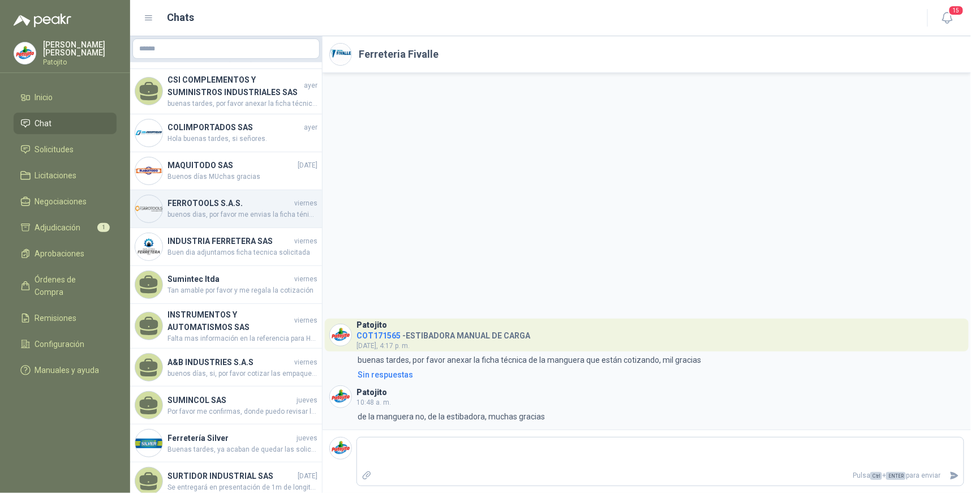
scroll to position [122, 0]
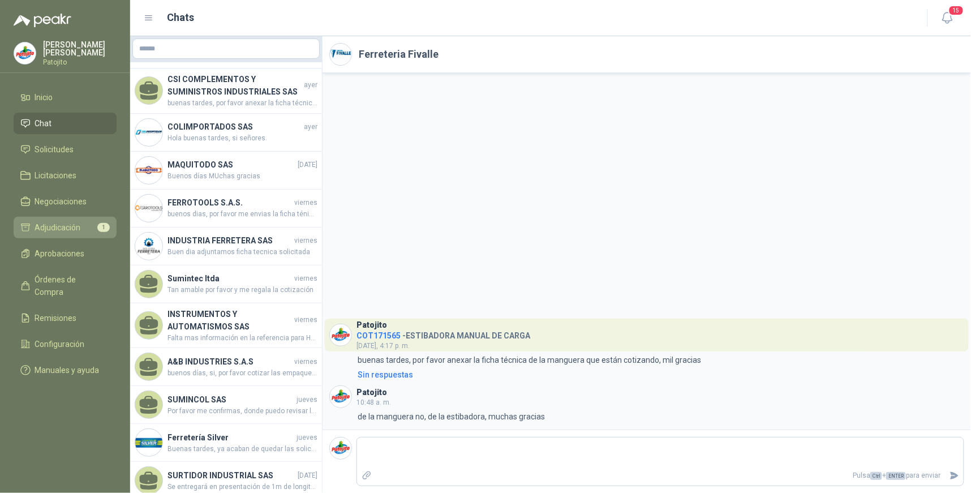
click at [84, 225] on li "Adjudicación 1" at bounding box center [64, 227] width 89 height 12
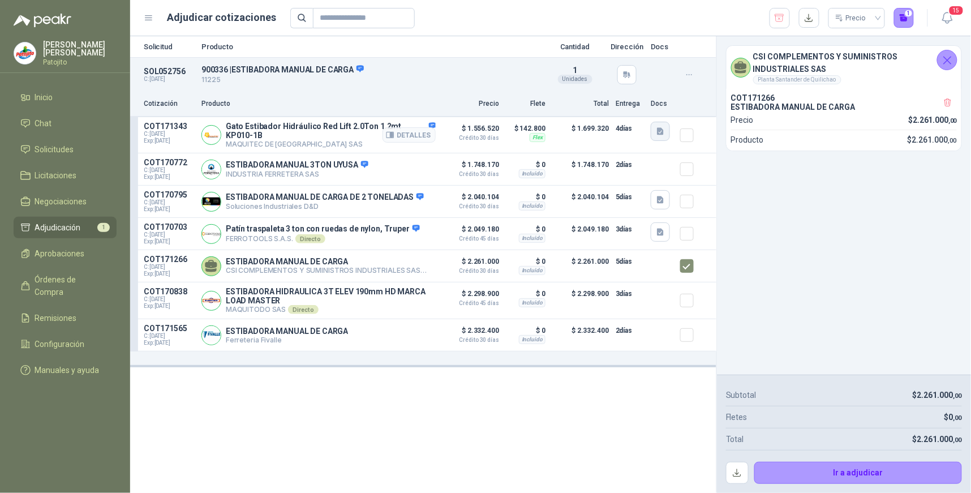
click at [660, 134] on icon "button" at bounding box center [660, 131] width 7 height 7
click at [644, 108] on button "image.png" at bounding box center [638, 106] width 49 height 12
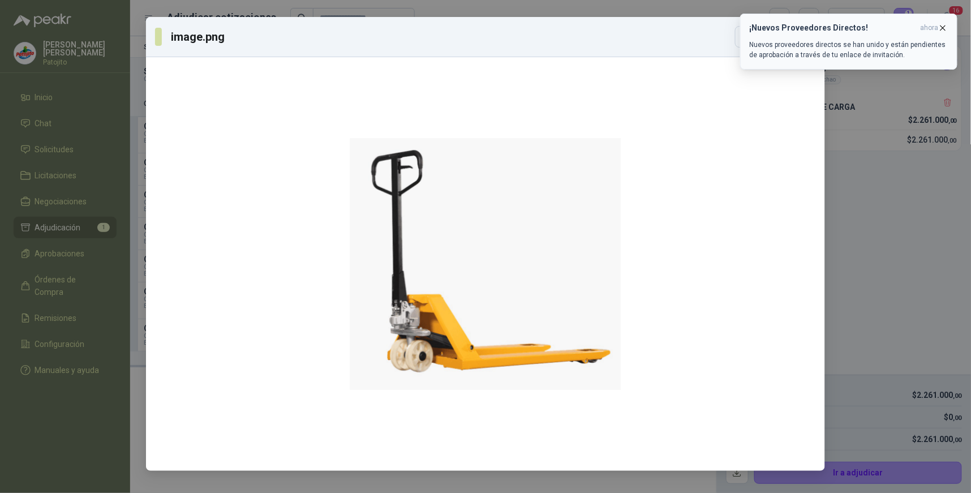
click at [943, 24] on icon "button" at bounding box center [944, 28] width 10 height 10
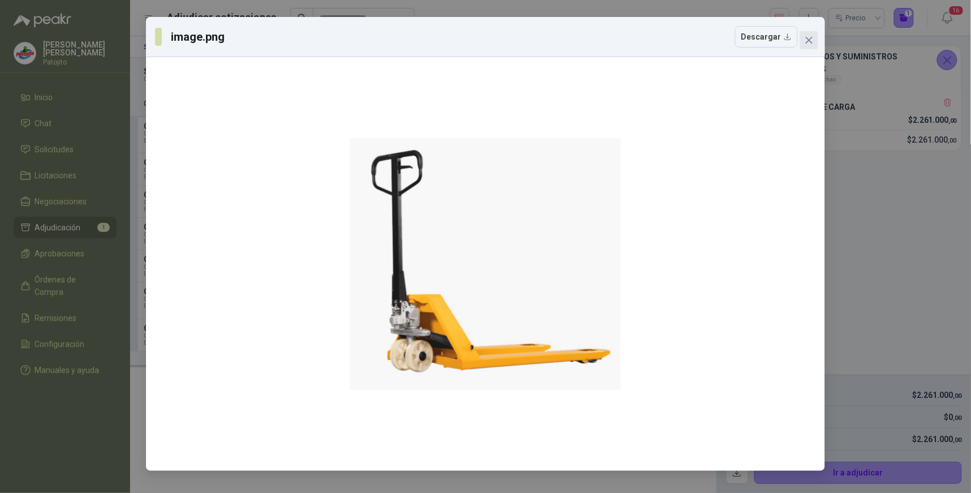
click at [806, 44] on icon "close" at bounding box center [809, 40] width 9 height 9
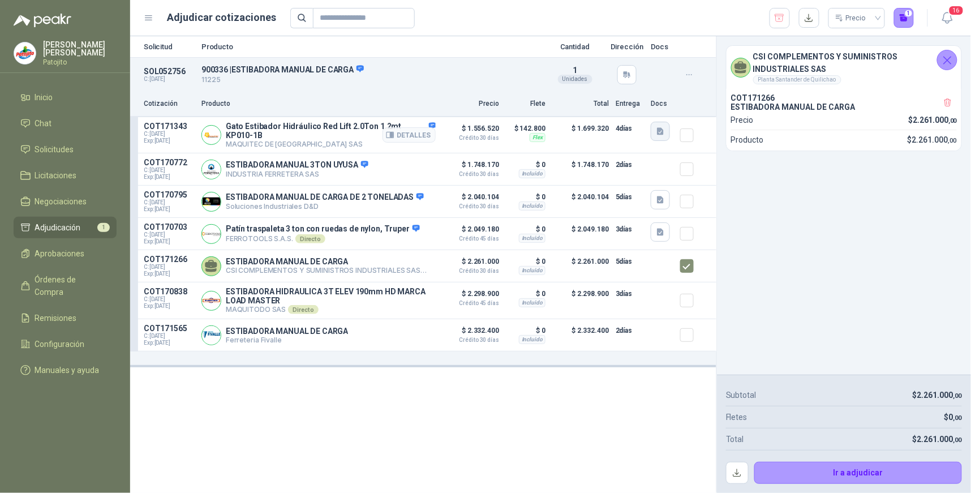
click at [663, 131] on icon "button" at bounding box center [660, 131] width 7 height 7
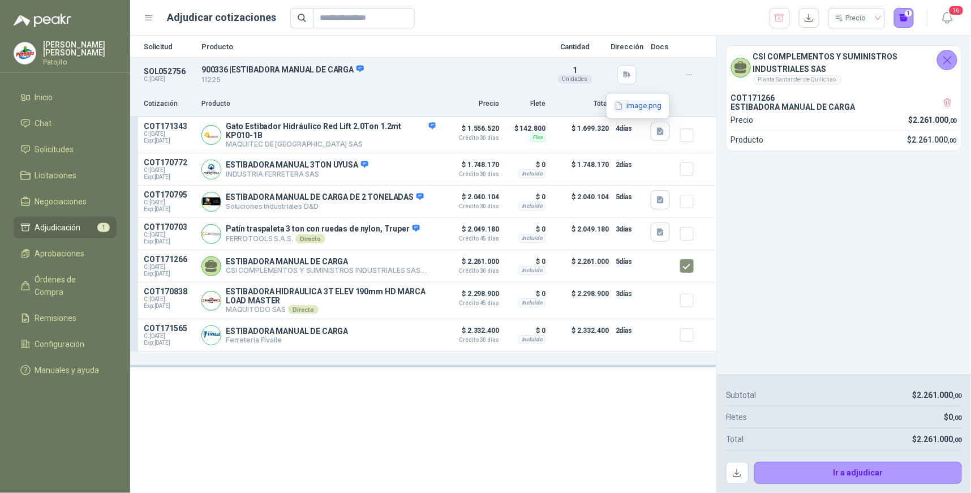
click at [637, 106] on button "image.png" at bounding box center [638, 106] width 49 height 12
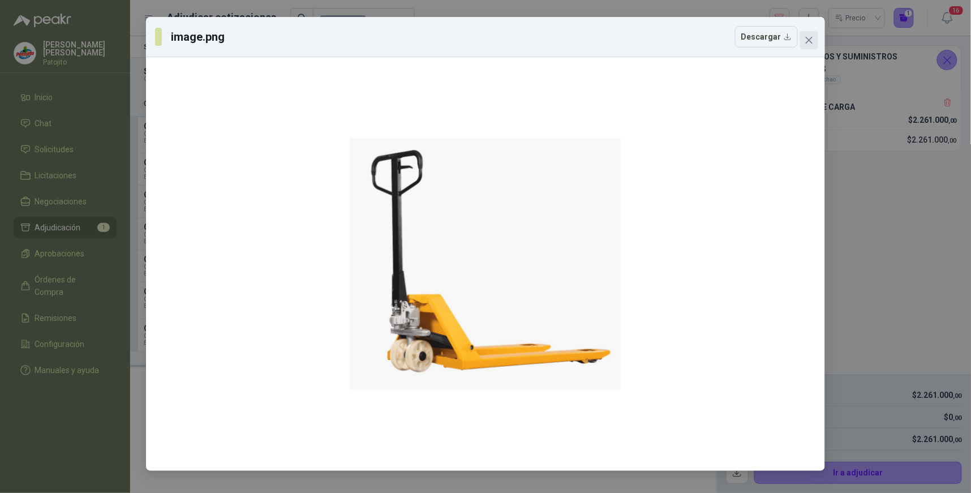
click at [808, 42] on icon "close" at bounding box center [809, 40] width 9 height 9
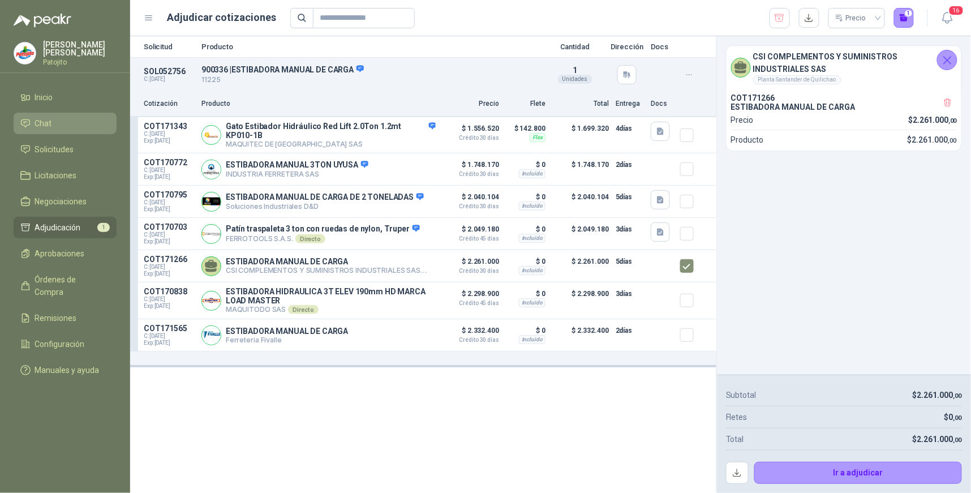
click at [63, 123] on li "Chat" at bounding box center [64, 123] width 89 height 12
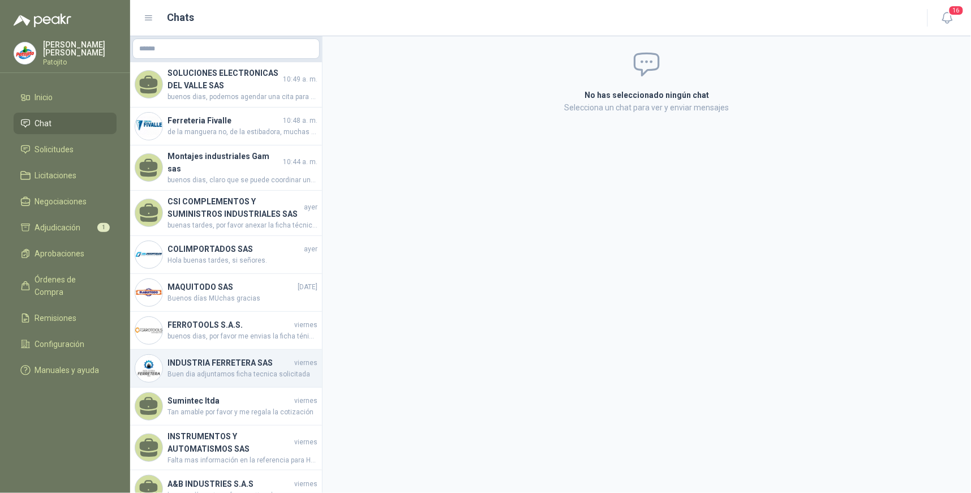
click at [246, 358] on h4 "INDUSTRIA FERRETERA SAS" at bounding box center [230, 363] width 125 height 12
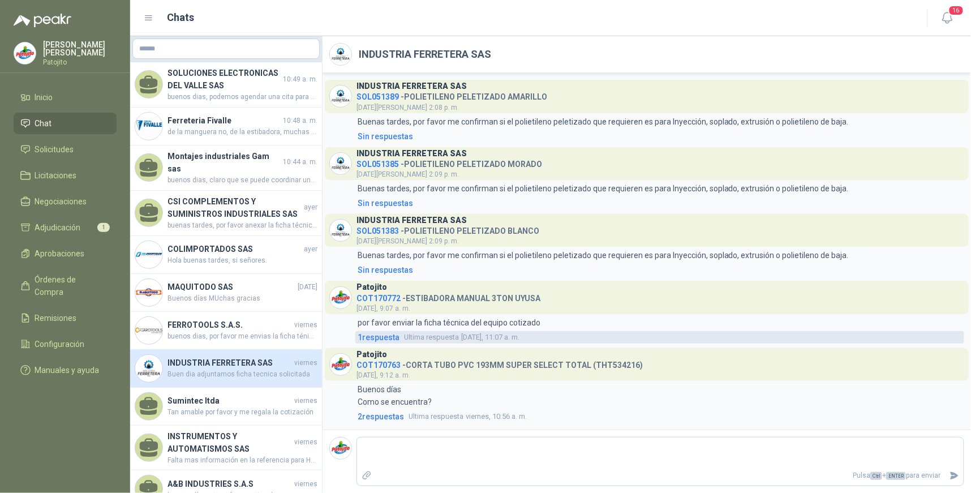
click at [388, 337] on span "1 respuesta" at bounding box center [379, 337] width 42 height 12
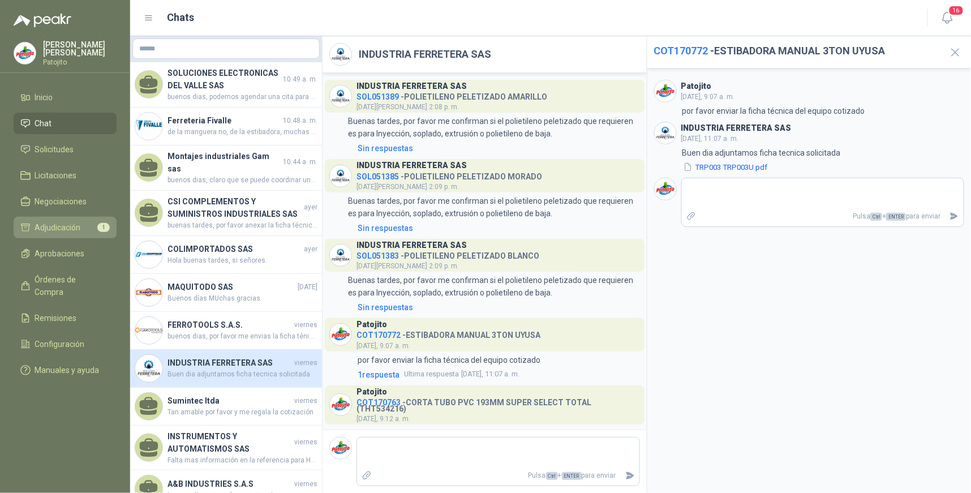
drag, startPoint x: 69, startPoint y: 224, endPoint x: 103, endPoint y: 225, distance: 34.0
click at [69, 225] on span "Adjudicación" at bounding box center [58, 227] width 46 height 12
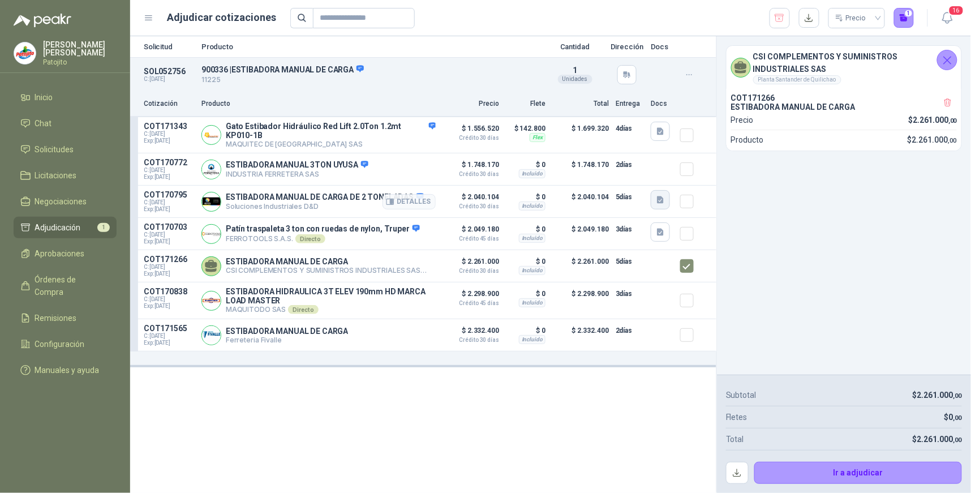
click at [658, 204] on icon "button" at bounding box center [660, 199] width 7 height 7
click at [657, 230] on icon "button" at bounding box center [661, 233] width 10 height 10
click at [68, 148] on span "Solicitudes" at bounding box center [54, 149] width 39 height 12
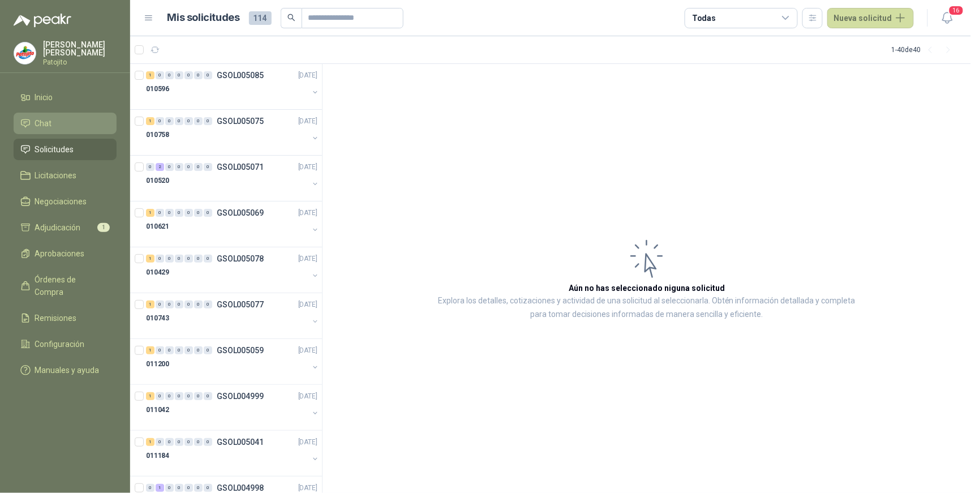
click at [82, 121] on li "Chat" at bounding box center [64, 123] width 89 height 12
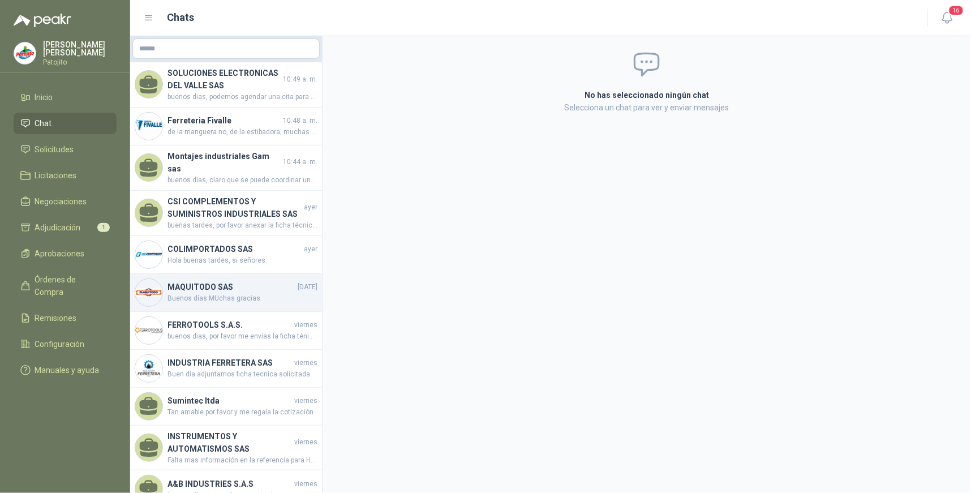
click at [250, 293] on span "Buenos días MUchas gracias" at bounding box center [243, 298] width 150 height 11
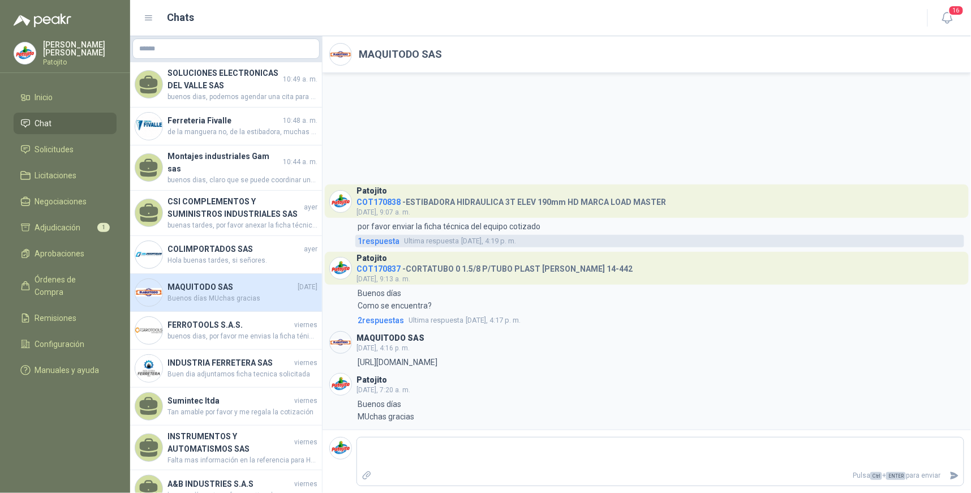
click at [387, 236] on span "1 respuesta" at bounding box center [379, 241] width 42 height 12
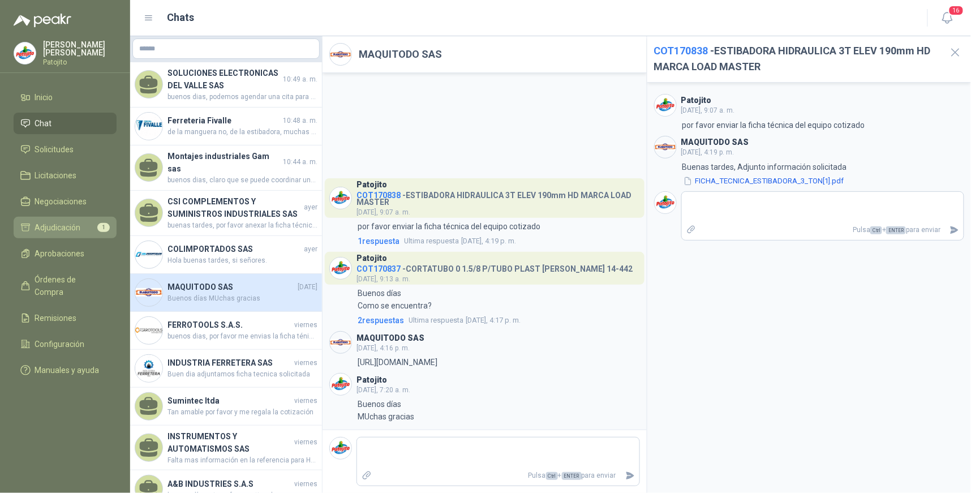
click at [78, 222] on span "Adjudicación" at bounding box center [58, 227] width 46 height 12
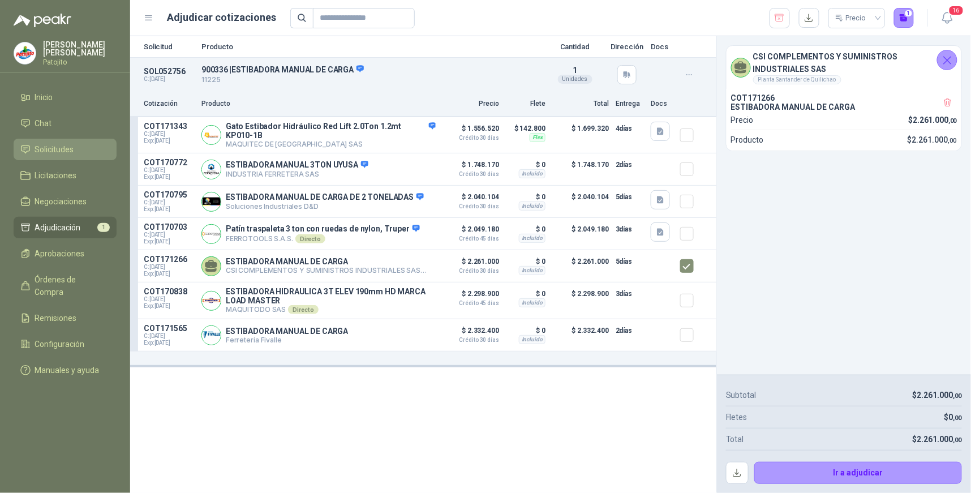
click at [100, 142] on link "Solicitudes" at bounding box center [65, 150] width 103 height 22
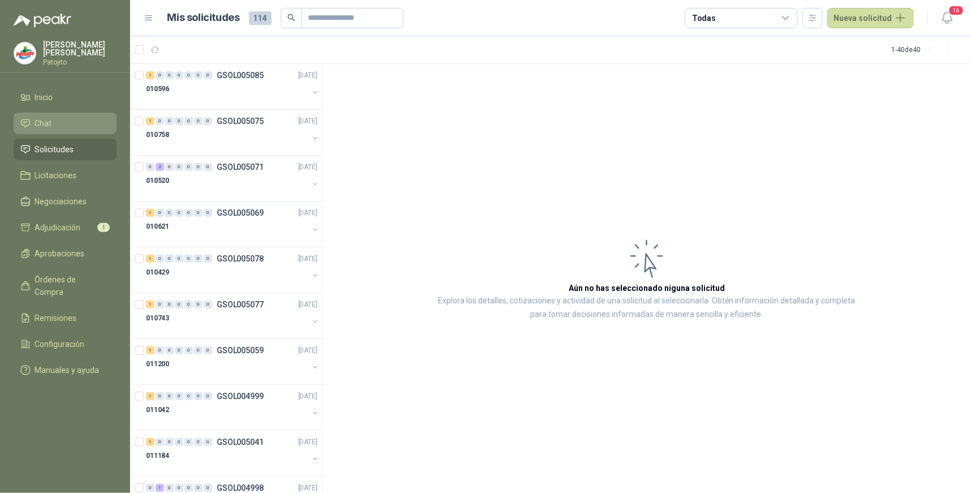
click at [55, 117] on li "Chat" at bounding box center [64, 123] width 89 height 12
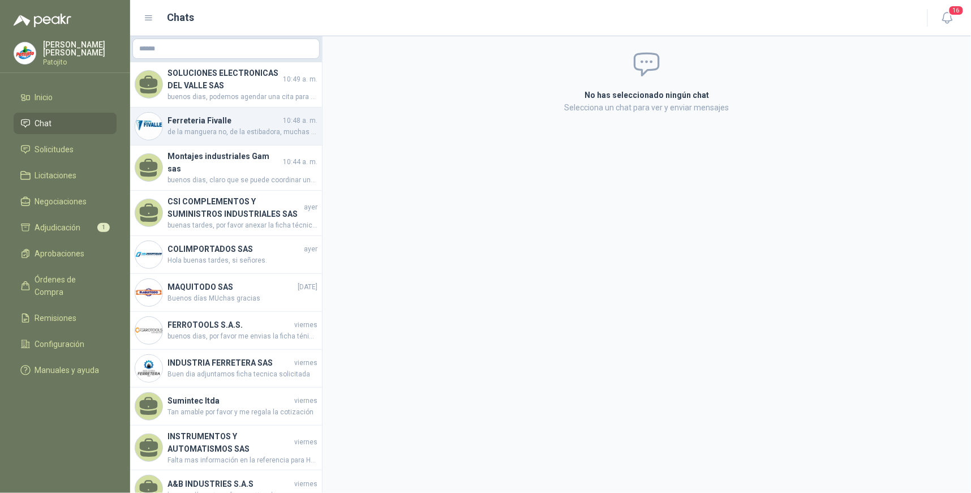
click at [271, 127] on span "de la manguera no, de la estibadora, muchas gracias" at bounding box center [243, 132] width 150 height 11
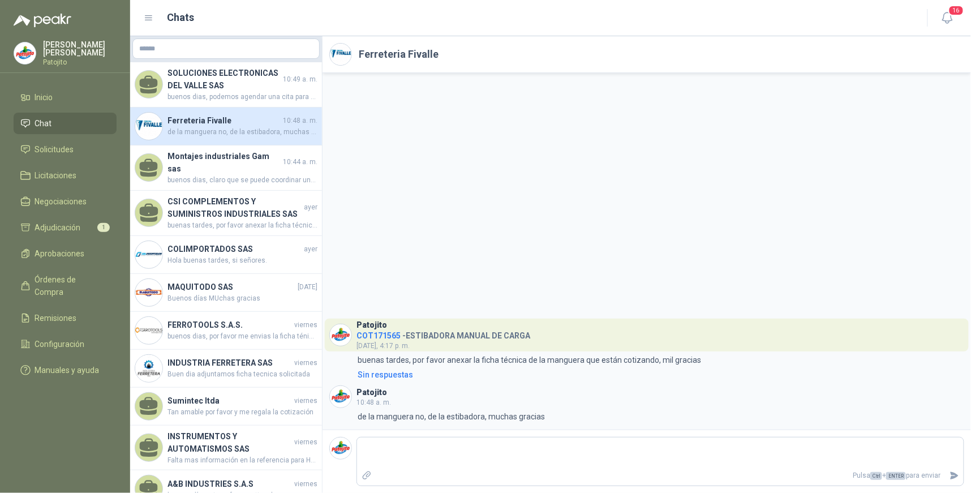
click at [259, 132] on span "de la manguera no, de la estibadora, muchas gracias" at bounding box center [243, 132] width 150 height 11
click at [83, 222] on li "Adjudicación 1" at bounding box center [64, 227] width 89 height 12
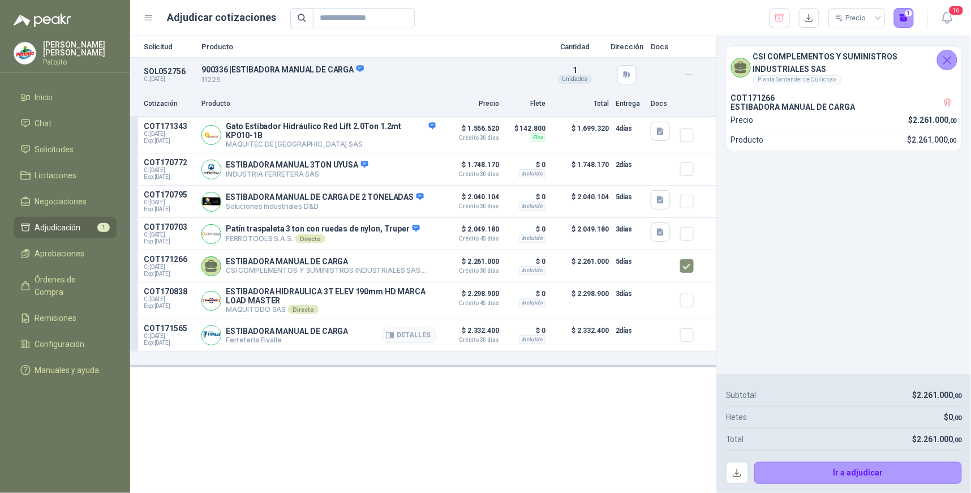
click at [344, 339] on p "Ferreteria Fivalle" at bounding box center [287, 340] width 122 height 8
click at [411, 337] on button "Detalles" at bounding box center [409, 335] width 53 height 15
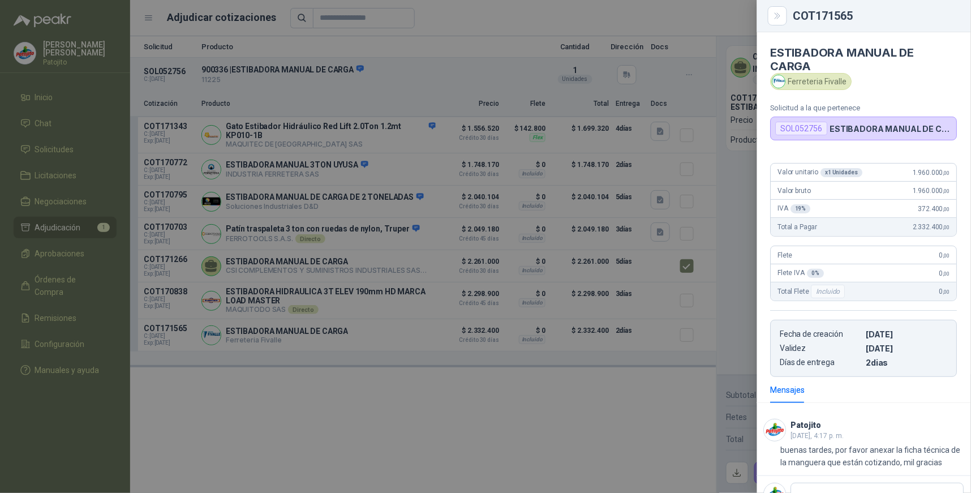
click at [833, 83] on div "Ferreteria Fivalle" at bounding box center [812, 81] width 82 height 17
click at [777, 14] on icon "Close" at bounding box center [778, 16] width 10 height 10
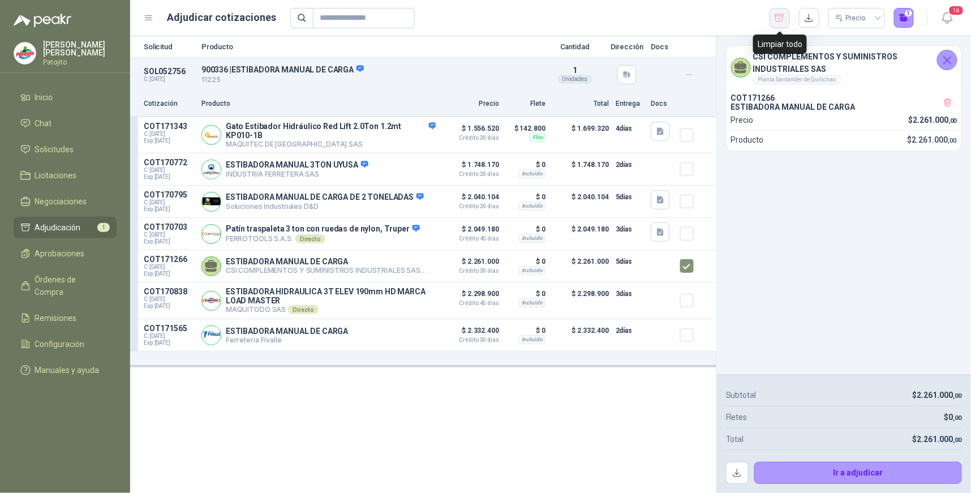
click at [787, 18] on button "button" at bounding box center [780, 18] width 20 height 20
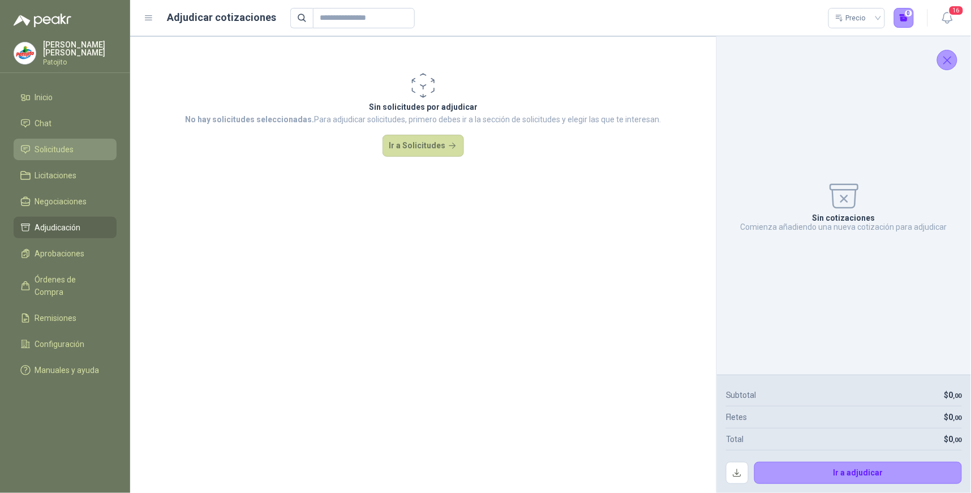
click at [83, 151] on li "Solicitudes" at bounding box center [64, 149] width 89 height 12
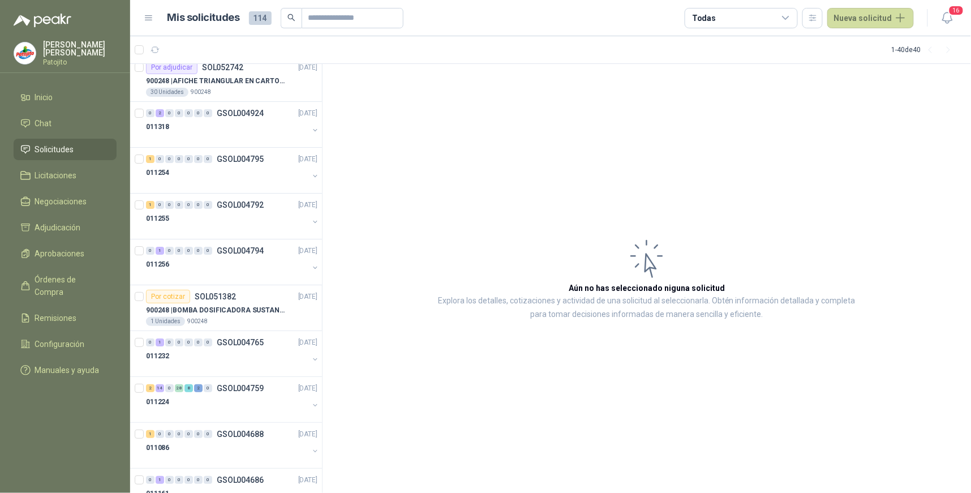
scroll to position [1421, 0]
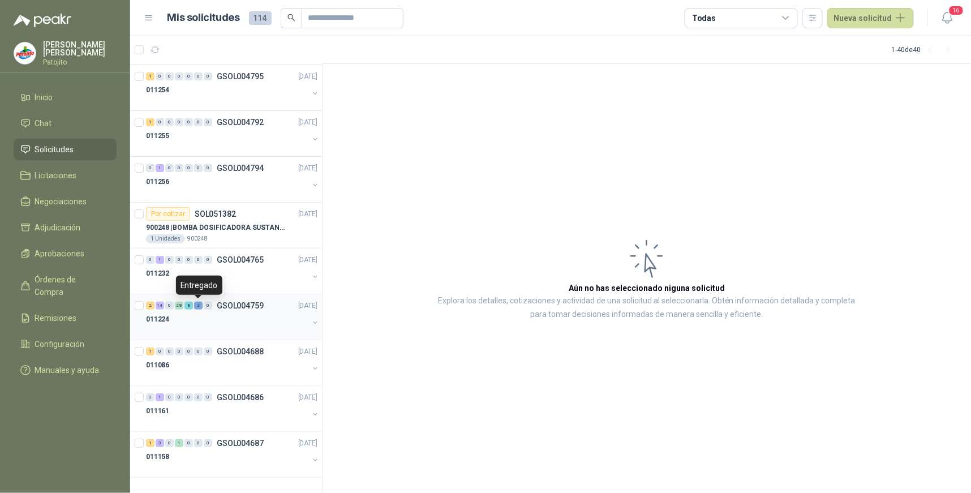
click at [200, 306] on div "2" at bounding box center [198, 306] width 8 height 8
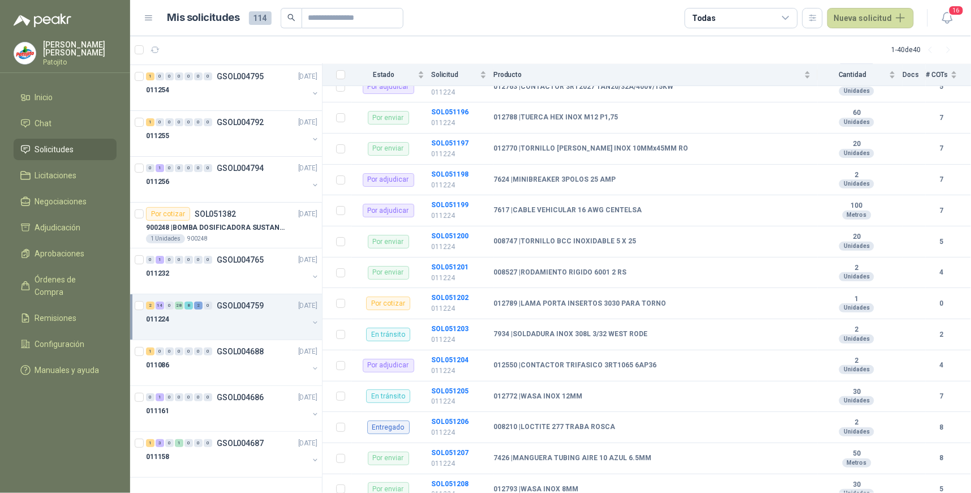
scroll to position [1416, 0]
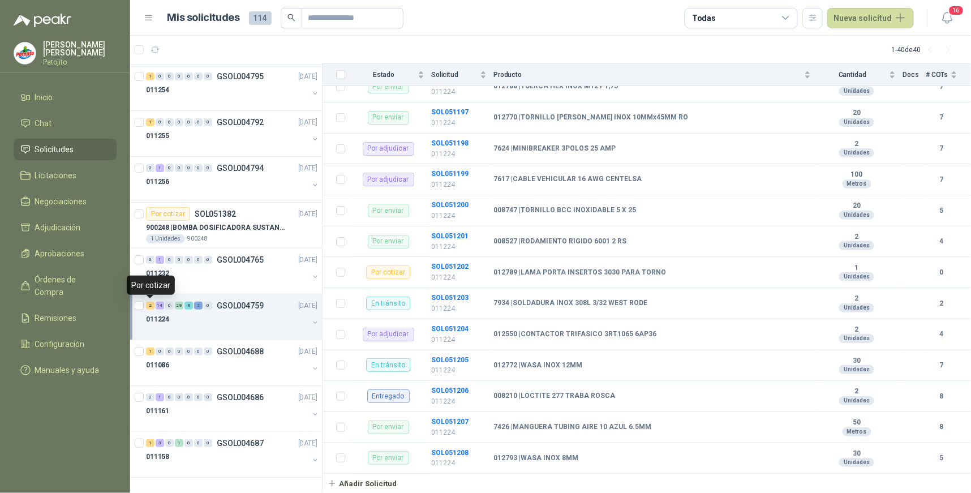
click at [153, 304] on div "2" at bounding box center [150, 306] width 8 height 8
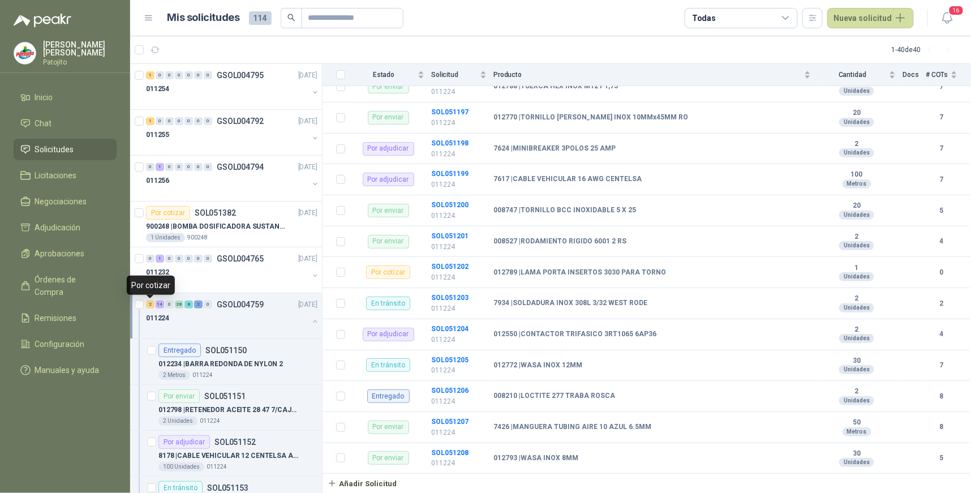
scroll to position [1, 0]
click at [153, 302] on div "2" at bounding box center [150, 304] width 8 height 8
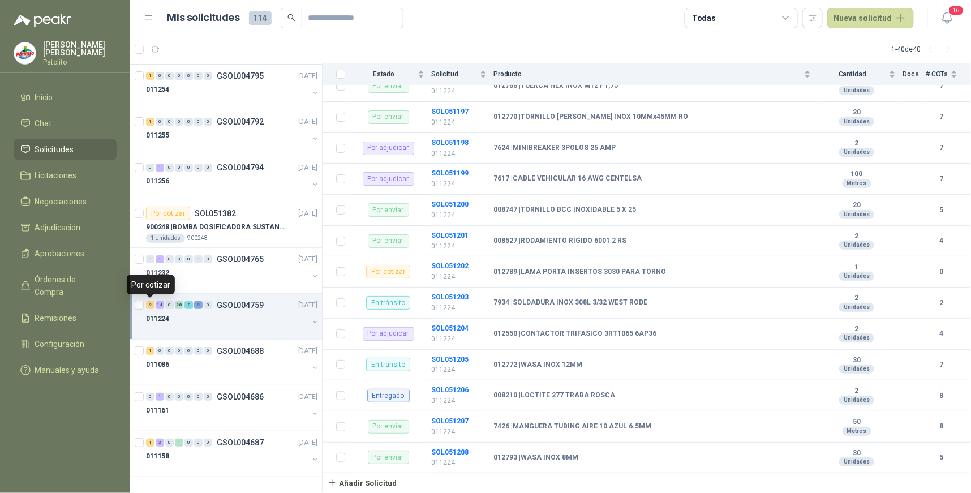
click at [151, 304] on div "2" at bounding box center [150, 305] width 8 height 8
click at [152, 302] on div "2" at bounding box center [150, 305] width 8 height 8
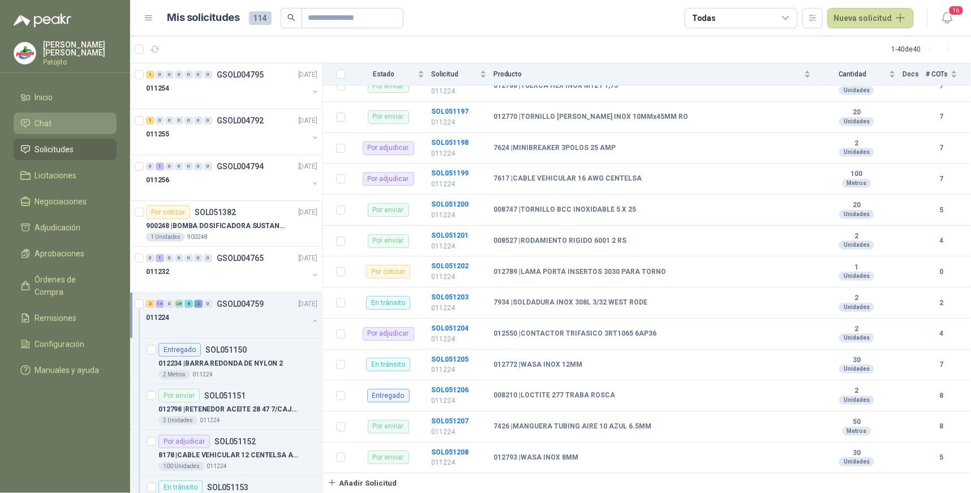
click at [58, 123] on li "Chat" at bounding box center [64, 123] width 89 height 12
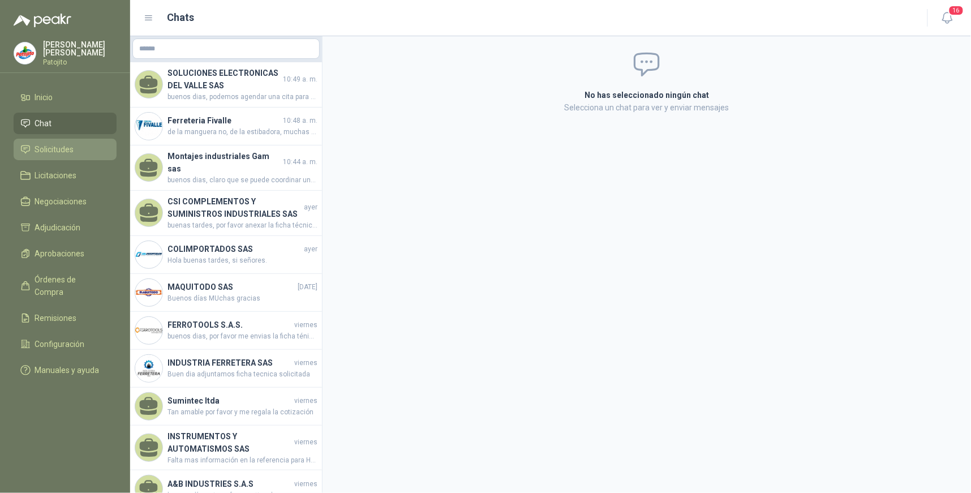
click at [91, 151] on li "Solicitudes" at bounding box center [64, 149] width 89 height 12
